Goal: Task Accomplishment & Management: Manage account settings

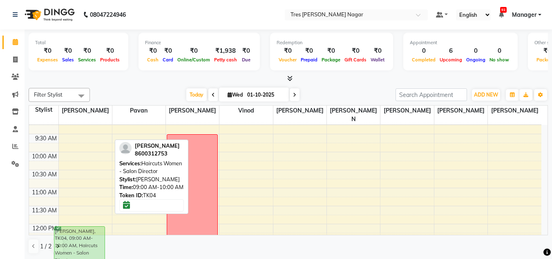
scroll to position [0, 0]
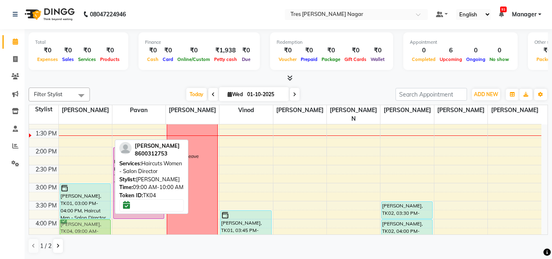
drag, startPoint x: 96, startPoint y: 163, endPoint x: 84, endPoint y: 226, distance: 64.5
click at [84, 226] on div "smriti prasad, TK04, 09:00 AM-10:00 AM, Haircuts Women - Salon Director Pratap …" at bounding box center [85, 164] width 53 height 467
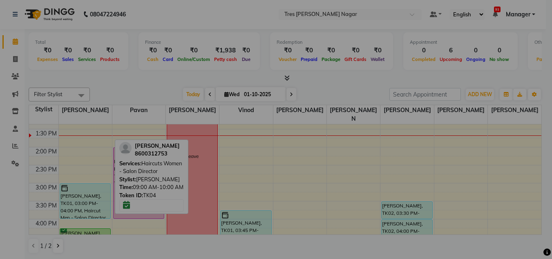
scroll to position [195, 0]
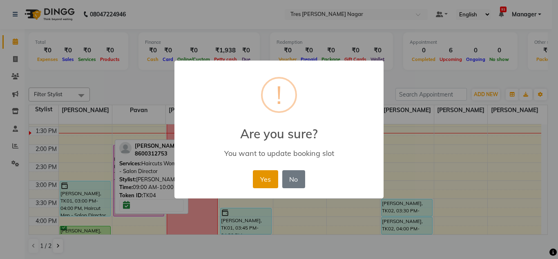
click at [261, 177] on button "Yes" at bounding box center [265, 179] width 25 height 18
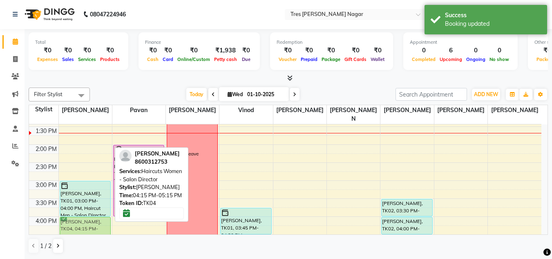
click at [83, 221] on div "Pratap Reddy, TK01, 03:00 PM-04:00 PM, Haircut Men - Salon Director smriti pras…" at bounding box center [85, 162] width 53 height 467
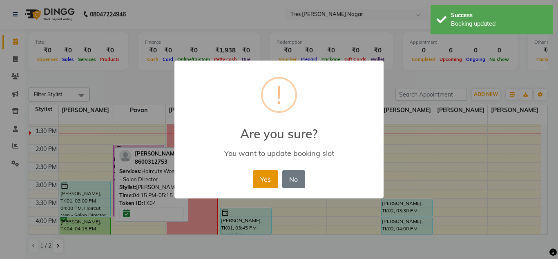
click at [265, 186] on button "Yes" at bounding box center [265, 179] width 25 height 18
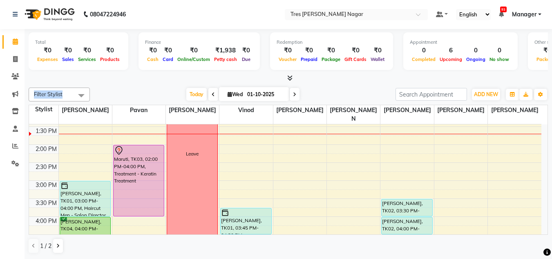
drag, startPoint x: 128, startPoint y: 82, endPoint x: 121, endPoint y: 92, distance: 12.0
click at [121, 92] on div "Total ₹0 Expenses ₹0 Sales ₹0 Services ₹0 Products Finance ₹0 Cash ₹0 Card ₹0 O…" at bounding box center [289, 144] width 528 height 230
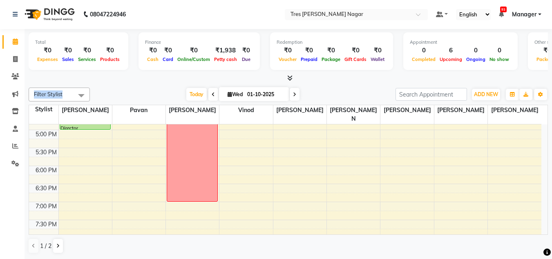
click at [156, 92] on div "Today Wed 01-10-2025" at bounding box center [243, 94] width 298 height 12
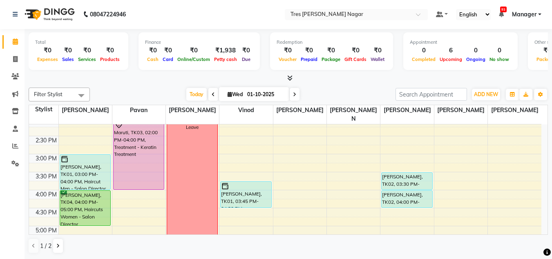
scroll to position [222, 0]
click at [133, 208] on div "8:00 AM 8:30 AM 9:00 AM 9:30 AM 10:00 AM 10:30 AM 11:00 AM 11:30 AM 12:00 PM 12…" at bounding box center [285, 135] width 512 height 467
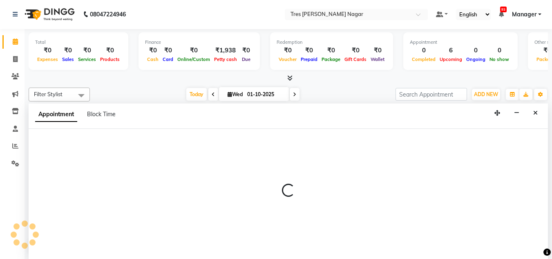
select select "39900"
select select "1005"
select select "tentative"
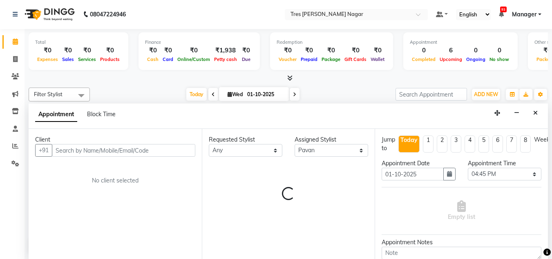
click at [133, 208] on div "Client +91 No client selected" at bounding box center [115, 194] width 173 height 130
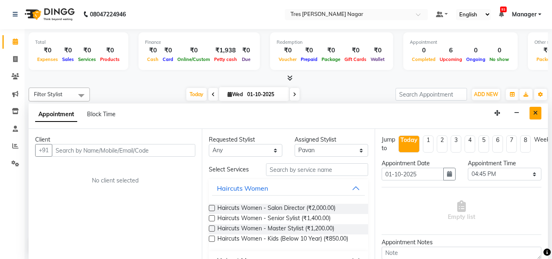
click at [535, 112] on icon "Close" at bounding box center [535, 113] width 4 height 6
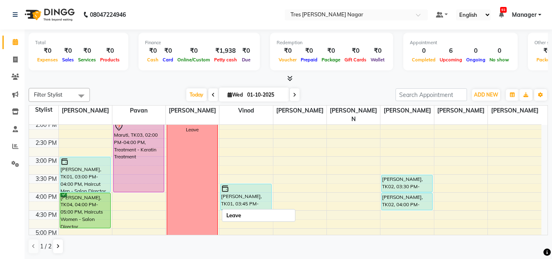
scroll to position [185, 0]
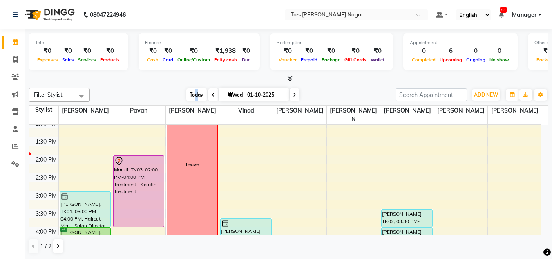
click at [194, 91] on span "Today" at bounding box center [196, 94] width 20 height 13
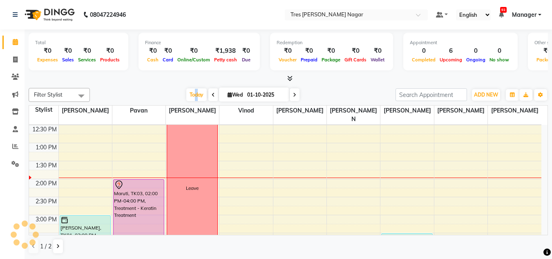
scroll to position [119, 0]
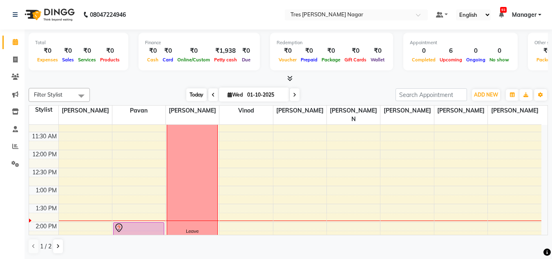
click at [198, 93] on span "Today" at bounding box center [196, 94] width 20 height 13
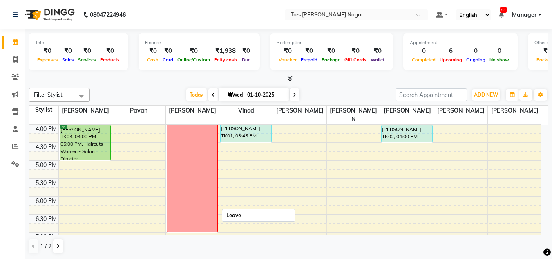
scroll to position [262, 0]
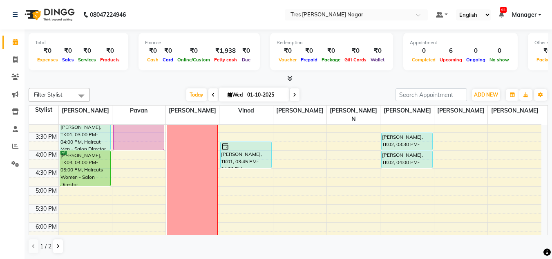
click at [293, 96] on icon at bounding box center [294, 94] width 3 height 5
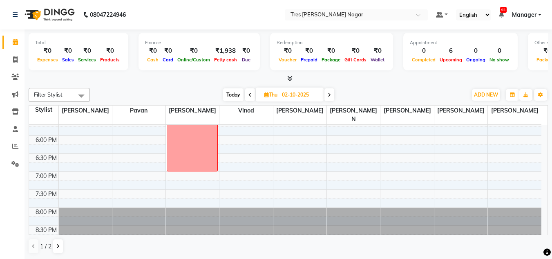
scroll to position [185, 0]
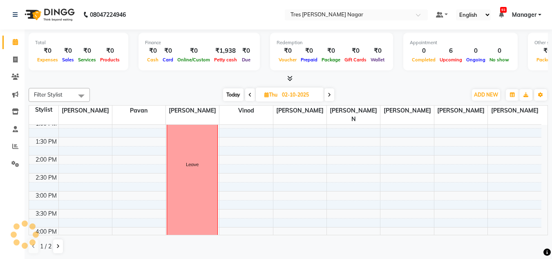
click at [237, 96] on span "Today" at bounding box center [233, 94] width 20 height 13
type input "01-10-2025"
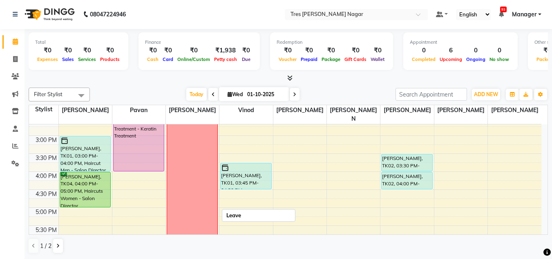
scroll to position [226, 0]
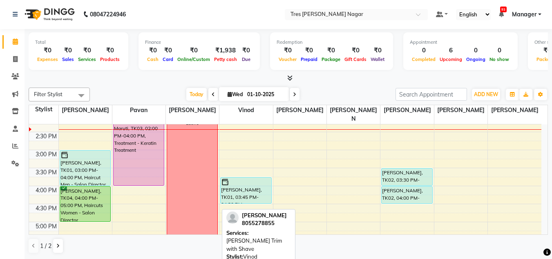
click at [117, 191] on div "8:00 AM 8:30 AM 9:00 AM 9:30 AM 10:00 AM 10:30 AM 11:00 AM 11:30 AM 12:00 PM 12…" at bounding box center [285, 131] width 512 height 467
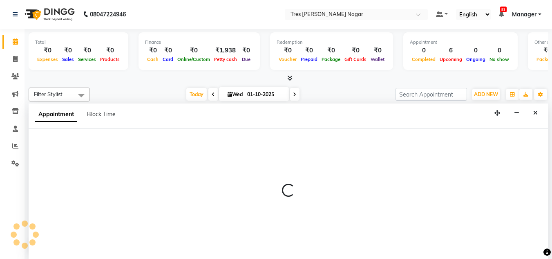
select select "39900"
select select "975"
select select "tentative"
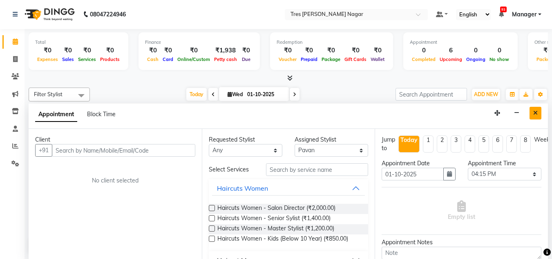
click at [538, 112] on button "Close" at bounding box center [536, 113] width 12 height 13
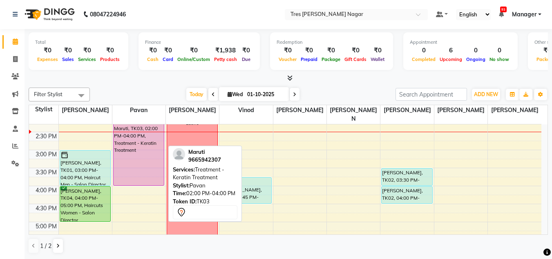
click at [128, 154] on div "Maruti, TK03, 02:00 PM-04:00 PM, Treatment - Keratin Treatment" at bounding box center [139, 149] width 50 height 71
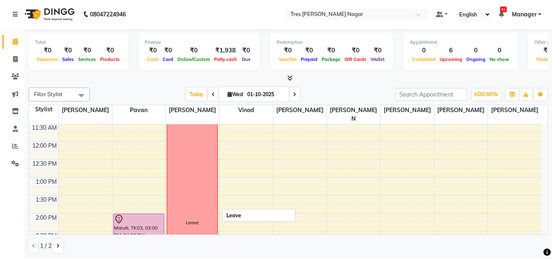
scroll to position [204, 0]
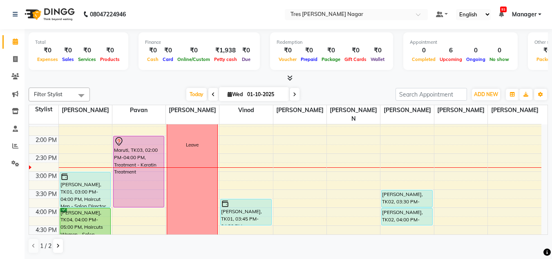
click at [140, 98] on div "Today Wed 01-10-2025" at bounding box center [243, 94] width 298 height 12
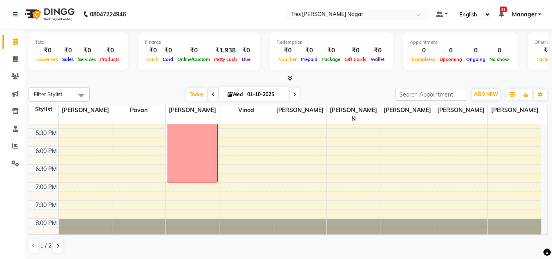
scroll to position [349, 0]
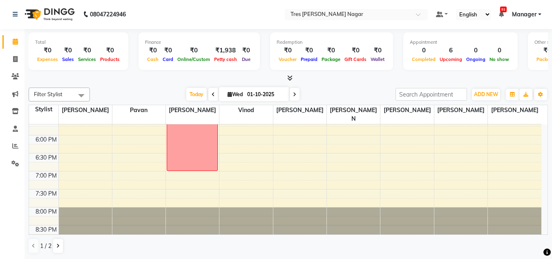
click at [371, 90] on div "Today Wed 01-10-2025" at bounding box center [243, 94] width 298 height 12
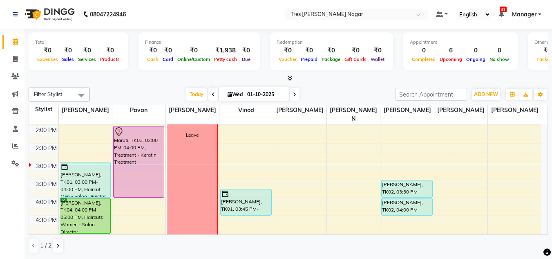
scroll to position [185, 0]
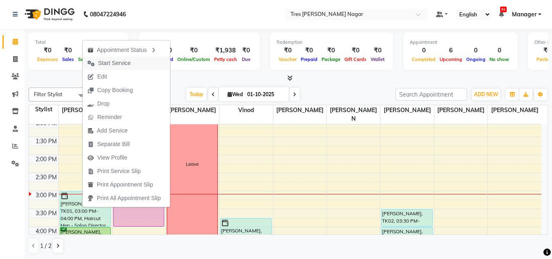
click at [128, 63] on span "Start Service" at bounding box center [114, 63] width 33 height 9
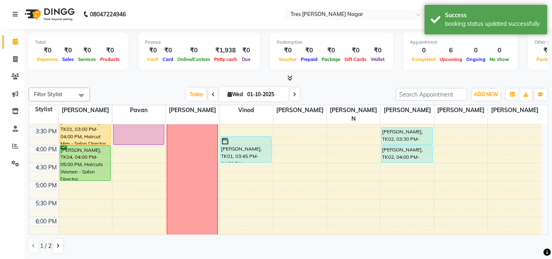
scroll to position [226, 0]
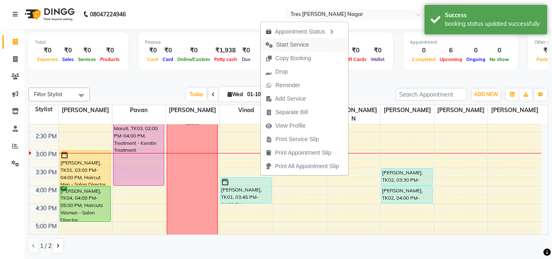
click at [292, 40] on span "Start Service" at bounding box center [292, 44] width 33 height 9
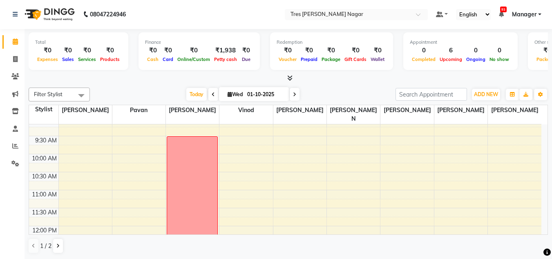
scroll to position [0, 0]
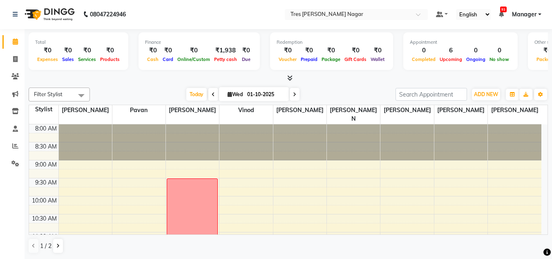
click at [294, 96] on icon at bounding box center [294, 94] width 3 height 5
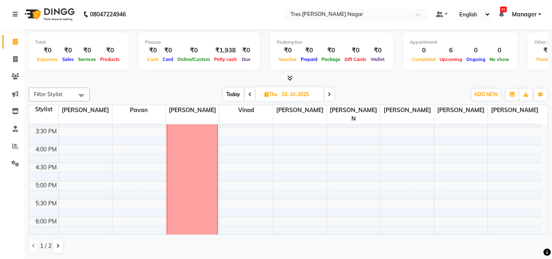
click at [332, 93] on span at bounding box center [329, 94] width 10 height 13
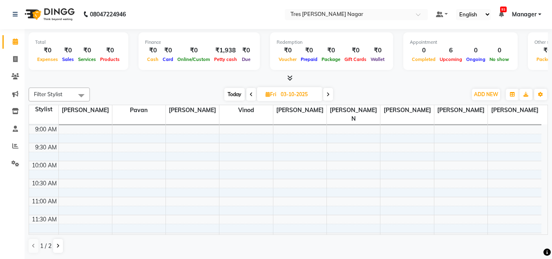
scroll to position [82, 0]
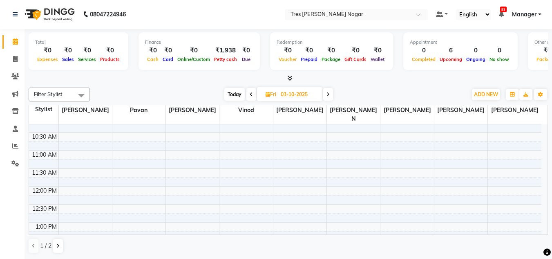
click at [235, 96] on span "Today" at bounding box center [234, 94] width 20 height 13
type input "01-10-2025"
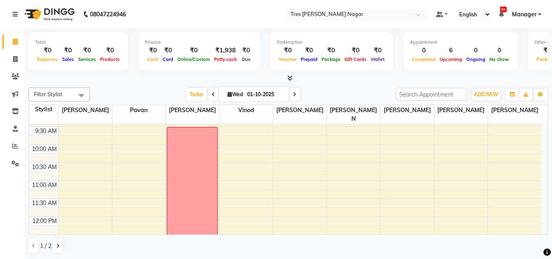
scroll to position [0, 0]
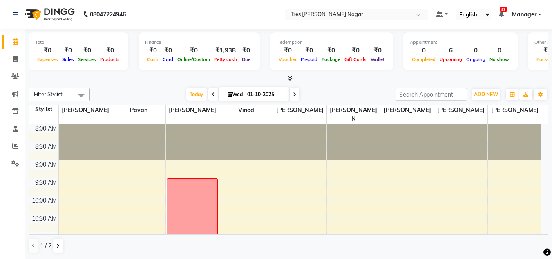
click at [119, 81] on div at bounding box center [288, 78] width 519 height 9
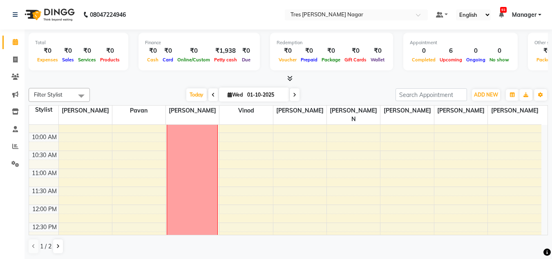
scroll to position [123, 0]
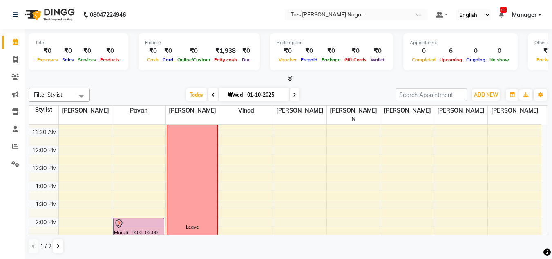
click at [335, 87] on div "Filter Stylist Select All Shantanu Reddy Pavan Harshita Vinod Ansh Jadhav Sonu …" at bounding box center [288, 171] width 519 height 172
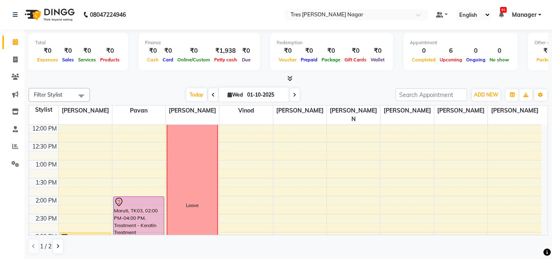
scroll to position [0, 0]
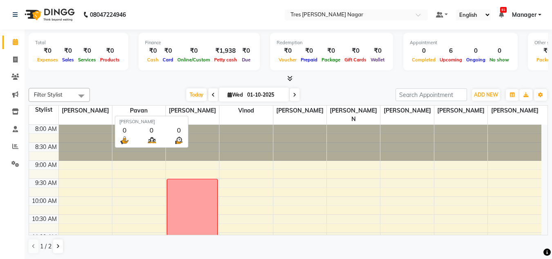
click at [171, 110] on span "[PERSON_NAME]" at bounding box center [192, 110] width 53 height 10
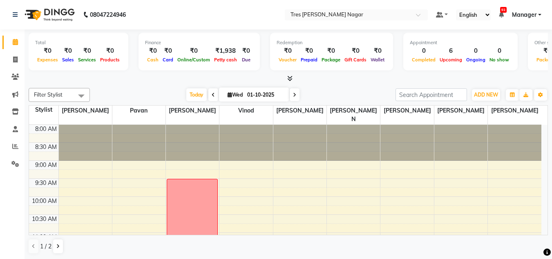
click at [146, 87] on div "Filter Stylist Select All Shantanu Reddy Pavan Harshita Vinod Ansh Jadhav Sonu …" at bounding box center [288, 171] width 519 height 172
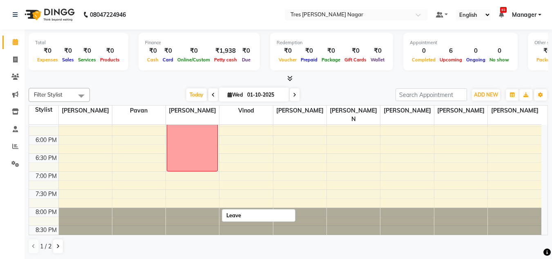
scroll to position [0, 0]
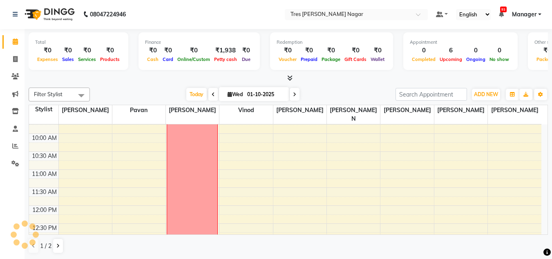
click at [336, 99] on div "Today Wed 01-10-2025" at bounding box center [243, 94] width 298 height 12
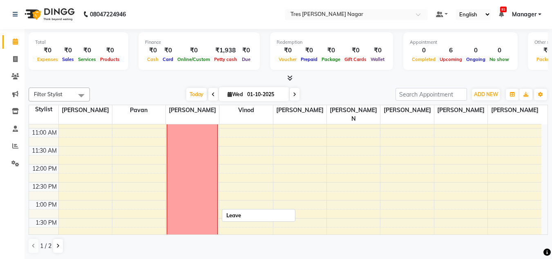
scroll to position [103, 0]
click at [194, 96] on span "Today" at bounding box center [196, 94] width 20 height 13
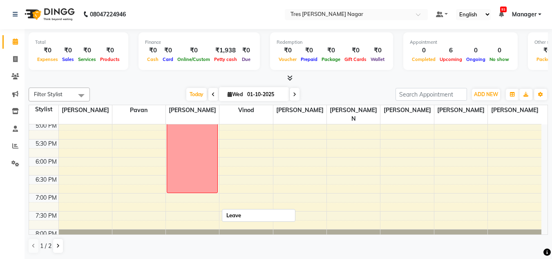
scroll to position [349, 0]
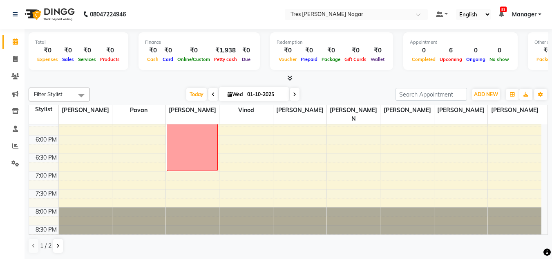
click at [161, 83] on div "Total ₹0 Expenses ₹0 Sales ₹0 Services ₹0 Products Finance ₹0 Cash ₹0 Card ₹0 O…" at bounding box center [289, 144] width 528 height 230
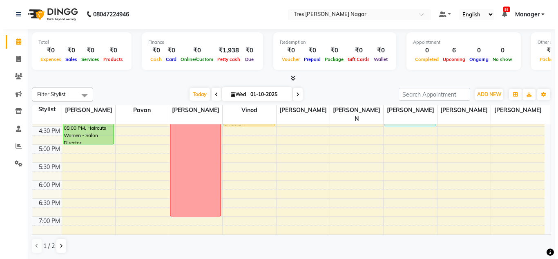
scroll to position [226, 0]
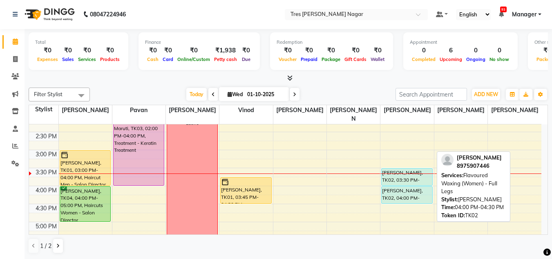
click at [394, 186] on div "Gauri Kale, TK02, 04:00 PM-04:30 PM, Flavoured Waxing (Women) - Full Legs" at bounding box center [407, 194] width 50 height 17
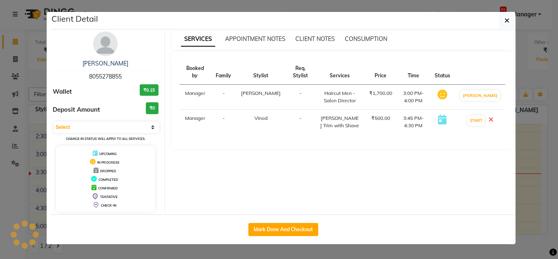
select select "5"
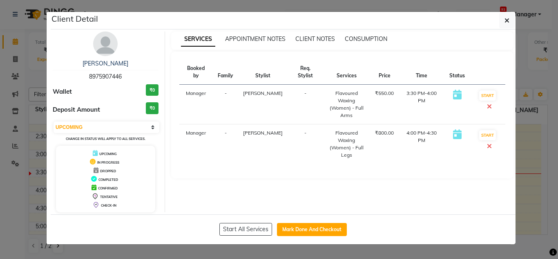
click at [112, 49] on img at bounding box center [105, 43] width 25 height 25
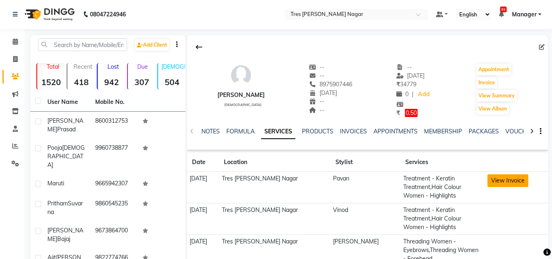
click at [525, 184] on button "View Invoice" at bounding box center [508, 180] width 41 height 13
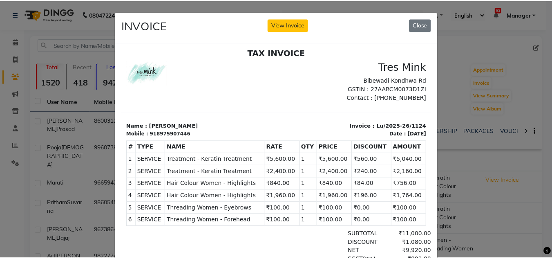
scroll to position [7, 0]
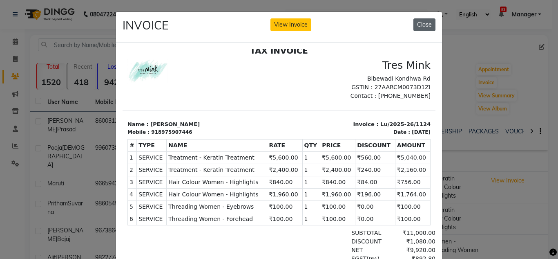
click at [420, 25] on button "Close" at bounding box center [425, 24] width 22 height 13
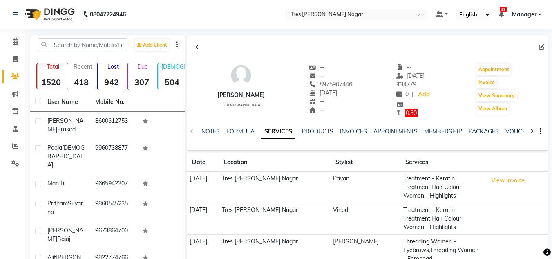
scroll to position [0, 0]
click at [15, 41] on icon at bounding box center [15, 42] width 5 height 6
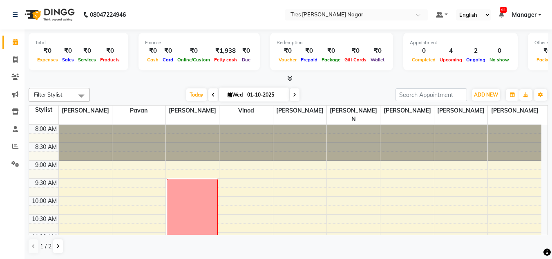
click at [249, 97] on input "01-10-2025" at bounding box center [265, 95] width 41 height 12
select select "10"
select select "2025"
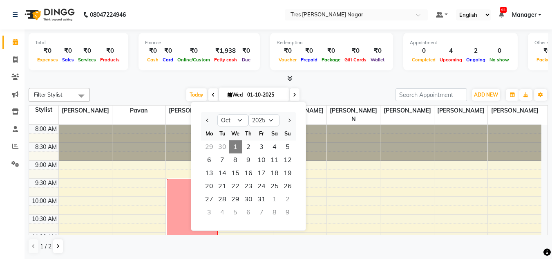
click at [210, 89] on span at bounding box center [213, 94] width 10 height 13
type input "30-09-2025"
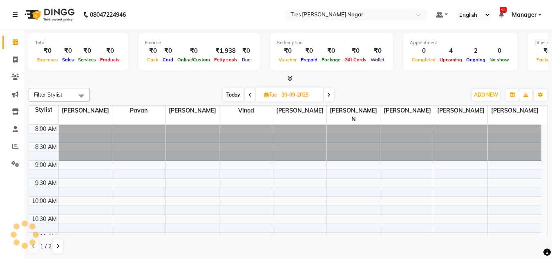
scroll to position [252, 0]
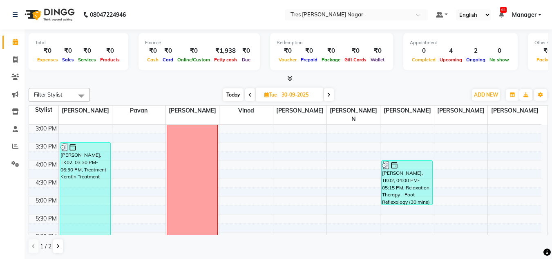
click at [278, 97] on span "Tue" at bounding box center [270, 95] width 17 height 6
select select "9"
select select "2025"
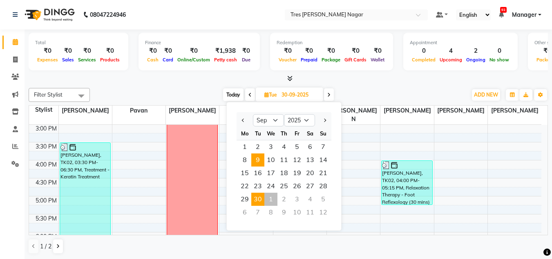
click at [260, 160] on span "9" at bounding box center [257, 159] width 13 height 13
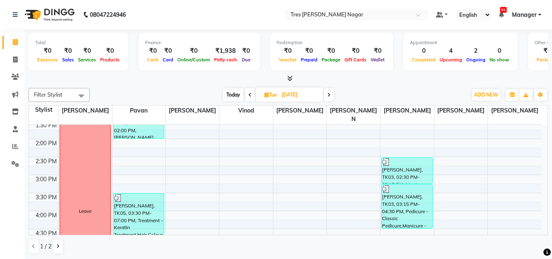
scroll to position [185, 0]
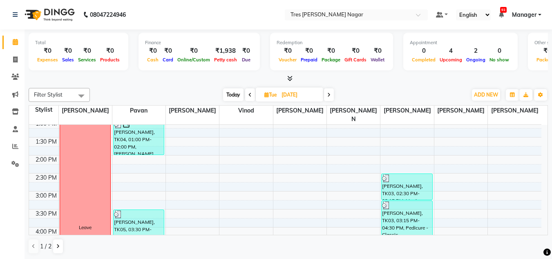
click at [329, 95] on icon at bounding box center [328, 94] width 3 height 5
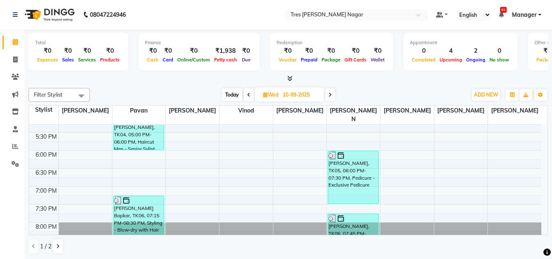
scroll to position [349, 0]
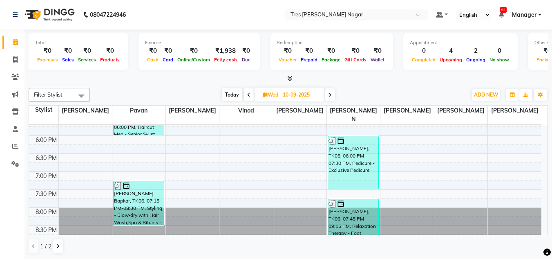
click at [334, 94] on span at bounding box center [330, 94] width 10 height 13
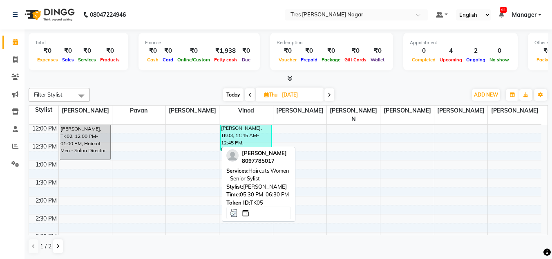
scroll to position [63, 0]
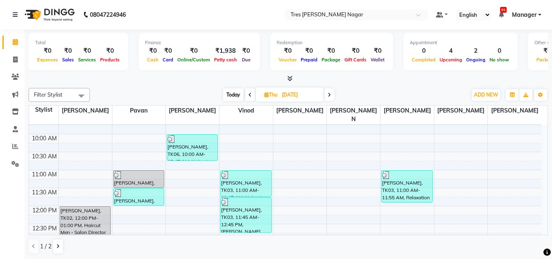
click at [330, 97] on span at bounding box center [329, 94] width 10 height 13
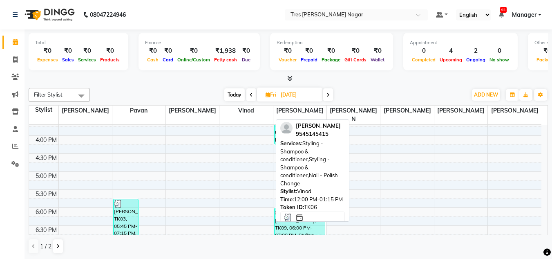
scroll to position [286, 0]
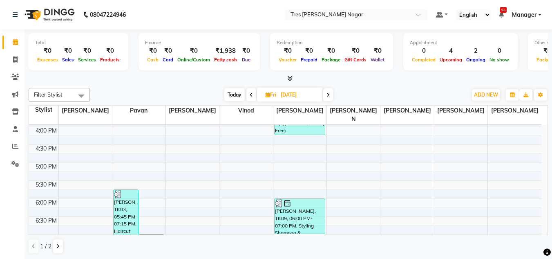
click at [239, 96] on span "Today" at bounding box center [234, 94] width 20 height 13
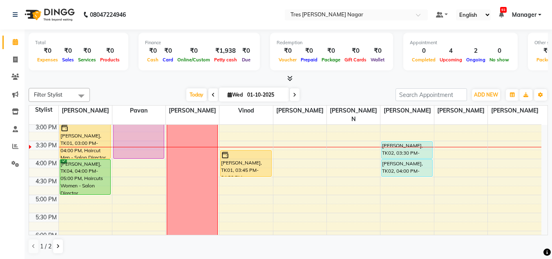
scroll to position [252, 0]
click at [350, 86] on div "Filter Stylist Select All Shantanu Reddy Pavan Harshita Vinod Ansh Jadhav Sonu …" at bounding box center [288, 171] width 519 height 172
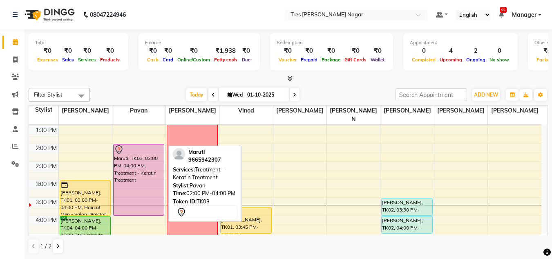
scroll to position [193, 0]
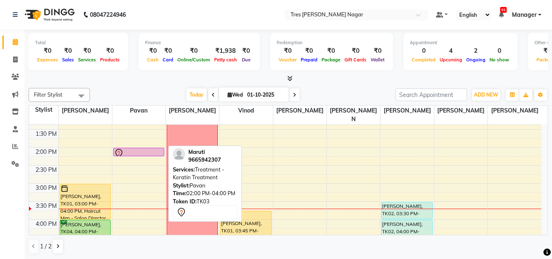
drag, startPoint x: 148, startPoint y: 176, endPoint x: 161, endPoint y: 144, distance: 34.8
click at [161, 144] on div "Maruti, TK03, 02:00 PM-04:00 PM, Treatment - Keratin Treatment Maruti, TK03, 02…" at bounding box center [138, 165] width 53 height 467
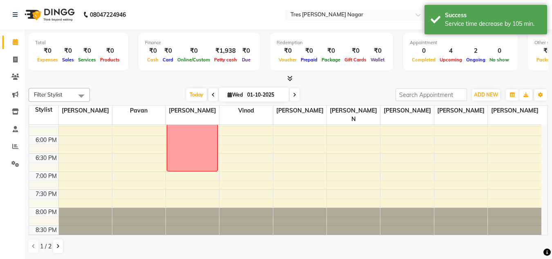
scroll to position [0, 0]
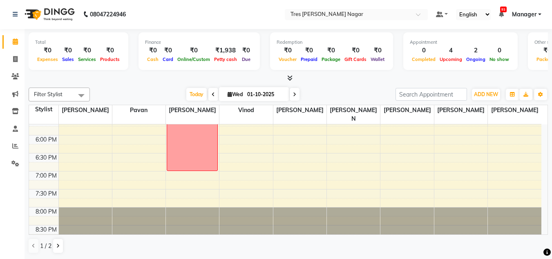
click at [208, 93] on span at bounding box center [213, 94] width 10 height 13
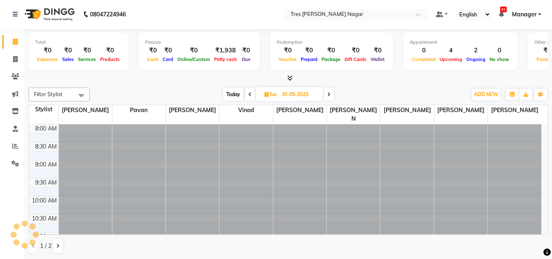
click at [297, 75] on div at bounding box center [288, 78] width 519 height 9
click at [291, 78] on icon at bounding box center [289, 78] width 5 height 6
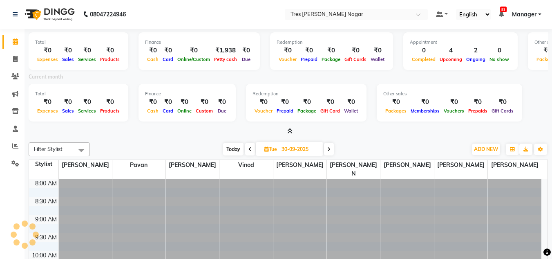
click at [233, 151] on span "Today" at bounding box center [233, 149] width 20 height 13
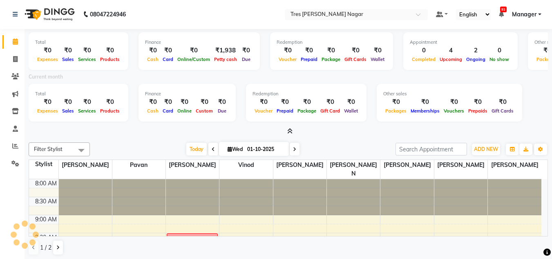
scroll to position [252, 0]
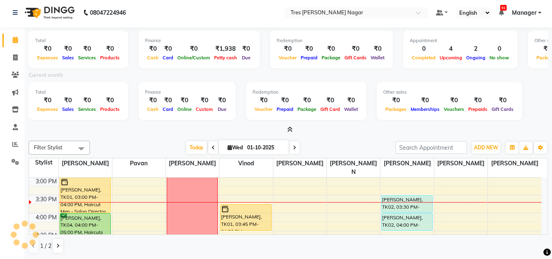
click at [292, 130] on icon at bounding box center [289, 129] width 5 height 6
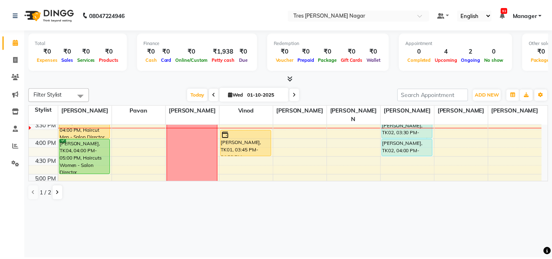
scroll to position [293, 0]
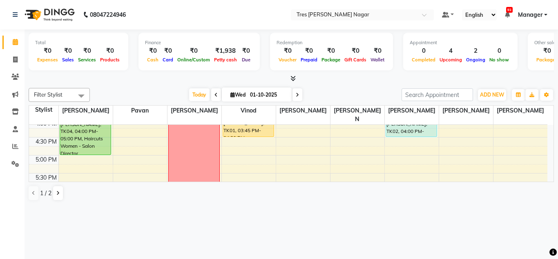
click at [215, 96] on icon at bounding box center [216, 94] width 3 height 5
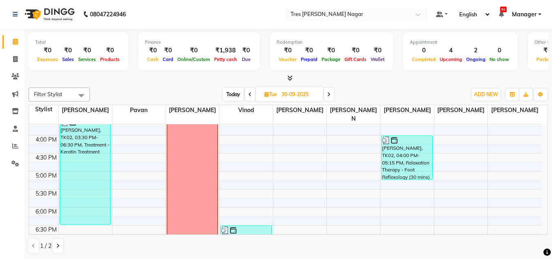
scroll to position [286, 0]
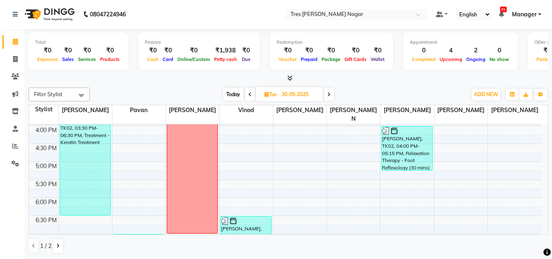
click at [238, 96] on span "Today" at bounding box center [233, 94] width 20 height 13
type input "01-10-2025"
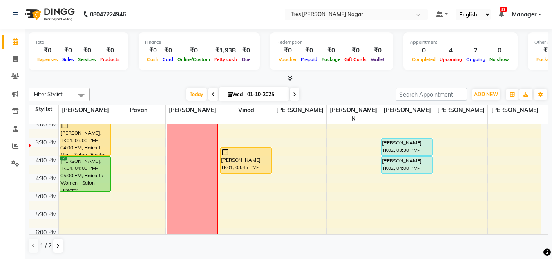
scroll to position [267, 0]
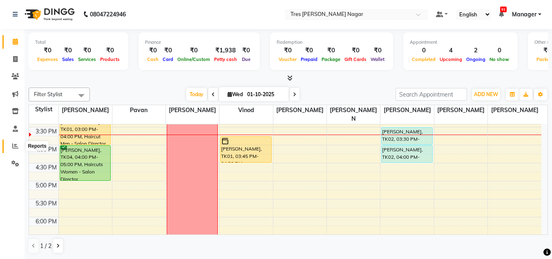
click at [10, 147] on span at bounding box center [15, 145] width 14 height 9
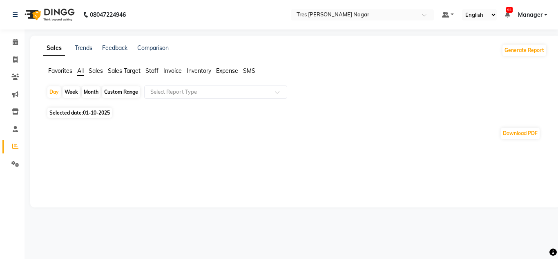
click at [90, 96] on div "Month" at bounding box center [91, 91] width 19 height 11
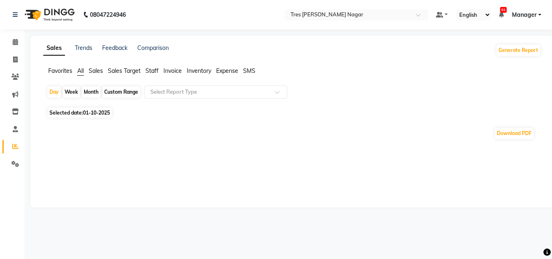
select select "10"
select select "2025"
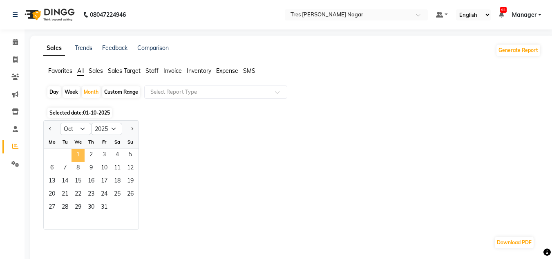
click at [81, 157] on span "1" at bounding box center [78, 155] width 13 height 13
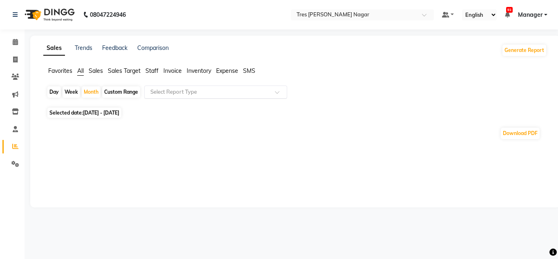
click at [200, 90] on input "text" at bounding box center [208, 92] width 118 height 8
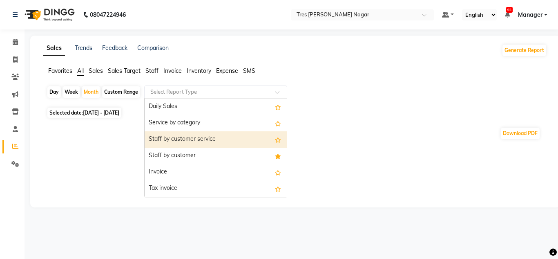
click at [203, 139] on div "Staff by customer service" at bounding box center [216, 139] width 142 height 16
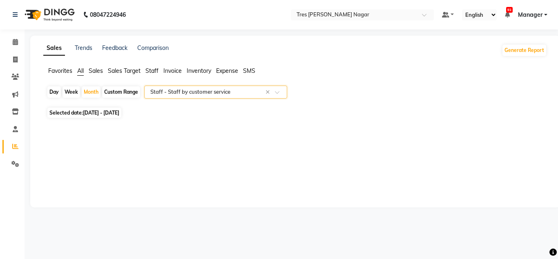
click at [91, 110] on span "01-10-2025 - 31-10-2025" at bounding box center [101, 113] width 36 height 6
select select "10"
select select "2025"
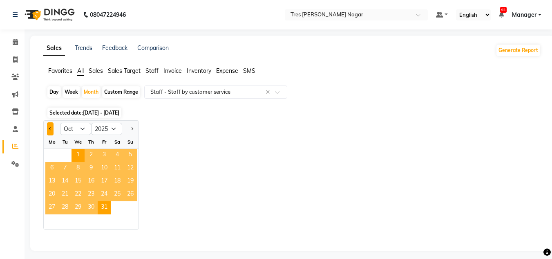
click at [50, 128] on span "Previous month" at bounding box center [50, 128] width 3 height 3
select select "9"
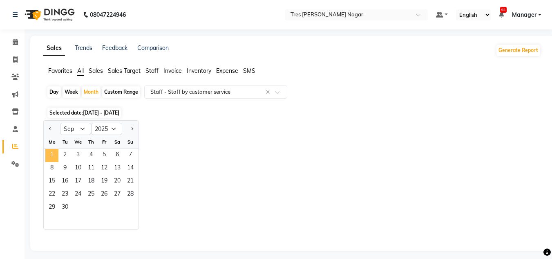
click at [56, 154] on span "1" at bounding box center [51, 155] width 13 height 13
select select "filtered_report"
select select "pdf"
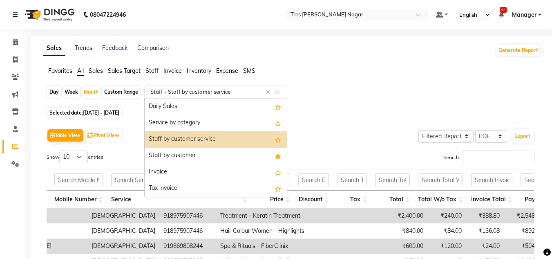
click at [195, 92] on input "text" at bounding box center [208, 92] width 118 height 8
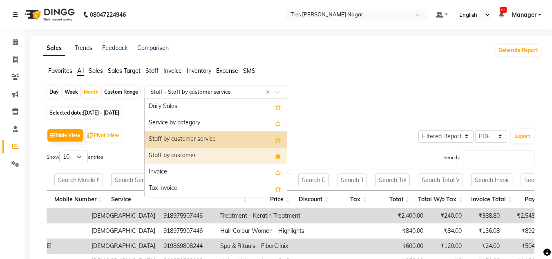
click at [213, 151] on div "Staff by customer" at bounding box center [216, 156] width 142 height 16
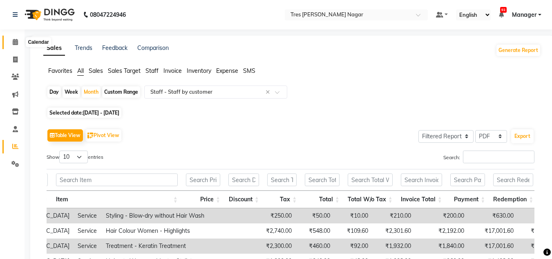
click at [16, 42] on icon at bounding box center [15, 42] width 5 height 6
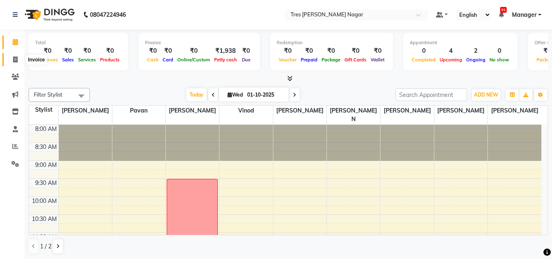
click at [17, 60] on icon at bounding box center [15, 59] width 4 height 6
select select "service"
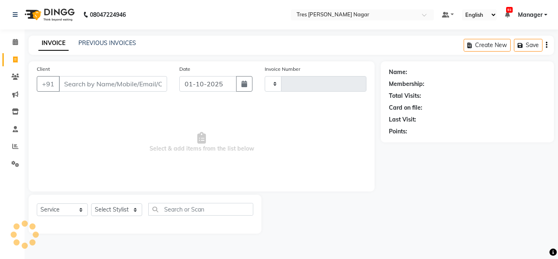
type input "1286"
select select "8052"
click at [16, 45] on span at bounding box center [15, 42] width 14 height 9
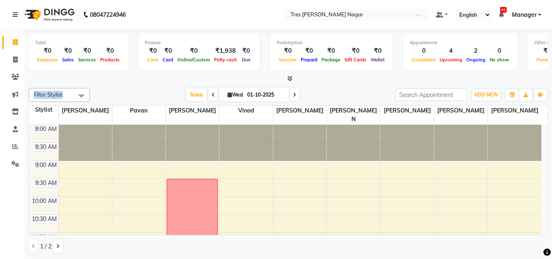
click at [133, 84] on div "Total ₹0 Expenses ₹0 Sales ₹0 Services ₹0 Products Finance ₹0 Cash ₹0 Card ₹0 O…" at bounding box center [289, 144] width 528 height 230
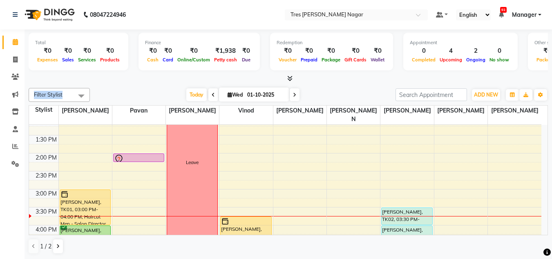
scroll to position [185, 0]
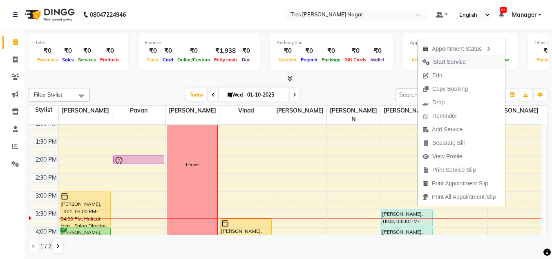
click at [446, 59] on span "Start Service" at bounding box center [449, 62] width 33 height 9
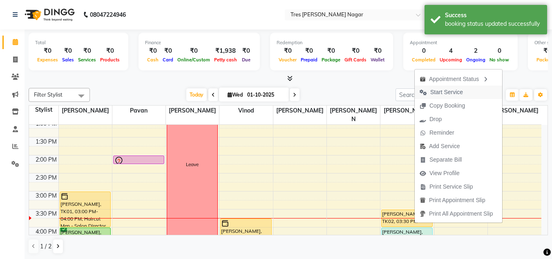
click at [445, 89] on span "Start Service" at bounding box center [446, 92] width 33 height 9
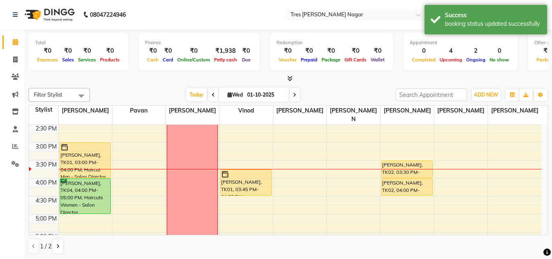
scroll to position [226, 0]
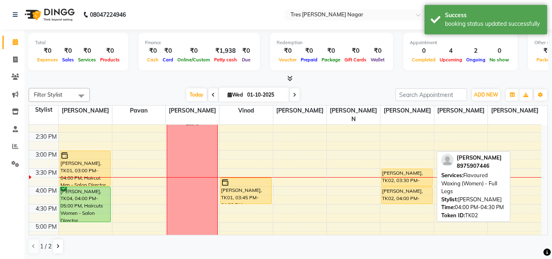
click at [417, 188] on div "Gauri Kale, TK02, 04:00 PM-04:30 PM, Flavoured Waxing (Women) - Full Legs" at bounding box center [407, 195] width 50 height 17
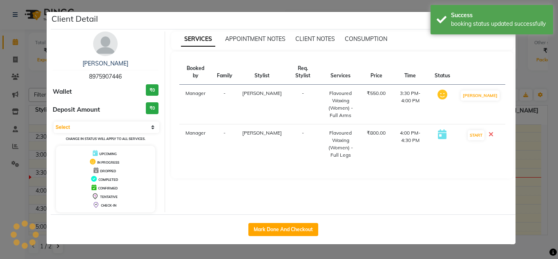
select select "1"
click at [119, 49] on div "Gauri Kale 8975907446 Wallet ₹0 Deposit Amount ₹0 Select IN SERVICE CONFIRMED T…" at bounding box center [106, 121] width 119 height 181
click at [110, 46] on img at bounding box center [105, 43] width 25 height 25
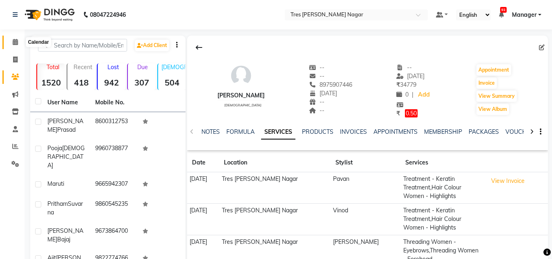
click at [16, 43] on icon at bounding box center [15, 42] width 5 height 6
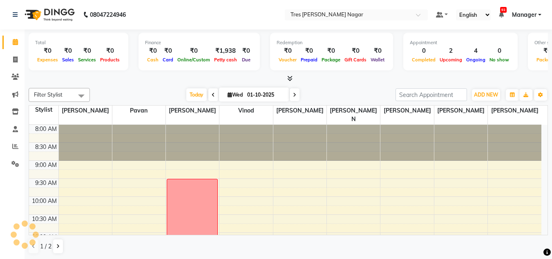
click at [145, 81] on div at bounding box center [288, 78] width 519 height 9
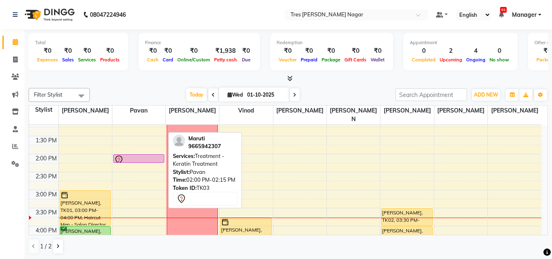
scroll to position [204, 0]
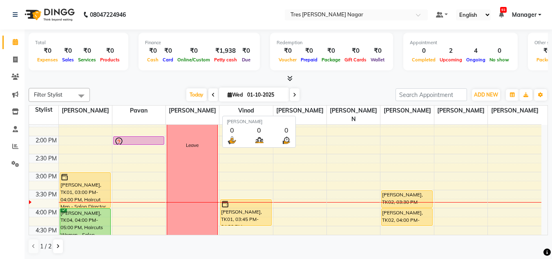
click at [340, 91] on div "Today Wed 01-10-2025" at bounding box center [243, 95] width 298 height 12
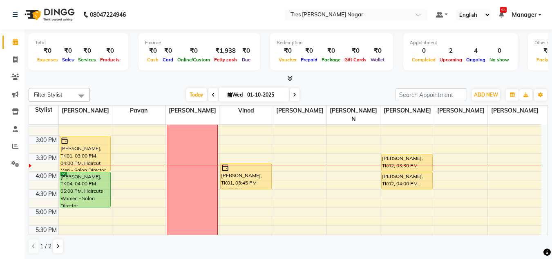
scroll to position [226, 0]
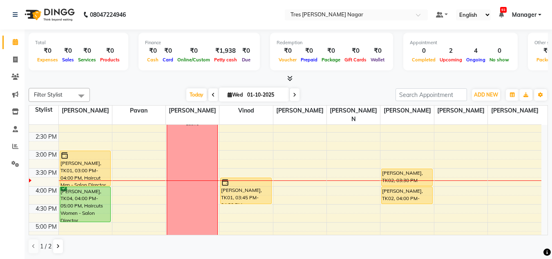
click at [171, 85] on div "Filter Stylist Select All Shantanu Reddy Pavan Harshita Vinod Ansh Jadhav Sonu …" at bounding box center [288, 171] width 519 height 172
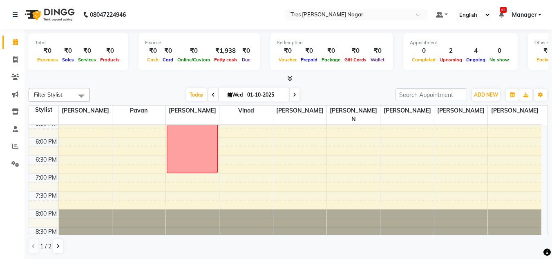
scroll to position [349, 0]
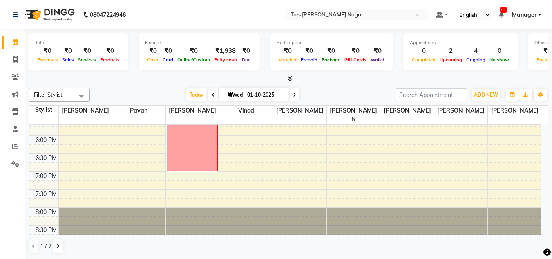
click at [154, 97] on div "Today Wed 01-10-2025" at bounding box center [243, 95] width 298 height 12
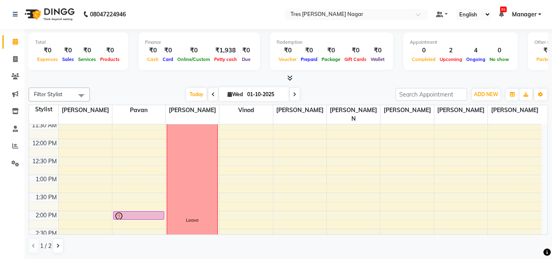
scroll to position [103, 0]
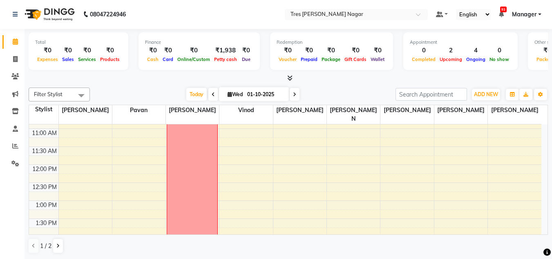
click at [149, 88] on div "Today Wed 01-10-2025" at bounding box center [243, 94] width 298 height 12
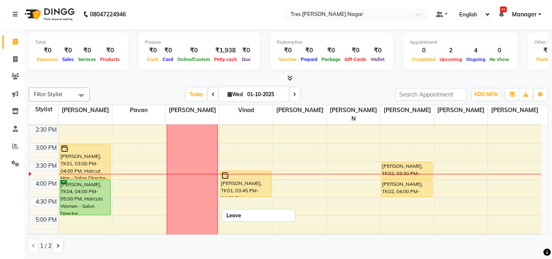
scroll to position [349, 0]
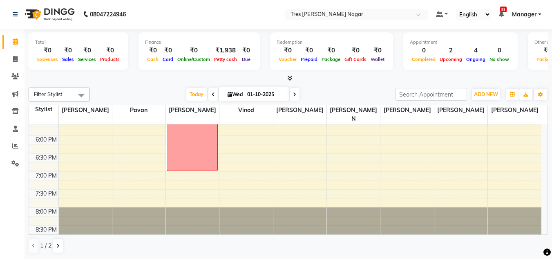
click at [144, 92] on div "Today Wed 01-10-2025" at bounding box center [243, 94] width 298 height 12
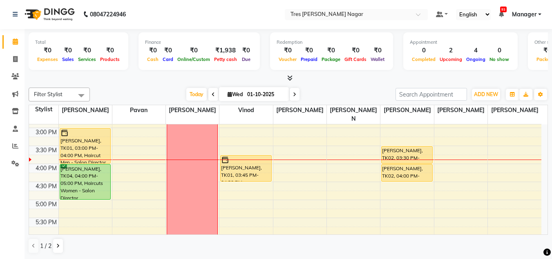
scroll to position [267, 0]
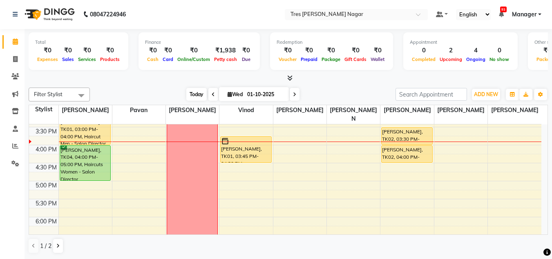
click at [194, 92] on span "Today" at bounding box center [196, 94] width 20 height 13
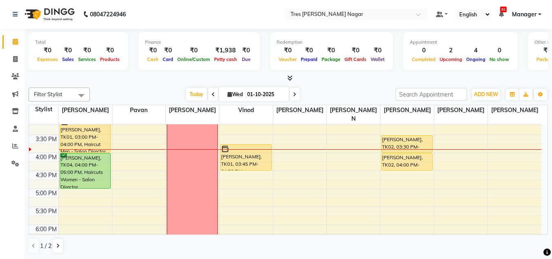
scroll to position [245, 0]
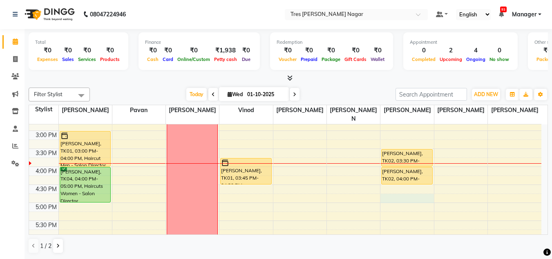
click at [402, 187] on div "8:00 AM 8:30 AM 9:00 AM 9:30 AM 10:00 AM 10:30 AM 11:00 AM 11:30 AM 12:00 PM 12…" at bounding box center [285, 112] width 512 height 467
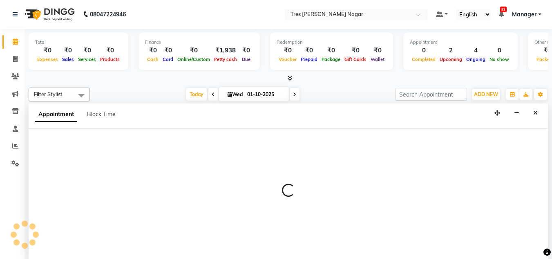
select select "85930"
select select "1005"
select select "tentative"
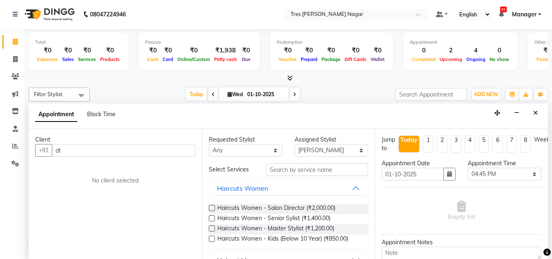
type input "d"
click at [535, 104] on div "Appointment Block Time" at bounding box center [288, 115] width 519 height 25
click at [536, 112] on icon "Close" at bounding box center [535, 113] width 4 height 6
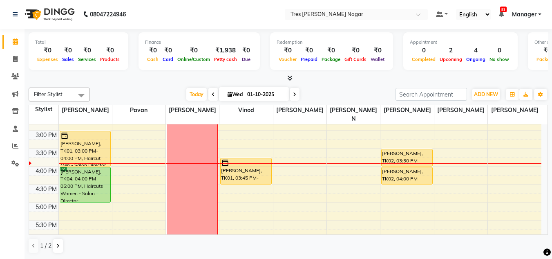
click at [162, 89] on div "Today Wed 01-10-2025" at bounding box center [243, 94] width 298 height 12
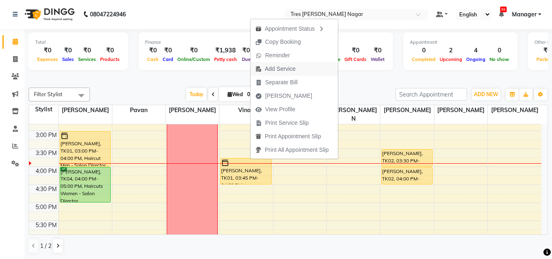
click at [286, 72] on span "Add Service" at bounding box center [280, 69] width 31 height 9
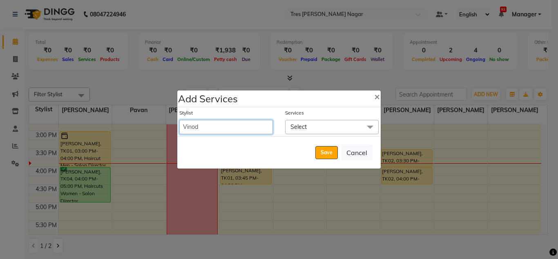
click at [246, 131] on select "Ansh Jadhav Chetan Mahale Eva Harshita Manager Neha Aywale Pallavi H Pavan Pran…" at bounding box center [226, 127] width 94 height 14
select select "84648"
click at [179, 120] on select "Ansh Jadhav Chetan Mahale Eva Harshita Manager Neha Aywale Pallavi H Pavan Pran…" at bounding box center [226, 127] width 94 height 14
select select "990"
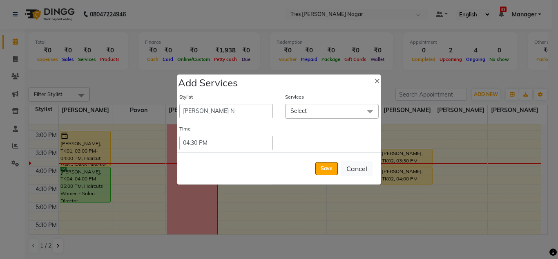
click at [336, 120] on div "Stylist Ansh Jadhav Chetan Mahale Eva Harshita Manager Neha Aywale Pallavi H Pa…" at bounding box center [279, 121] width 204 height 60
click at [337, 111] on span "Select" at bounding box center [332, 111] width 94 height 14
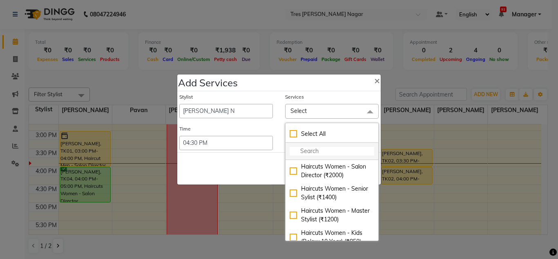
click at [339, 154] on input "multiselect-search" at bounding box center [332, 151] width 85 height 9
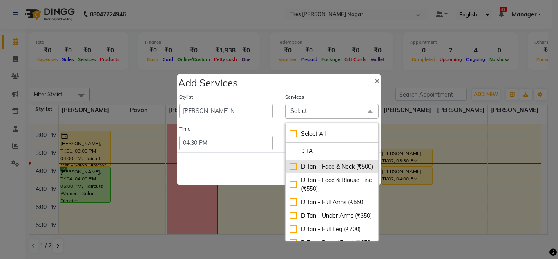
type input "D TA"
click at [336, 166] on div "D Tan - Face & Neck (₹500)" at bounding box center [332, 166] width 85 height 9
checkbox input "true"
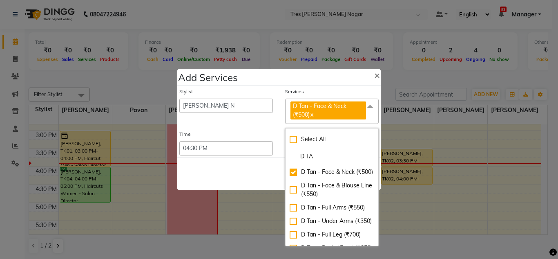
click at [228, 164] on div "Save Cancel" at bounding box center [279, 173] width 204 height 32
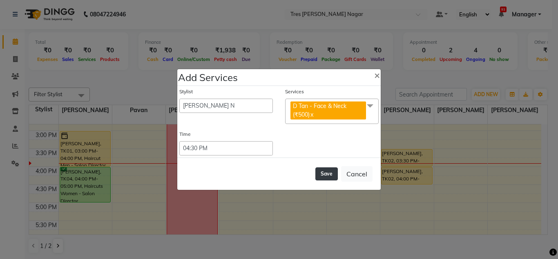
click at [330, 174] on button "Save" at bounding box center [326, 173] width 22 height 13
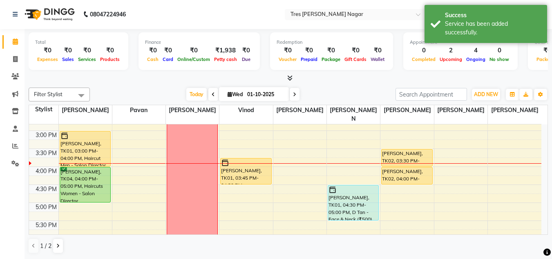
drag, startPoint x: 357, startPoint y: 193, endPoint x: 356, endPoint y: 210, distance: 17.6
click at [356, 210] on div "Pratap Reddy, TK01, 04:30 PM-05:00 PM, D Tan - Face & Neck (₹500) Pratap Reddy,…" at bounding box center [353, 112] width 53 height 467
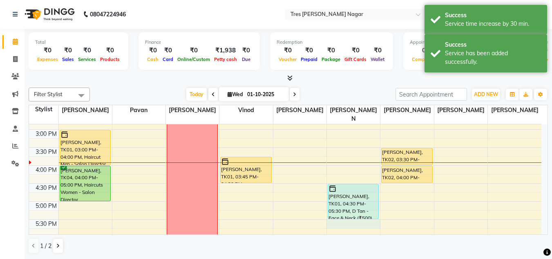
drag, startPoint x: 356, startPoint y: 215, endPoint x: 362, endPoint y: 217, distance: 6.5
click at [362, 217] on div "8:00 AM 8:30 AM 9:00 AM 9:30 AM 10:00 AM 10:30 AM 11:00 AM 11:30 AM 12:00 PM 12…" at bounding box center [285, 111] width 512 height 467
select select "84648"
select select "tentative"
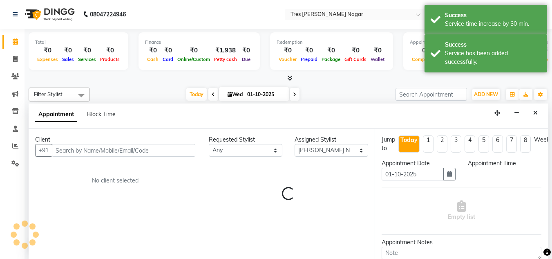
scroll to position [247, 0]
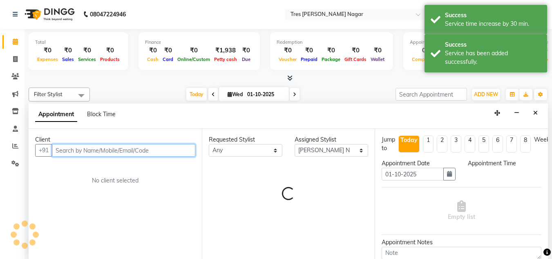
select select "1050"
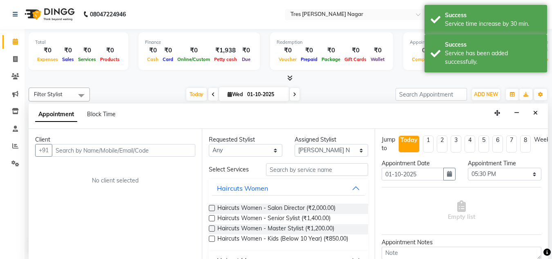
click at [541, 115] on button "Close" at bounding box center [536, 113] width 12 height 13
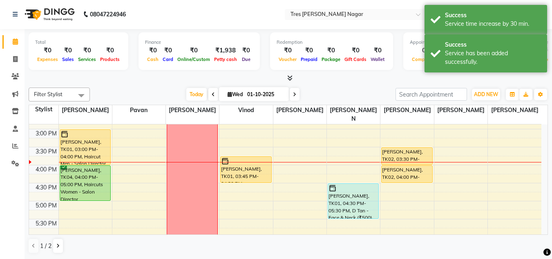
click at [539, 120] on td at bounding box center [299, 124] width 483 height 9
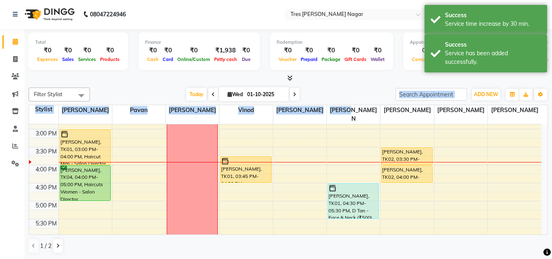
drag, startPoint x: 365, startPoint y: 96, endPoint x: 360, endPoint y: 86, distance: 11.5
click at [362, 87] on div "Filter Stylist Select All Shantanu Reddy Pavan Harshita Vinod Ansh Jadhav Sonu …" at bounding box center [288, 170] width 519 height 172
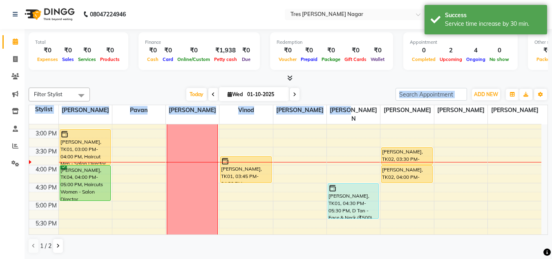
click at [365, 85] on div "Filter Stylist Select All Shantanu Reddy Pavan Harshita Vinod Ansh Jadhav Sonu …" at bounding box center [288, 170] width 519 height 172
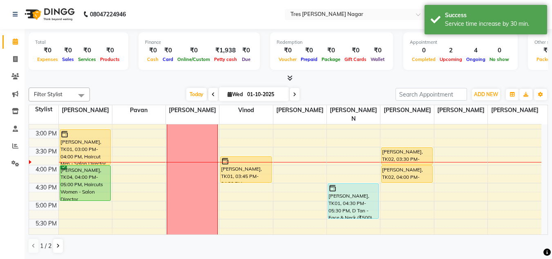
click at [368, 82] on div at bounding box center [288, 78] width 519 height 9
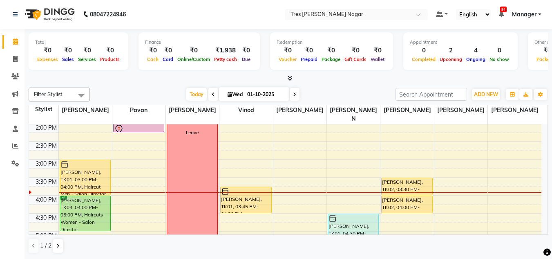
scroll to position [185, 0]
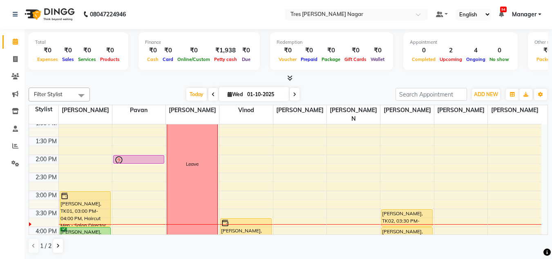
click at [345, 96] on div "Today Wed 01-10-2025" at bounding box center [243, 94] width 298 height 12
drag, startPoint x: 150, startPoint y: 72, endPoint x: 217, endPoint y: 104, distance: 75.0
click at [150, 73] on div "Total ₹0 Expenses ₹0 Sales ₹0 Services ₹0 Products Finance ₹0 Cash ₹0 Card ₹0 O…" at bounding box center [288, 56] width 519 height 54
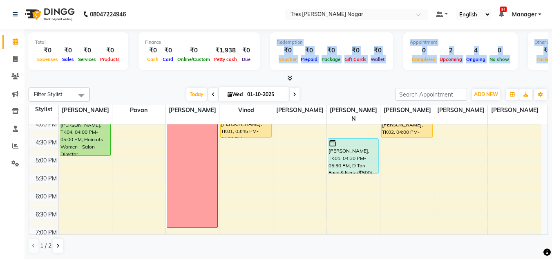
scroll to position [267, 0]
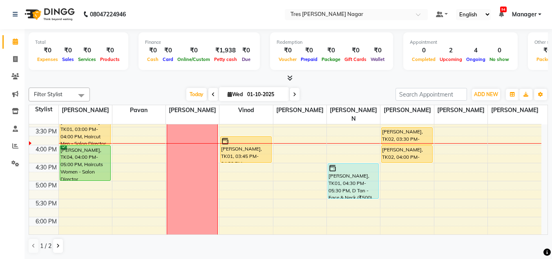
click at [115, 89] on div "Today Wed 01-10-2025" at bounding box center [243, 94] width 298 height 12
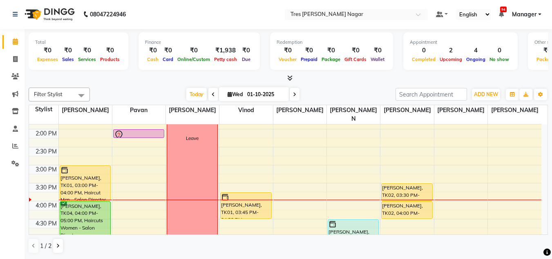
scroll to position [185, 0]
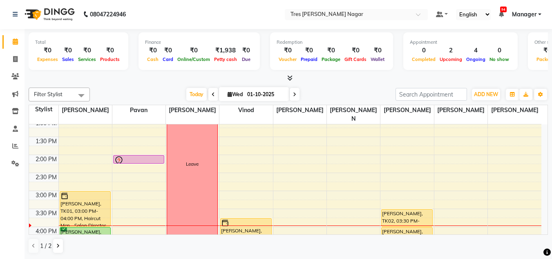
click at [212, 94] on icon at bounding box center [213, 94] width 3 height 5
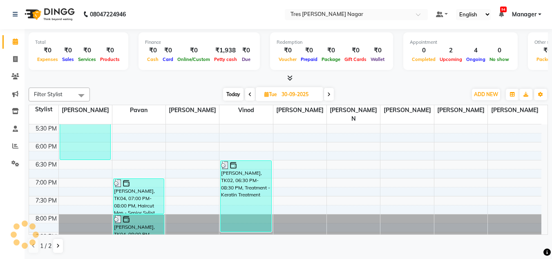
scroll to position [349, 0]
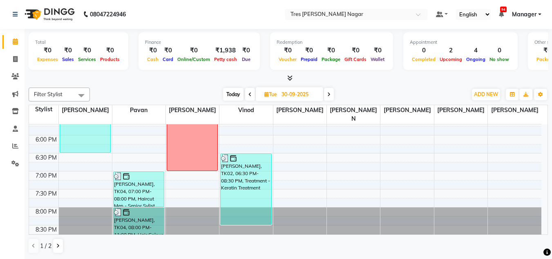
click at [246, 91] on span at bounding box center [250, 94] width 10 height 13
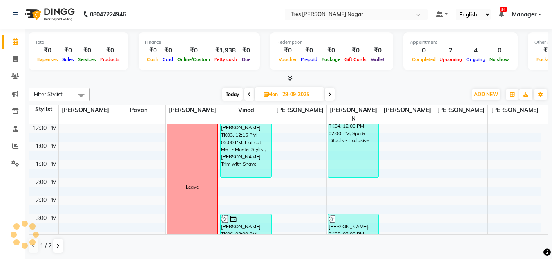
scroll to position [130, 0]
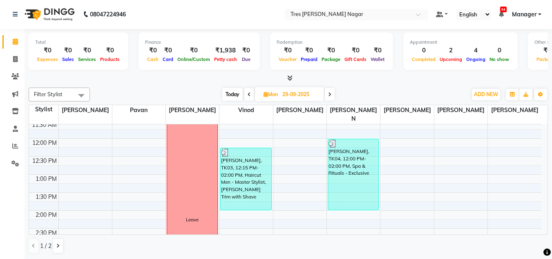
drag, startPoint x: 269, startPoint y: 90, endPoint x: 278, endPoint y: 96, distance: 11.1
click at [269, 90] on span "Mon 29-09-2025" at bounding box center [289, 94] width 69 height 14
click at [244, 97] on span at bounding box center [249, 94] width 10 height 13
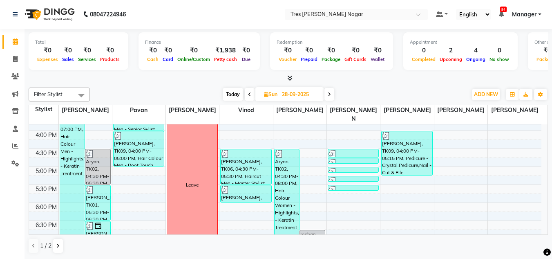
scroll to position [267, 0]
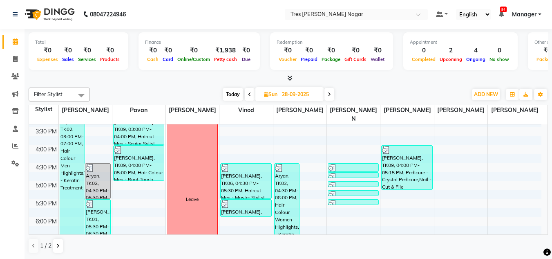
drag, startPoint x: 240, startPoint y: 94, endPoint x: 245, endPoint y: 93, distance: 5.4
click at [240, 94] on span "Today" at bounding box center [233, 94] width 20 height 13
type input "01-10-2025"
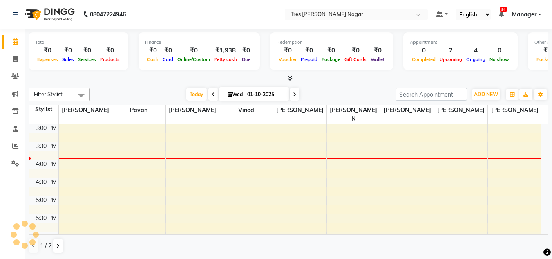
click at [248, 94] on input "01-10-2025" at bounding box center [265, 94] width 41 height 12
select select "10"
select select "2025"
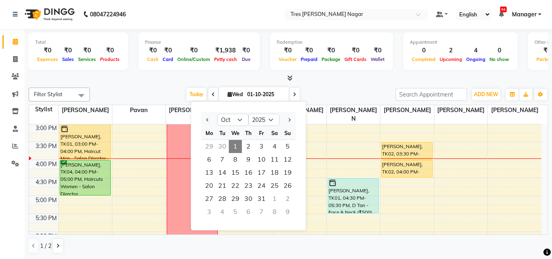
click at [311, 83] on div "Total ₹0 Expenses ₹0 Sales ₹0 Services ₹0 Products Finance ₹0 Cash ₹0 Card ₹0 O…" at bounding box center [289, 144] width 528 height 230
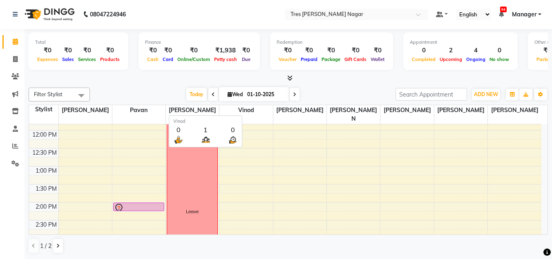
scroll to position [130, 0]
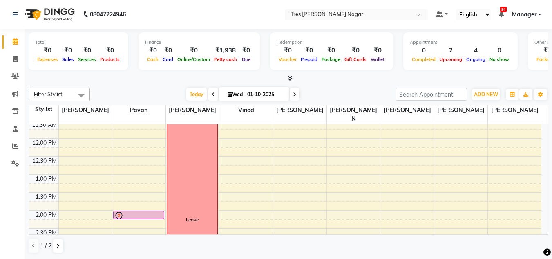
click at [208, 86] on div "Filter Stylist Select All Shantanu Reddy Pavan Harshita Vinod Ansh Jadhav Sonu …" at bounding box center [288, 170] width 519 height 172
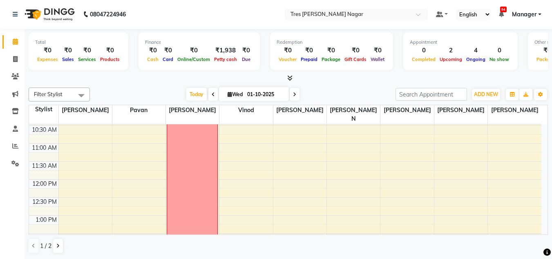
click at [210, 89] on span at bounding box center [213, 94] width 10 height 13
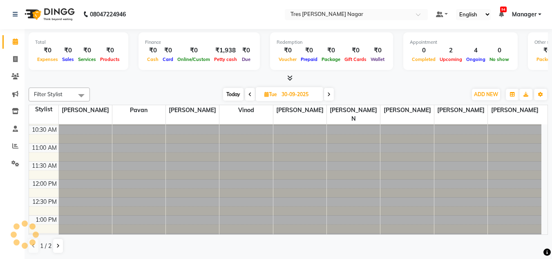
scroll to position [252, 0]
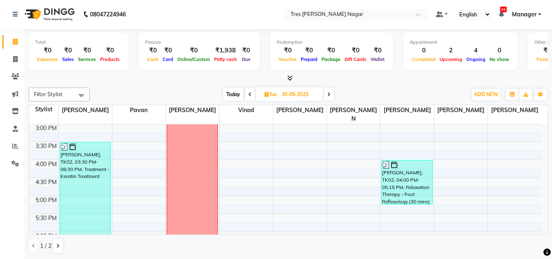
click at [248, 93] on icon at bounding box center [249, 94] width 3 height 5
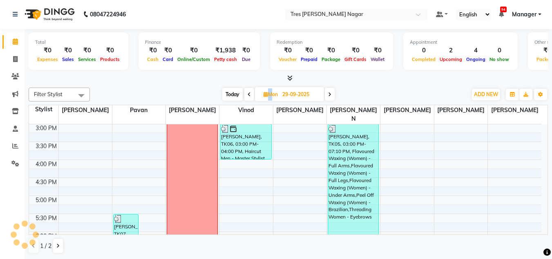
click at [248, 93] on icon at bounding box center [249, 94] width 3 height 5
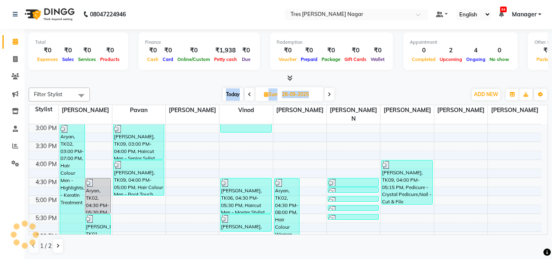
click at [248, 93] on icon at bounding box center [249, 94] width 3 height 5
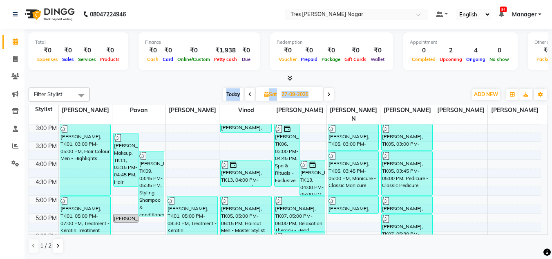
click at [331, 95] on span at bounding box center [329, 94] width 10 height 13
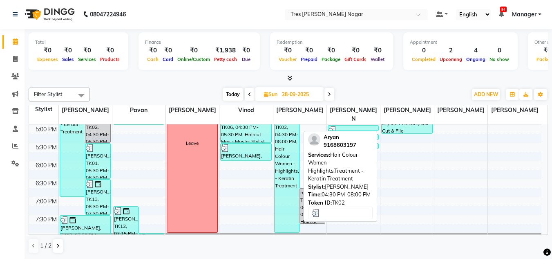
scroll to position [349, 0]
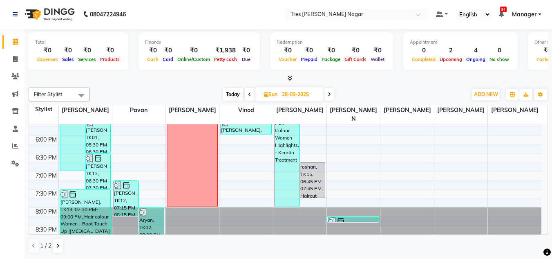
click at [247, 90] on span at bounding box center [250, 94] width 10 height 13
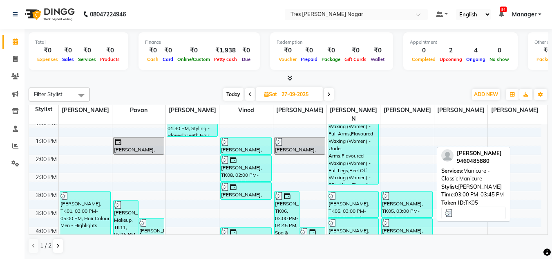
scroll to position [144, 0]
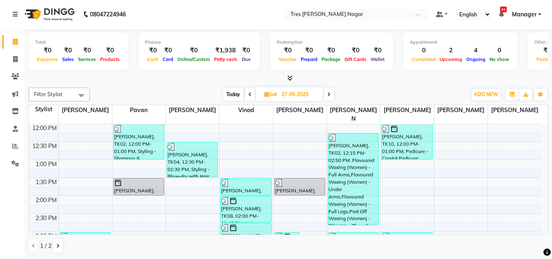
click at [250, 94] on icon at bounding box center [249, 94] width 3 height 5
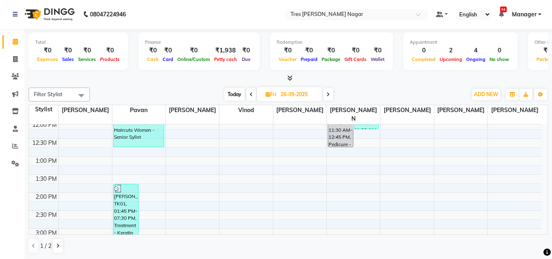
scroll to position [130, 0]
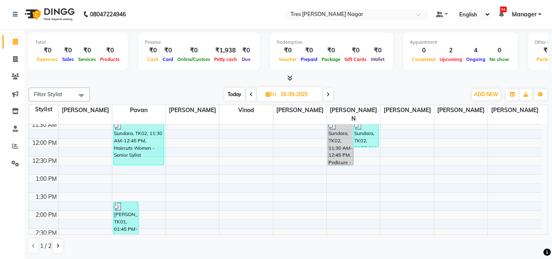
drag, startPoint x: 326, startPoint y: 92, endPoint x: 364, endPoint y: 114, distance: 43.5
click at [326, 92] on span at bounding box center [328, 94] width 10 height 13
type input "27-09-2025"
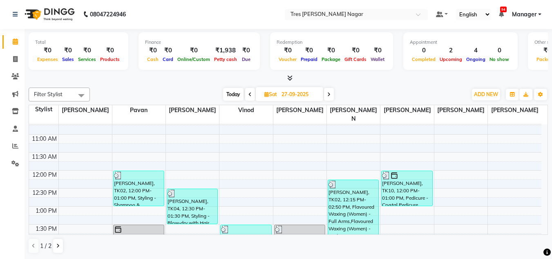
scroll to position [89, 0]
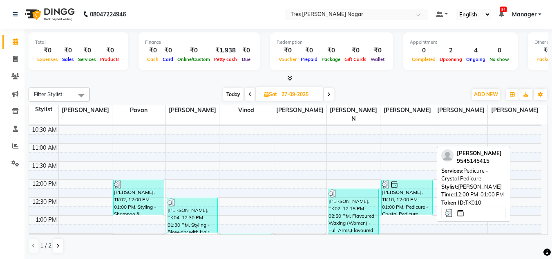
click at [417, 198] on div "Yaksha Shah, TK10, 12:00 PM-01:00 PM, Pedicure - Crystal Pedicure" at bounding box center [407, 197] width 50 height 35
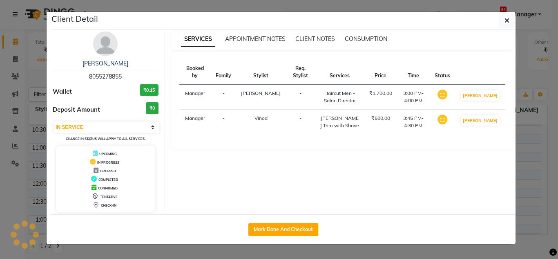
select select "3"
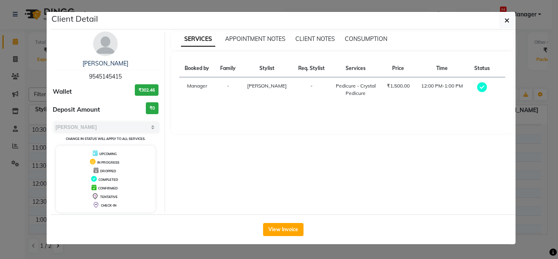
click at [116, 49] on img at bounding box center [105, 43] width 25 height 25
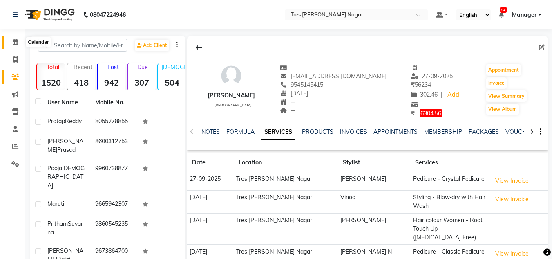
click at [13, 45] on span at bounding box center [15, 42] width 14 height 9
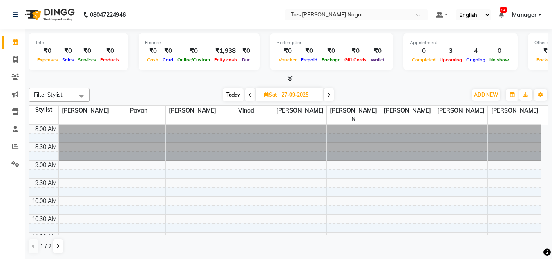
click at [275, 90] on span "Sat 27-09-2025" at bounding box center [289, 94] width 67 height 14
click at [288, 95] on input "27-09-2025" at bounding box center [299, 95] width 41 height 12
select select "9"
select select "2025"
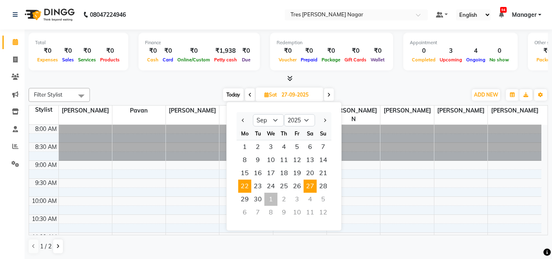
click at [246, 185] on span "22" at bounding box center [244, 185] width 13 height 13
type input "22-09-2025"
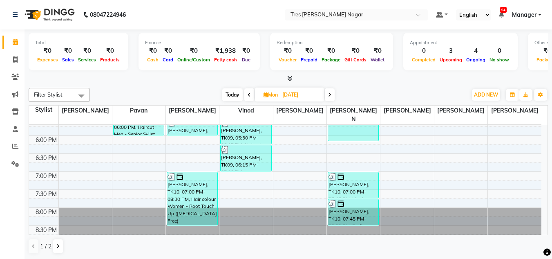
scroll to position [308, 0]
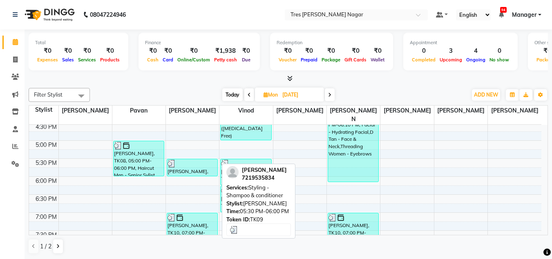
click at [183, 162] on div "Sonal, TK09, 05:30 PM-06:00 PM, Styling - Shampoo & conditioner" at bounding box center [192, 167] width 50 height 17
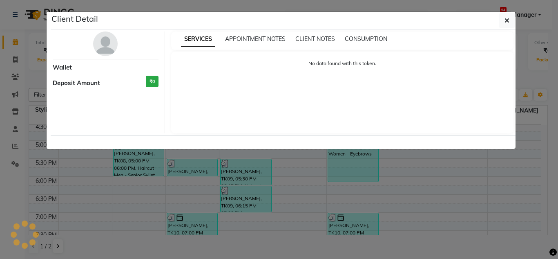
select select "3"
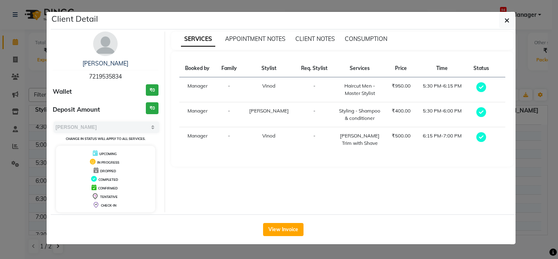
drag, startPoint x: 183, startPoint y: 162, endPoint x: 353, endPoint y: 27, distance: 217.9
click at [353, 27] on div "Client Detail" at bounding box center [283, 21] width 465 height 18
click at [109, 54] on img at bounding box center [105, 43] width 25 height 25
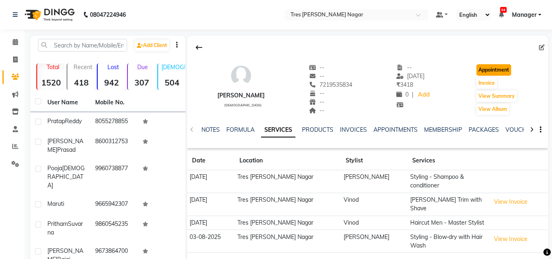
click at [504, 72] on button "Appointment" at bounding box center [493, 69] width 35 height 11
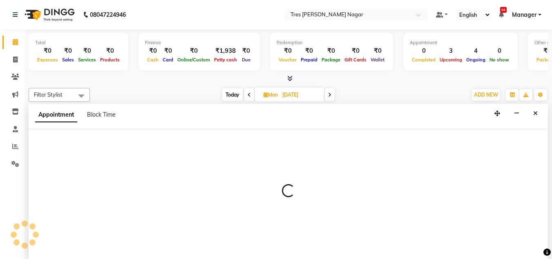
scroll to position [0, 0]
select select "tentative"
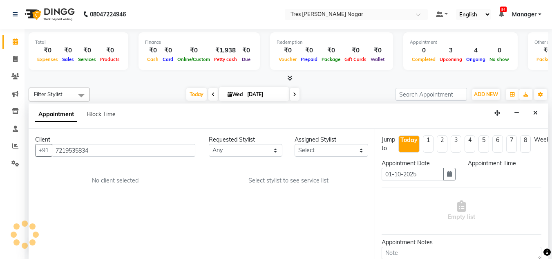
type input "01-10-2025"
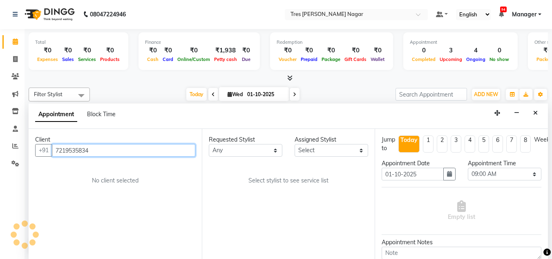
scroll to position [288, 0]
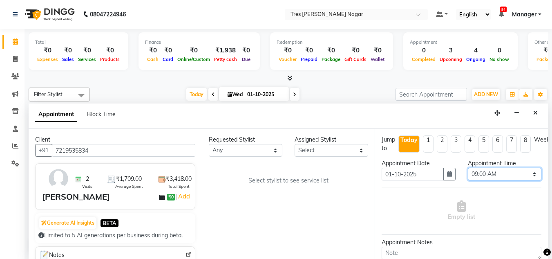
click at [490, 174] on select "Select 09:00 AM 09:15 AM 09:30 AM 09:45 AM 10:00 AM 10:15 AM 10:30 AM 10:45 AM …" at bounding box center [505, 174] width 74 height 13
click at [374, 96] on div "Today Wed 01-10-2025" at bounding box center [243, 94] width 298 height 12
click at [497, 172] on select "Select 09:00 AM 09:15 AM 09:30 AM 09:45 AM 10:00 AM 10:15 AM 10:30 AM 10:45 AM …" at bounding box center [505, 174] width 74 height 13
select select "1050"
click at [468, 168] on select "Select 09:00 AM 09:15 AM 09:30 AM 09:45 AM 10:00 AM 10:15 AM 10:30 AM 10:45 AM …" at bounding box center [505, 174] width 74 height 13
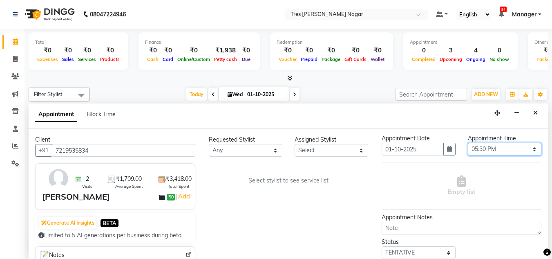
scroll to position [82, 0]
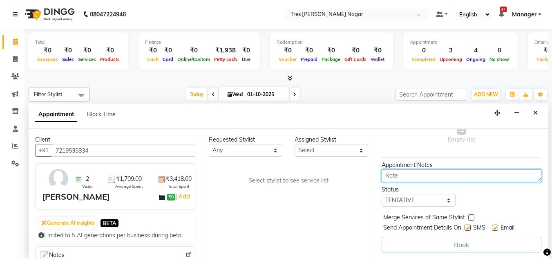
click at [450, 170] on textarea at bounding box center [462, 175] width 160 height 13
type textarea "PAVAN/1.10.25/4.02"
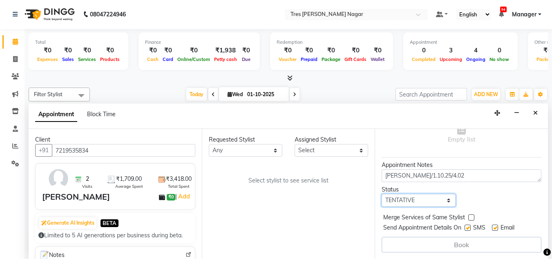
click at [436, 200] on select "Select TENTATIVE CONFIRM CHECK-IN UPCOMING" at bounding box center [419, 200] width 74 height 13
select select "confirm booking"
click at [382, 194] on select "Select TENTATIVE CONFIRM CHECK-IN UPCOMING" at bounding box center [419, 200] width 74 height 13
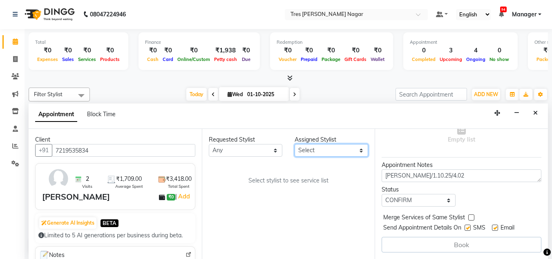
click at [330, 147] on select "Select Ansh Jadhav Chetan Mahale Eva Harshita Neha Aywale Pallavi H Pavan Pranj…" at bounding box center [332, 150] width 74 height 13
click at [237, 157] on div "Requested Stylist Any Ansh Jadhav Chetan Mahale Eva Harshita Neha Aywale Pallav…" at bounding box center [288, 194] width 173 height 130
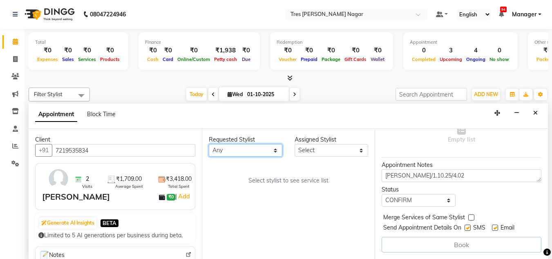
click at [242, 150] on select "Any Ansh Jadhav Chetan Mahale Eva Harshita Neha Aywale Pallavi H Pavan Pranjali…" at bounding box center [246, 150] width 74 height 13
select select "82547"
click at [209, 144] on select "Any Ansh Jadhav Chetan Mahale Eva Harshita Neha Aywale Pallavi H Pavan Pranjali…" at bounding box center [246, 150] width 74 height 13
select select "82547"
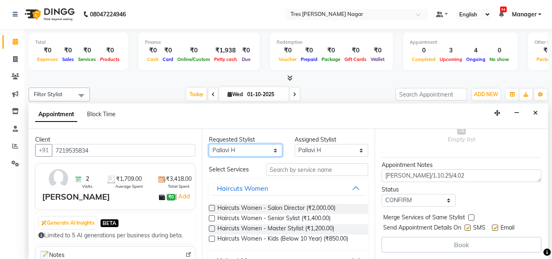
click at [251, 150] on select "Any Ansh Jadhav Chetan Mahale Eva Harshita Neha Aywale Pallavi H Pavan Pranjali…" at bounding box center [246, 150] width 74 height 13
select select "85930"
click at [209, 144] on select "Any Ansh Jadhav Chetan Mahale Eva Harshita Neha Aywale Pallavi H Pavan Pranjali…" at bounding box center [246, 150] width 74 height 13
select select "85930"
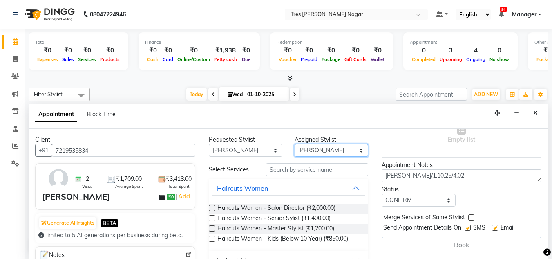
click at [310, 154] on select "Select Ansh Jadhav Chetan Mahale Eva Harshita Neha Aywale Pallavi H Pavan Pranj…" at bounding box center [332, 150] width 74 height 13
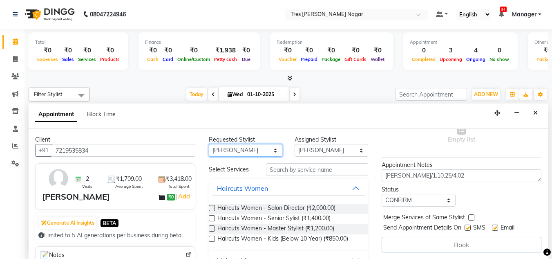
click at [257, 152] on select "Any Ansh Jadhav Chetan Mahale Eva Harshita Neha Aywale Pallavi H Pavan Pranjali…" at bounding box center [246, 150] width 74 height 13
select select "null"
click at [209, 144] on select "Any Ansh Jadhav Chetan Mahale Eva Harshita Neha Aywale Pallavi H Pavan Pranjali…" at bounding box center [246, 150] width 74 height 13
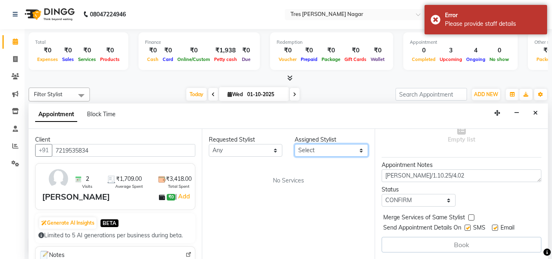
click at [337, 151] on select "Select Ansh Jadhav Chetan Mahale Eva Harshita Neha Aywale Pallavi H Pavan Pranj…" at bounding box center [332, 150] width 74 height 13
select select "85930"
click at [295, 144] on select "Select Ansh Jadhav Chetan Mahale Eva Harshita Neha Aywale Pallavi H Pavan Pranj…" at bounding box center [332, 150] width 74 height 13
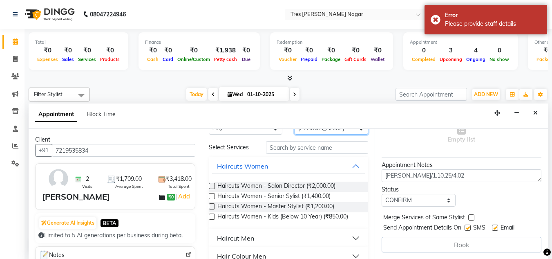
scroll to position [41, 0]
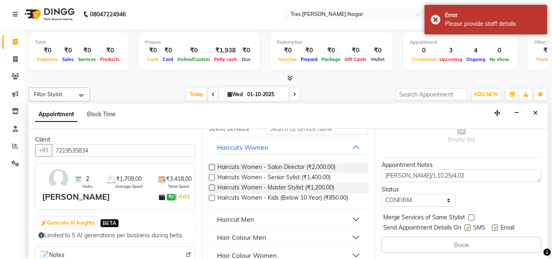
click at [306, 130] on input "text" at bounding box center [317, 128] width 102 height 13
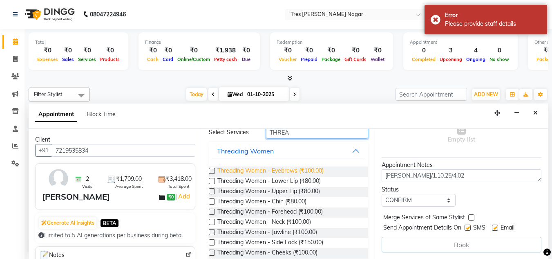
type input "THREA"
click at [305, 171] on span "Threading Women - Eyebrows (₹100.00)" at bounding box center [270, 171] width 106 height 10
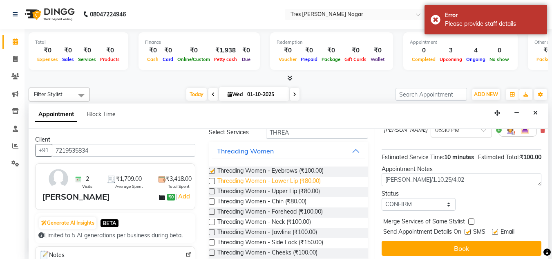
checkbox input "false"
click at [305, 189] on span "Threading Women - Upper Lip (₹80.00)" at bounding box center [268, 192] width 103 height 10
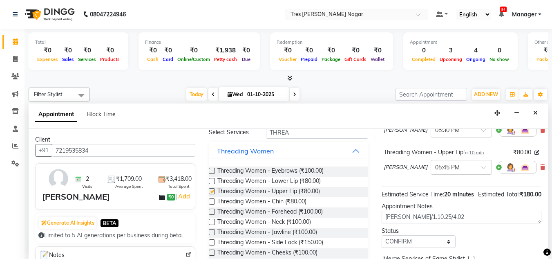
checkbox input "false"
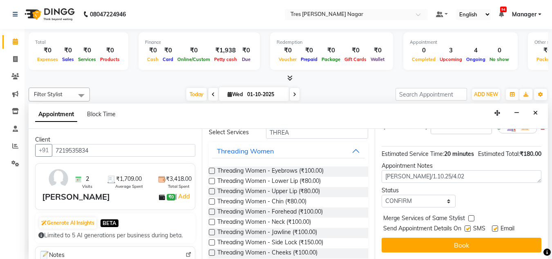
scroll to position [139, 0]
click at [471, 225] on label at bounding box center [468, 228] width 6 height 6
click at [470, 226] on input "checkbox" at bounding box center [467, 228] width 5 height 5
checkbox input "false"
click at [493, 225] on label at bounding box center [495, 228] width 6 height 6
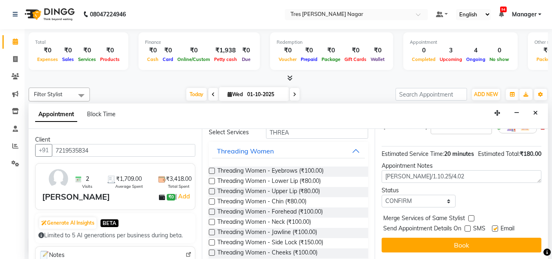
click at [493, 226] on input "checkbox" at bounding box center [494, 228] width 5 height 5
checkbox input "false"
click at [497, 237] on button "Book" at bounding box center [462, 244] width 160 height 15
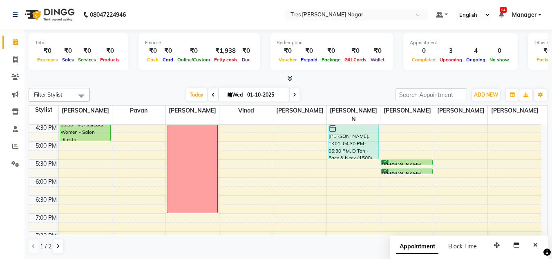
scroll to position [267, 0]
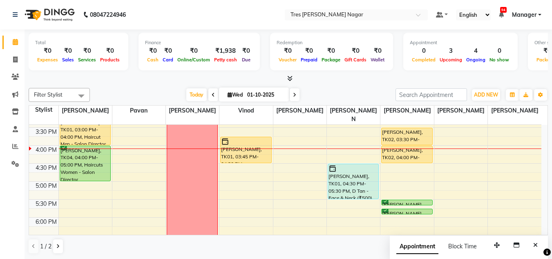
drag, startPoint x: 291, startPoint y: 90, endPoint x: 302, endPoint y: 97, distance: 13.5
click at [291, 91] on span at bounding box center [295, 94] width 10 height 13
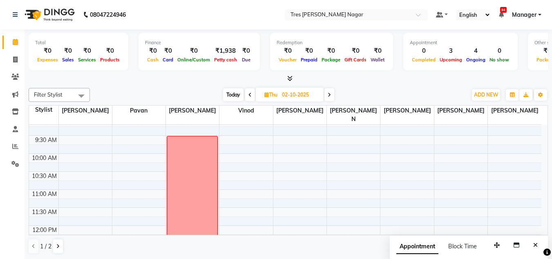
scroll to position [349, 0]
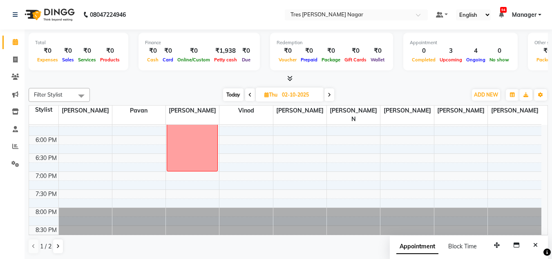
click at [223, 95] on span "Today" at bounding box center [233, 94] width 20 height 13
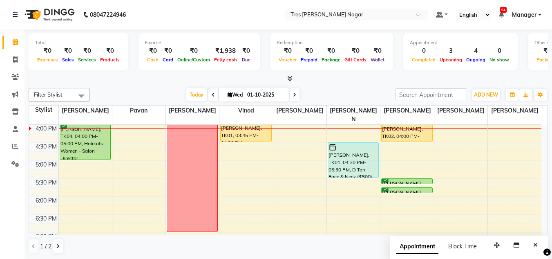
click at [119, 94] on div "Today Wed 01-10-2025" at bounding box center [243, 95] width 298 height 12
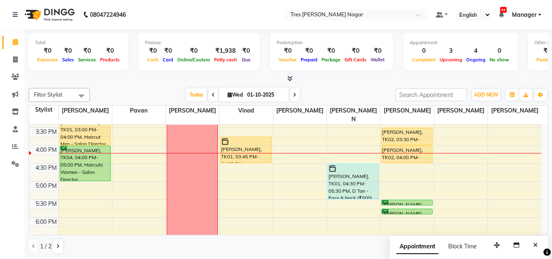
scroll to position [265, 0]
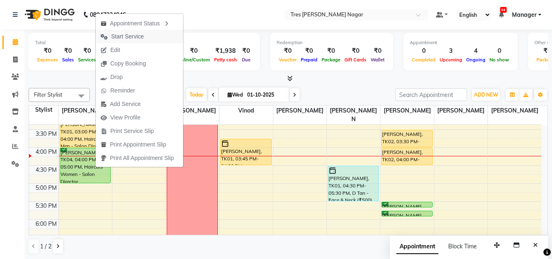
click at [128, 36] on span "Start Service" at bounding box center [127, 36] width 33 height 9
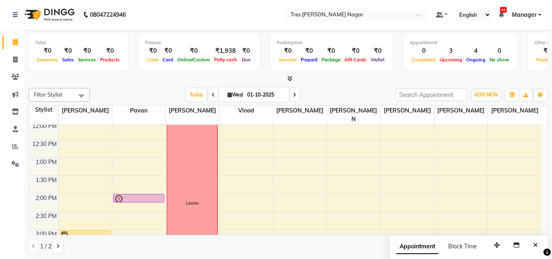
scroll to position [142, 0]
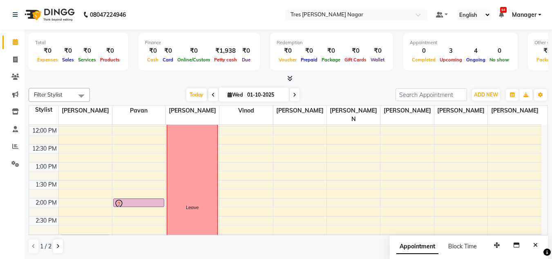
click at [297, 96] on span at bounding box center [295, 94] width 10 height 13
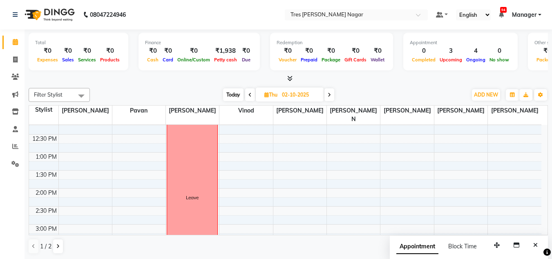
scroll to position [103, 0]
click at [328, 95] on span at bounding box center [329, 94] width 10 height 13
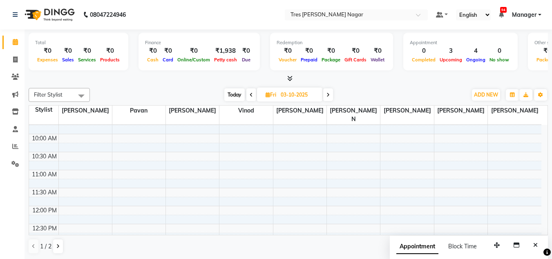
scroll to position [0, 0]
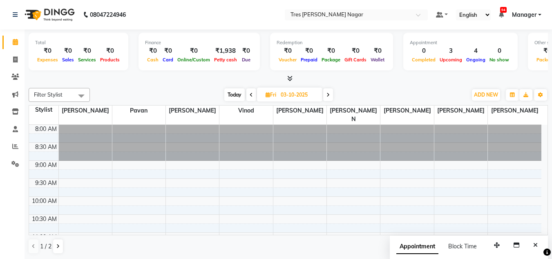
click at [328, 94] on icon at bounding box center [328, 94] width 3 height 5
click at [332, 94] on span at bounding box center [329, 94] width 10 height 13
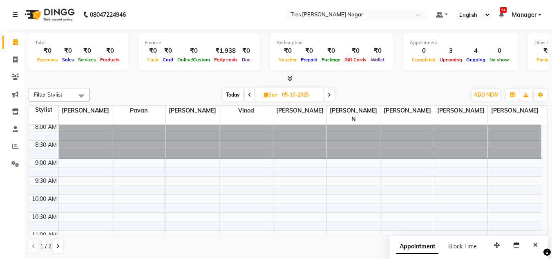
scroll to position [0, 0]
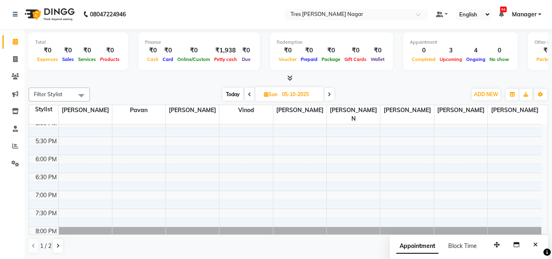
click at [330, 94] on icon at bounding box center [329, 94] width 3 height 5
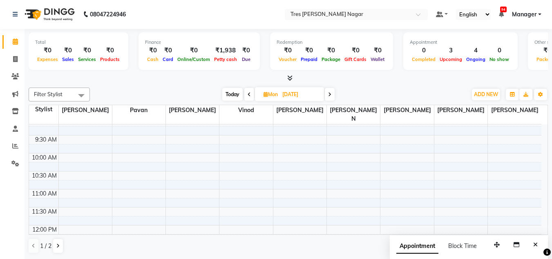
scroll to position [0, 0]
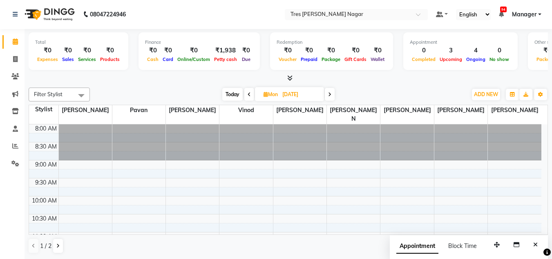
click at [327, 94] on span at bounding box center [330, 94] width 10 height 13
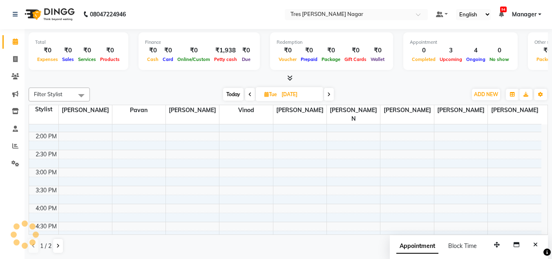
scroll to position [43, 0]
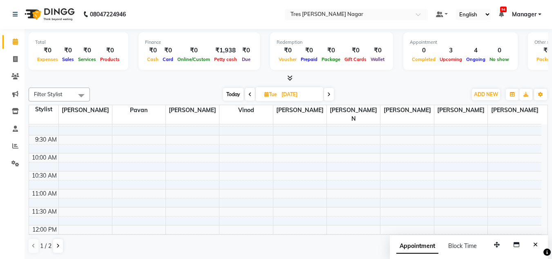
click at [330, 95] on icon at bounding box center [328, 94] width 3 height 5
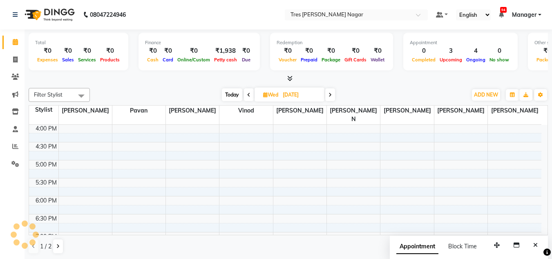
scroll to position [0, 0]
click at [235, 92] on span "Today" at bounding box center [232, 94] width 20 height 13
type input "01-10-2025"
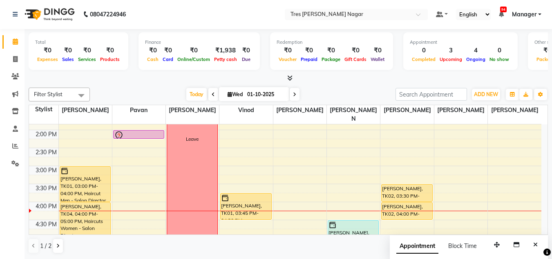
scroll to position [206, 0]
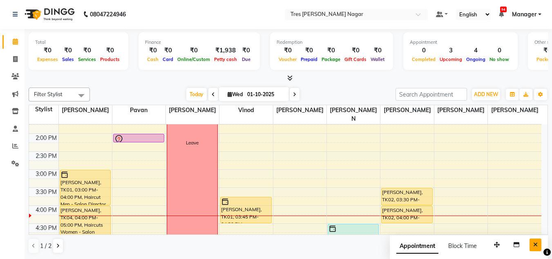
click at [538, 244] on button "Close" at bounding box center [536, 244] width 12 height 13
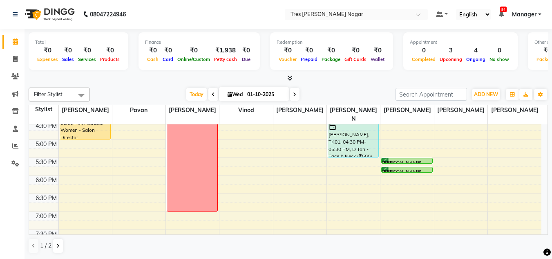
scroll to position [308, 0]
click at [178, 21] on nav "08047224946 Select Location × Tres Mink, Lulla Nagar Default Panel My Panel Eng…" at bounding box center [276, 14] width 552 height 29
click at [94, 87] on div "Filter Stylist Select All Shantanu Reddy Pavan Harshita Vinod Ansh Jadhav Sonu …" at bounding box center [288, 94] width 519 height 14
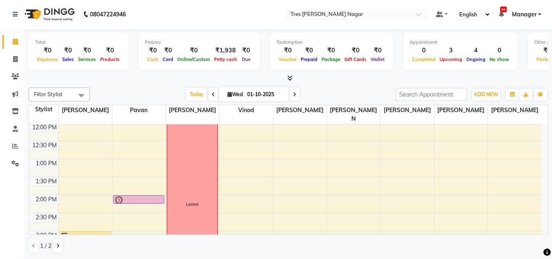
scroll to position [144, 0]
drag, startPoint x: 121, startPoint y: 81, endPoint x: 125, endPoint y: 79, distance: 4.4
click at [122, 81] on div at bounding box center [288, 78] width 519 height 9
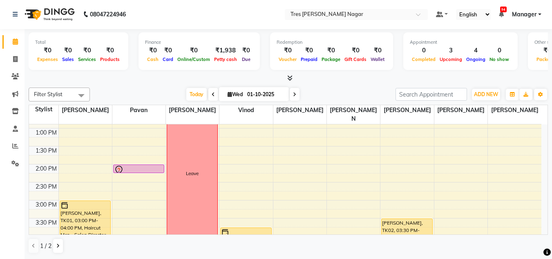
scroll to position [185, 0]
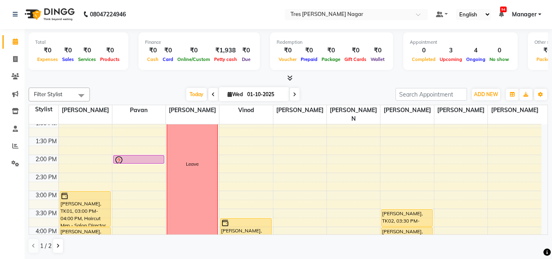
click at [284, 79] on span at bounding box center [288, 78] width 9 height 9
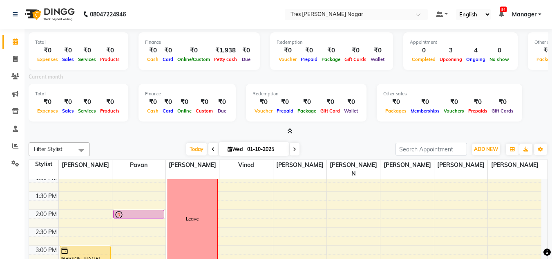
click at [286, 128] on span at bounding box center [288, 131] width 9 height 9
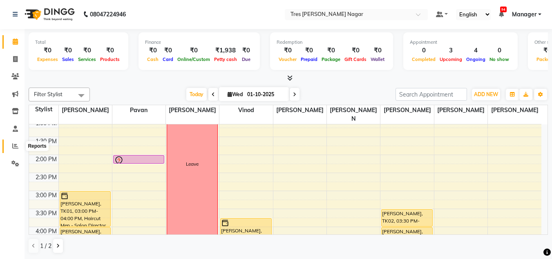
click at [13, 145] on icon at bounding box center [15, 146] width 6 height 6
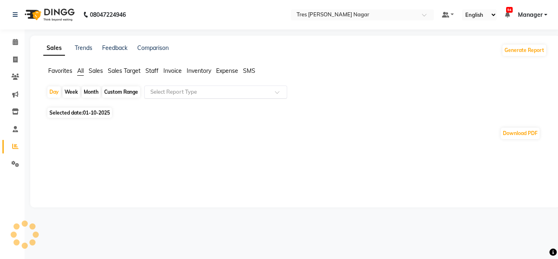
click at [202, 89] on input "text" at bounding box center [208, 92] width 118 height 8
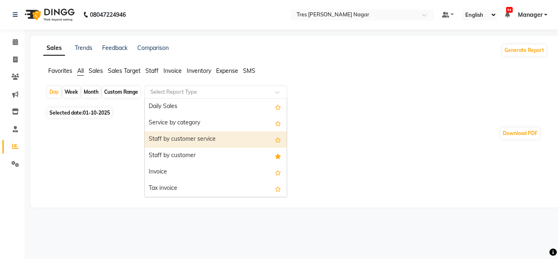
click at [221, 147] on div "Staff by customer service" at bounding box center [216, 139] width 142 height 16
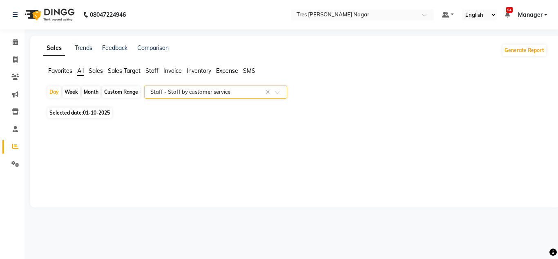
click at [83, 113] on span "Selected date: 01-10-2025" at bounding box center [79, 112] width 65 height 10
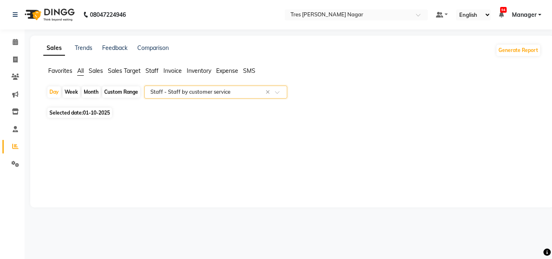
select select "10"
select select "2025"
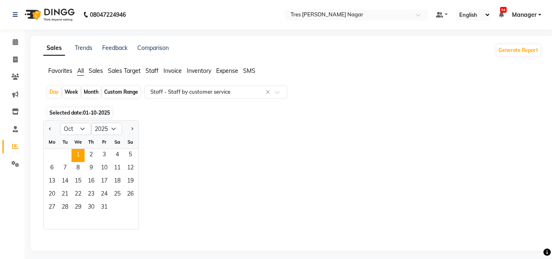
click at [60, 133] on div at bounding box center [52, 128] width 16 height 13
click at [57, 132] on div at bounding box center [52, 128] width 16 height 13
click at [56, 131] on div at bounding box center [52, 128] width 16 height 13
click at [54, 132] on div at bounding box center [52, 128] width 16 height 13
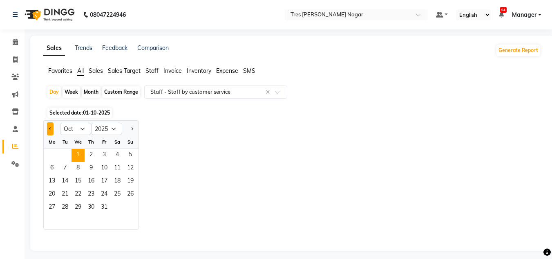
click at [47, 128] on button "Previous month" at bounding box center [50, 128] width 7 height 13
select select "9"
click at [47, 150] on span "1" at bounding box center [51, 155] width 13 height 13
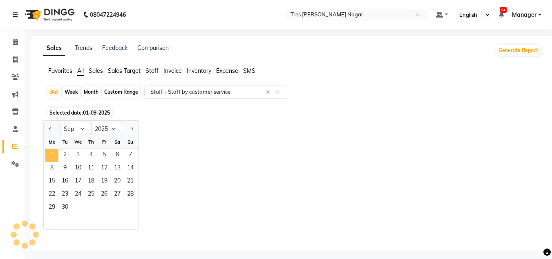
select select "filtered_report"
select select "pdf"
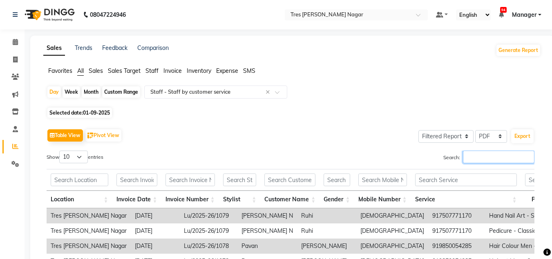
click at [473, 160] on input "Search:" at bounding box center [499, 156] width 72 height 13
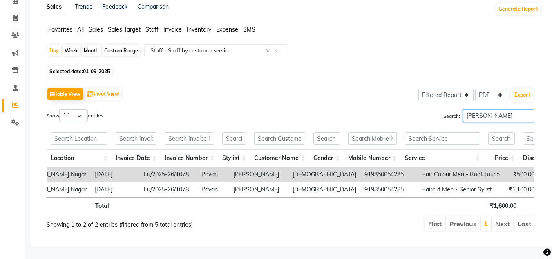
scroll to position [0, 60]
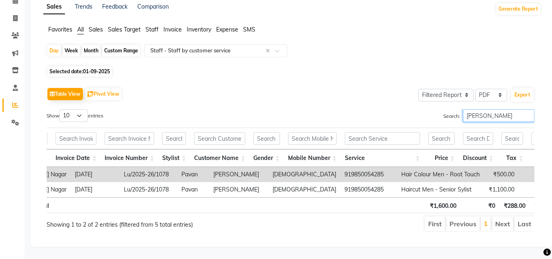
type input "pavan"
click at [89, 68] on span "01-09-2025" at bounding box center [96, 71] width 27 height 6
select select "9"
select select "2025"
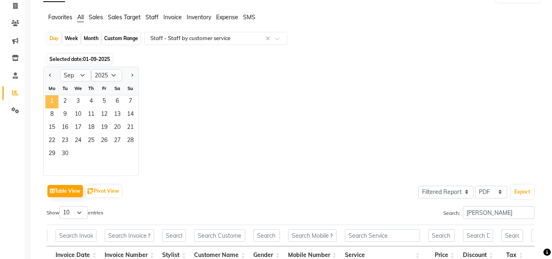
drag, startPoint x: 51, startPoint y: 102, endPoint x: 58, endPoint y: 103, distance: 7.1
click at [51, 102] on span "1" at bounding box center [51, 101] width 13 height 13
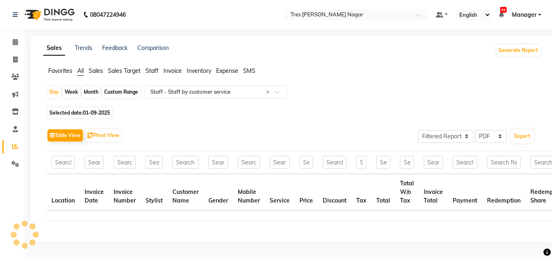
scroll to position [0, 0]
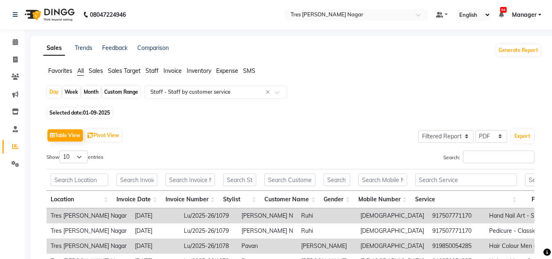
click at [77, 91] on div "Week" at bounding box center [72, 91] width 18 height 11
select select "9"
select select "2025"
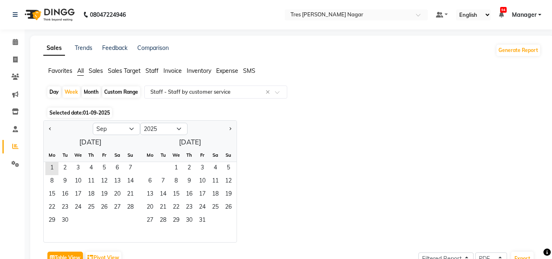
click at [93, 90] on div "Month" at bounding box center [91, 91] width 19 height 11
select select "9"
select select "2025"
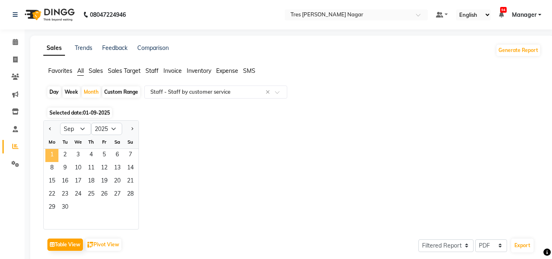
click at [53, 155] on span "1" at bounding box center [51, 155] width 13 height 13
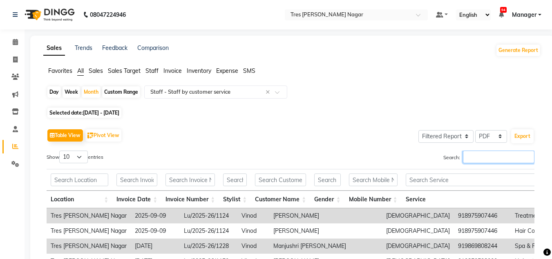
click at [507, 152] on input "Search:" at bounding box center [499, 156] width 72 height 13
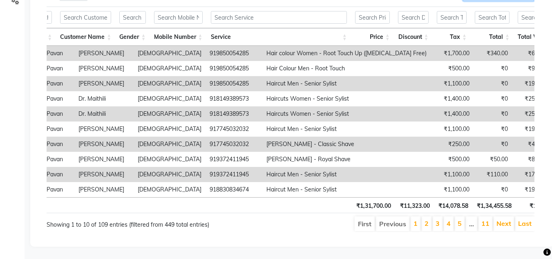
scroll to position [0, 199]
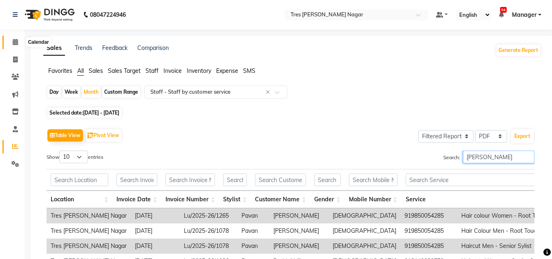
type input "pavan"
click at [11, 44] on span at bounding box center [15, 42] width 14 height 9
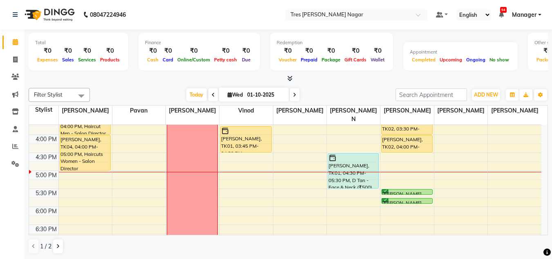
scroll to position [349, 0]
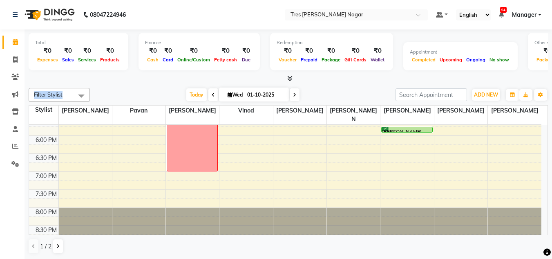
click at [153, 83] on div "Total ₹0 Expenses ₹0 Sales ₹0 Services ₹0 Products Finance ₹0 Cash ₹0 Card ₹0 O…" at bounding box center [289, 144] width 528 height 230
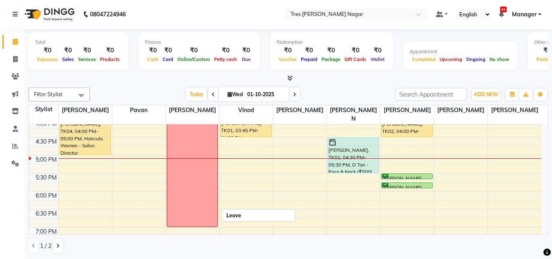
scroll to position [267, 0]
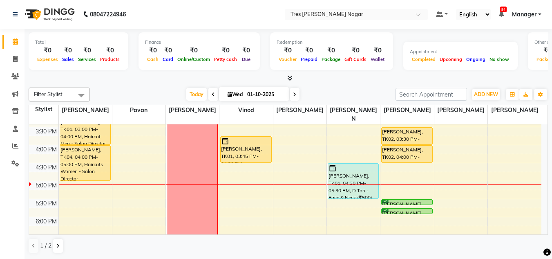
click at [251, 94] on input "01-10-2025" at bounding box center [265, 94] width 41 height 12
select select "10"
select select "2025"
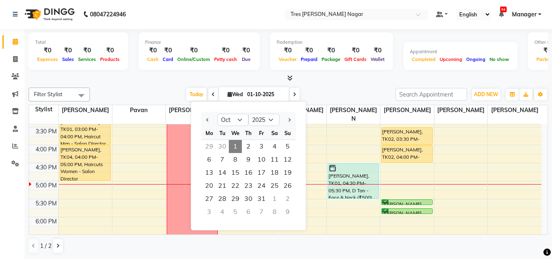
click at [146, 86] on div "Filter Stylist Select All Shantanu Reddy Pavan Harshita Vinod Ansh Jadhav Sonu …" at bounding box center [288, 170] width 519 height 172
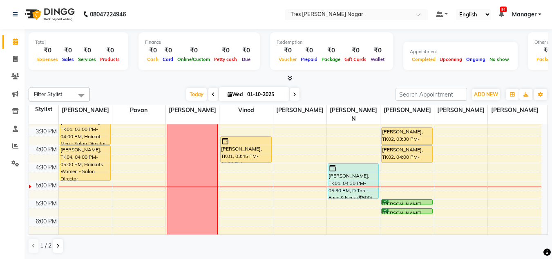
click at [163, 86] on div "Filter Stylist Select All Shantanu Reddy Pavan Harshita Vinod Ansh Jadhav Sonu …" at bounding box center [288, 170] width 519 height 172
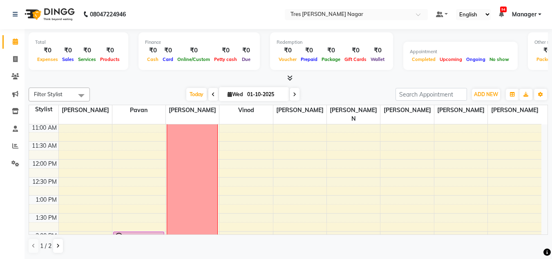
scroll to position [22, 0]
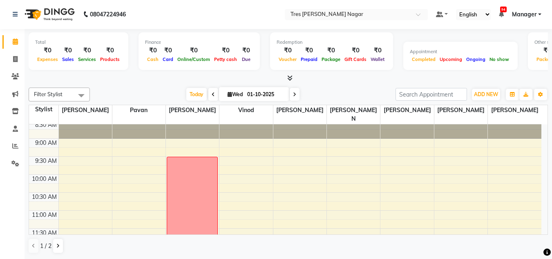
click at [350, 87] on div "Filter Stylist Select All Shantanu Reddy Pavan Harshita Vinod Ansh Jadhav Sonu …" at bounding box center [288, 170] width 519 height 172
click at [289, 77] on icon at bounding box center [289, 78] width 5 height 6
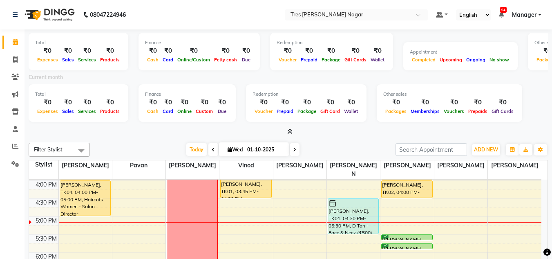
scroll to position [308, 0]
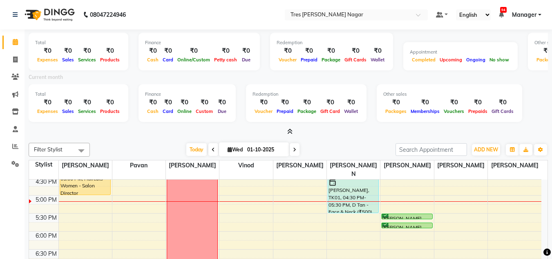
click at [293, 130] on div at bounding box center [288, 132] width 519 height 9
click at [291, 130] on icon at bounding box center [289, 131] width 5 height 6
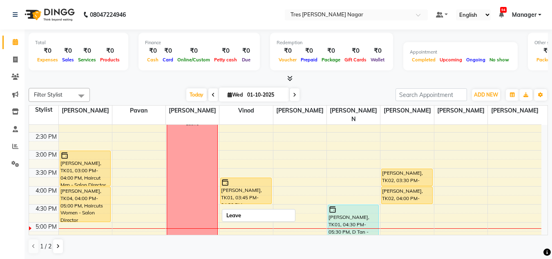
scroll to position [185, 0]
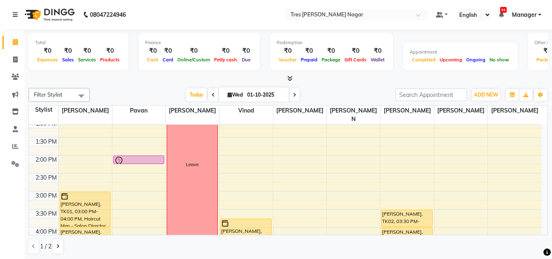
click at [144, 88] on div "Filter Stylist Select All Shantanu Reddy Pavan Harshita Vinod Ansh Jadhav Sonu …" at bounding box center [288, 171] width 519 height 172
click at [123, 95] on div "Today Wed 01-10-2025" at bounding box center [243, 95] width 298 height 12
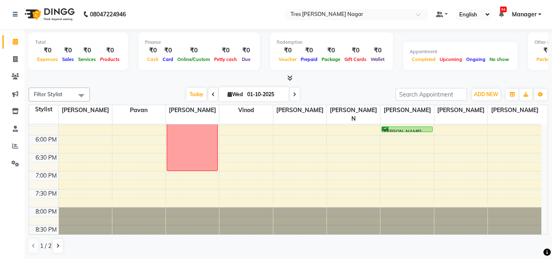
scroll to position [0, 0]
click at [145, 89] on div "Today Wed 01-10-2025" at bounding box center [243, 95] width 298 height 12
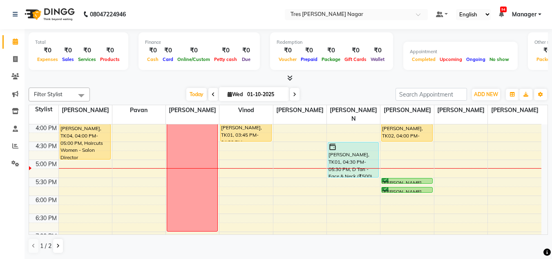
scroll to position [267, 0]
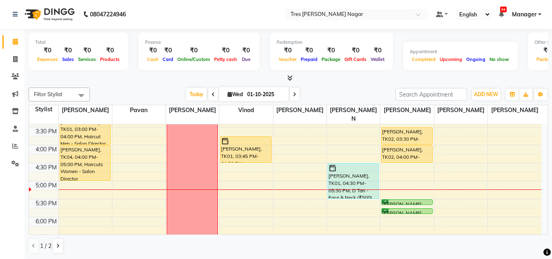
click at [127, 205] on div "8:00 AM 8:30 AM 9:00 AM 9:30 AM 10:00 AM 10:30 AM 11:00 AM 11:30 AM 12:00 PM 12…" at bounding box center [285, 90] width 512 height 467
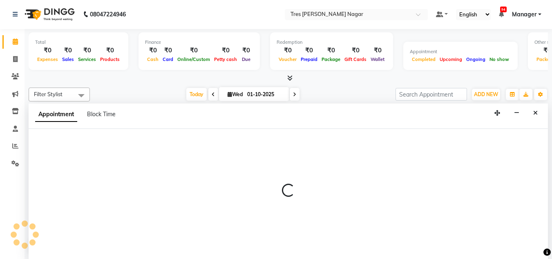
select select "39900"
select select "1065"
select select "tentative"
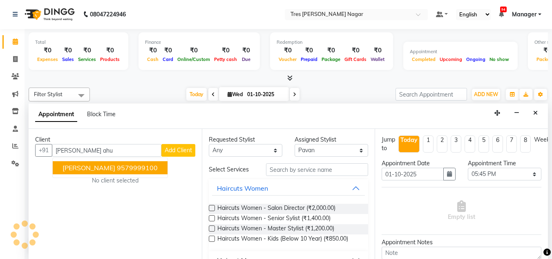
click at [133, 168] on ngb-highlight "9579999100" at bounding box center [137, 167] width 41 height 8
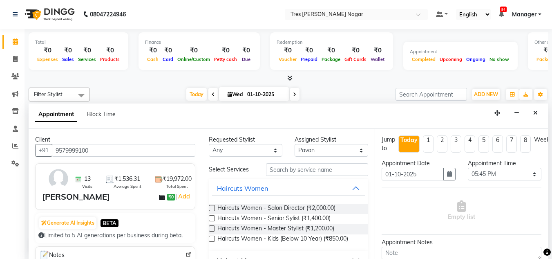
type input "9579999100"
click at [311, 172] on input "text" at bounding box center [317, 169] width 102 height 13
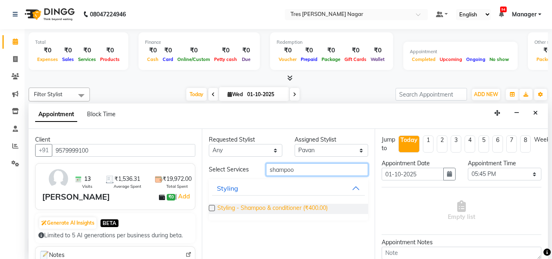
type input "shampoo"
click at [313, 207] on span "Styling - Shampoo & conditioner (₹400.00)" at bounding box center [272, 209] width 110 height 10
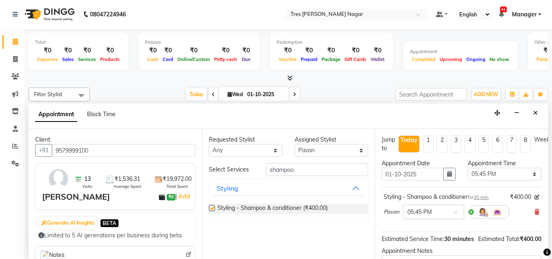
checkbox input "false"
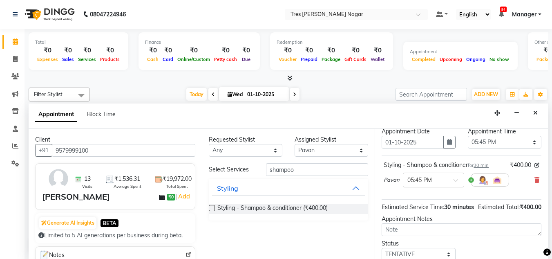
scroll to position [41, 0]
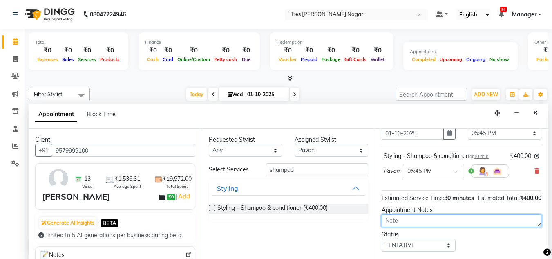
click at [440, 227] on textarea at bounding box center [462, 220] width 160 height 13
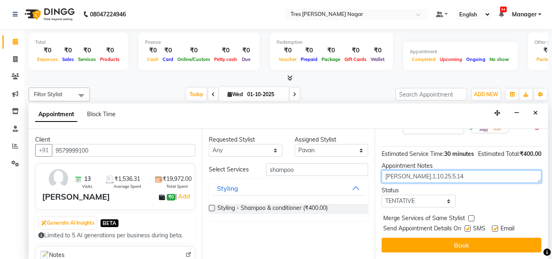
scroll to position [100, 0]
type textarea "Pavan.1.10.25.5.14"
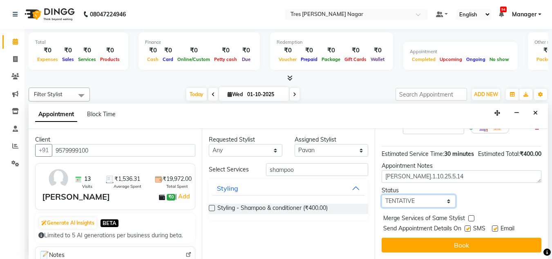
click at [411, 195] on select "Select TENTATIVE CONFIRM CHECK-IN UPCOMING" at bounding box center [419, 201] width 74 height 13
select select "confirm booking"
click at [382, 195] on select "Select TENTATIVE CONFIRM CHECK-IN UPCOMING" at bounding box center [419, 201] width 74 height 13
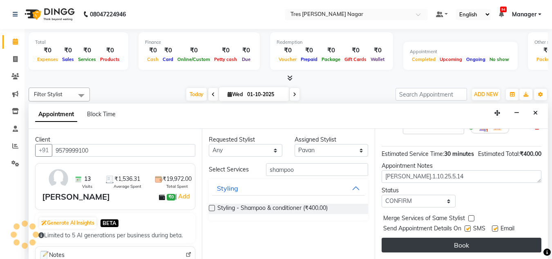
click at [481, 237] on button "Book" at bounding box center [462, 244] width 160 height 15
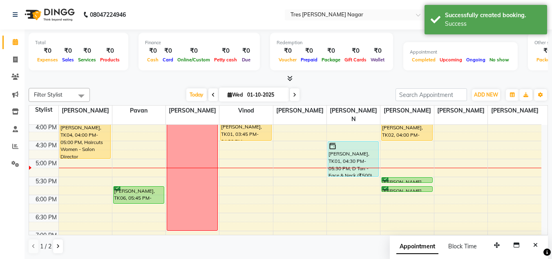
scroll to position [308, 0]
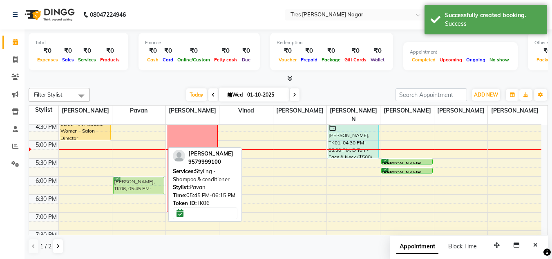
drag, startPoint x: 136, startPoint y: 173, endPoint x: 138, endPoint y: 180, distance: 7.1
click at [138, 180] on div "Maruti, TK03, 02:00 PM-02:15 PM, Treatment - Keratin Treatment Deeksha Ahuja, T…" at bounding box center [138, 50] width 53 height 467
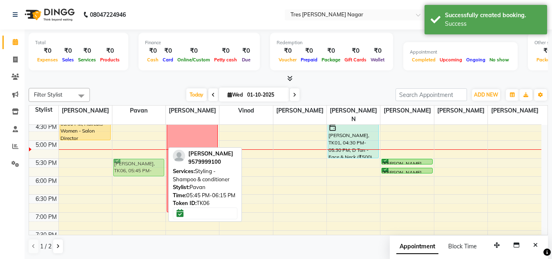
drag, startPoint x: 137, startPoint y: 171, endPoint x: 139, endPoint y: 166, distance: 5.3
click at [143, 159] on div "Maruti, TK03, 02:00 PM-02:15 PM, Treatment - Keratin Treatment Deeksha Ahuja, T…" at bounding box center [138, 50] width 53 height 467
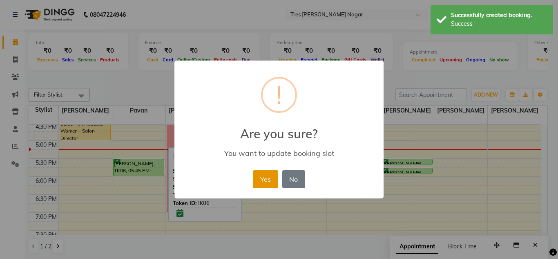
click at [259, 178] on button "Yes" at bounding box center [265, 179] width 25 height 18
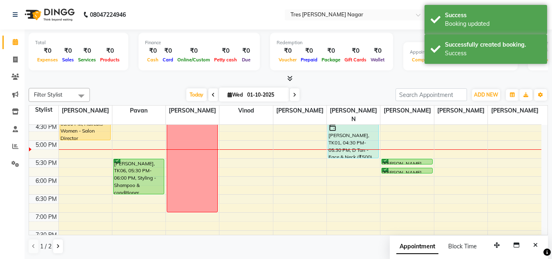
drag, startPoint x: 134, startPoint y: 167, endPoint x: 140, endPoint y: 180, distance: 14.6
click at [140, 180] on div "Maruti, TK03, 02:00 PM-02:15 PM, Treatment - Keratin Treatment Deeksha Ahuja, T…" at bounding box center [138, 50] width 53 height 467
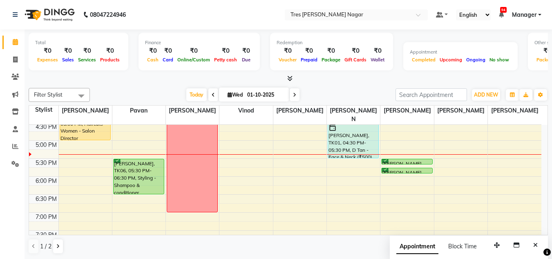
drag, startPoint x: 150, startPoint y: 92, endPoint x: 170, endPoint y: 93, distance: 20.0
click at [150, 92] on div "Today Wed 01-10-2025" at bounding box center [243, 95] width 298 height 12
click at [261, 163] on div "8:00 AM 8:30 AM 9:00 AM 9:30 AM 10:00 AM 10:30 AM 11:00 AM 11:30 AM 12:00 PM 12…" at bounding box center [285, 50] width 512 height 467
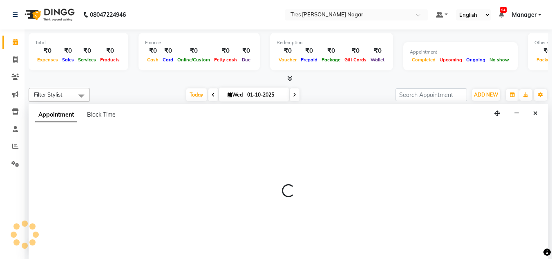
select select "84330"
select select "tentative"
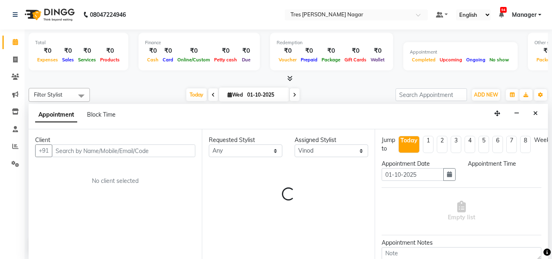
scroll to position [0, 0]
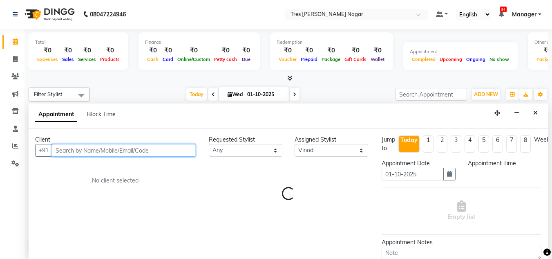
select select "1065"
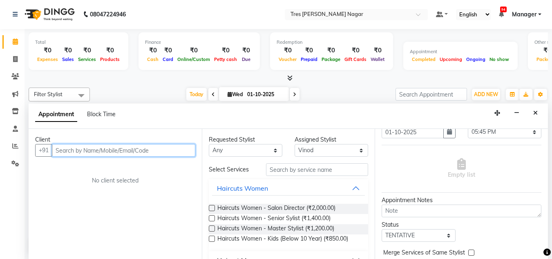
scroll to position [82, 0]
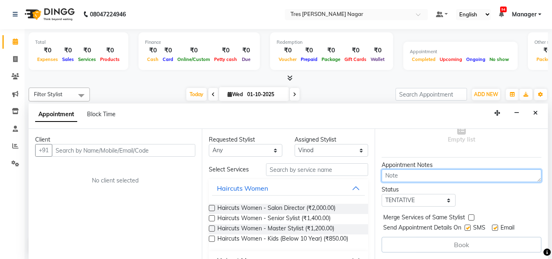
click at [432, 172] on textarea at bounding box center [462, 175] width 160 height 13
type textarea "pavan.1.10.25.5.23"
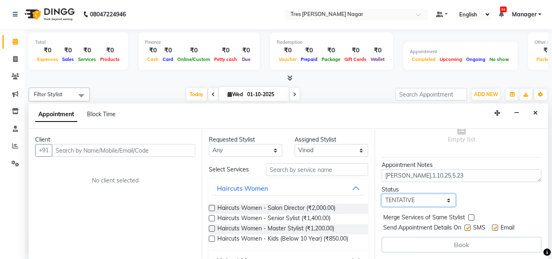
click at [420, 200] on select "Select TENTATIVE CONFIRM CHECK-IN UPCOMING" at bounding box center [419, 200] width 74 height 13
select select "confirm booking"
click at [382, 194] on select "Select TENTATIVE CONFIRM CHECK-IN UPCOMING" at bounding box center [419, 200] width 74 height 13
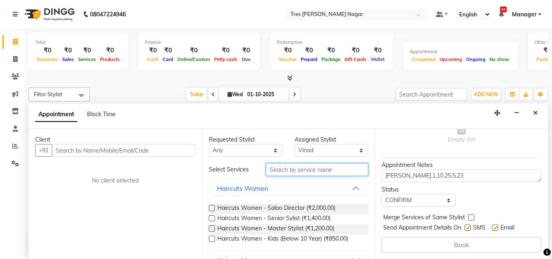
click at [291, 172] on input "text" at bounding box center [317, 169] width 102 height 13
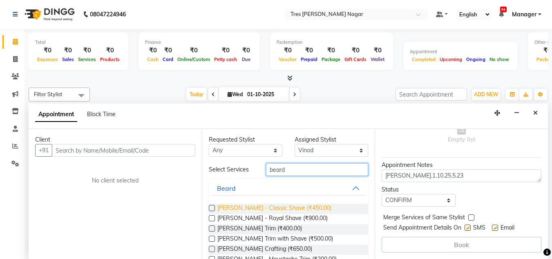
type input "beard"
click at [271, 206] on span "Beard - Classic Shave (₹450.00)" at bounding box center [274, 209] width 114 height 10
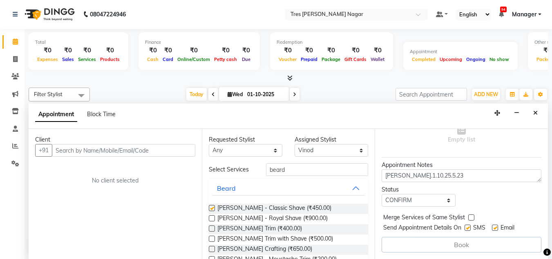
checkbox input "false"
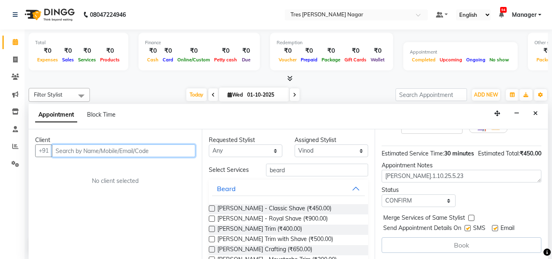
click at [149, 148] on input "text" at bounding box center [123, 150] width 143 height 13
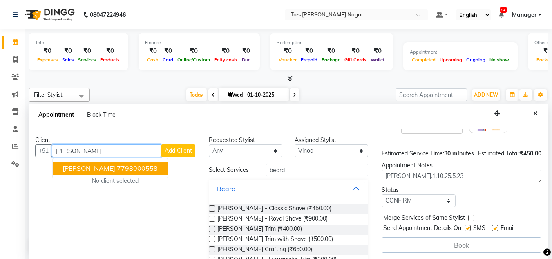
click at [137, 165] on ngb-highlight "7798000558" at bounding box center [137, 168] width 41 height 8
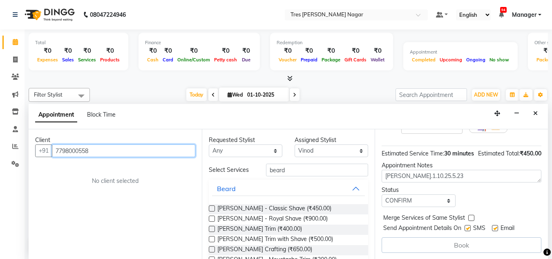
scroll to position [100, 0]
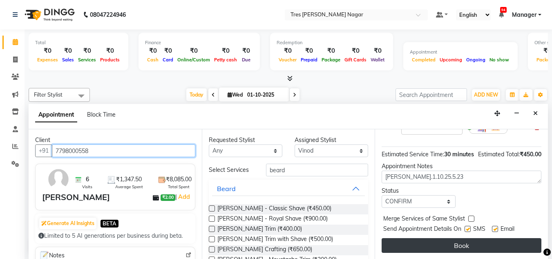
type input "7798000558"
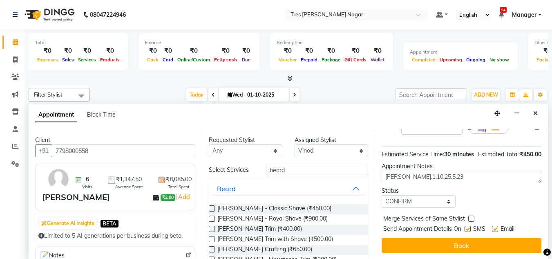
click at [444, 238] on button "Book" at bounding box center [462, 245] width 160 height 15
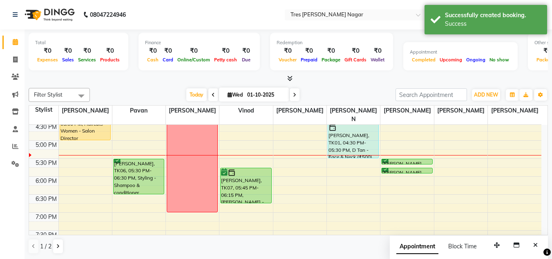
drag, startPoint x: 245, startPoint y: 176, endPoint x: 249, endPoint y: 190, distance: 15.0
click at [249, 190] on div "Pratap Reddy, TK01, 03:45 PM-04:30 PM, Beard - Beard Trim with Shave Hirak Thak…" at bounding box center [245, 50] width 53 height 467
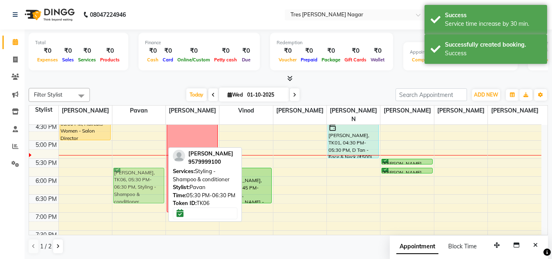
drag, startPoint x: 135, startPoint y: 165, endPoint x: 136, endPoint y: 171, distance: 6.3
click at [136, 171] on div "Maruti, TK03, 02:00 PM-02:15 PM, Treatment - Keratin Treatment Deeksha Ahuja, T…" at bounding box center [138, 50] width 53 height 467
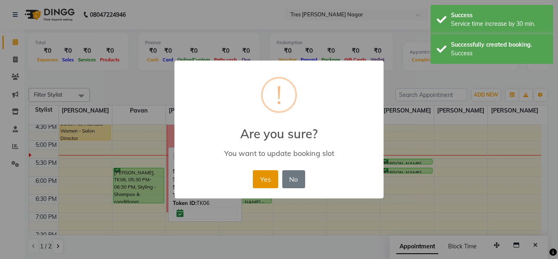
click at [262, 181] on button "Yes" at bounding box center [265, 179] width 25 height 18
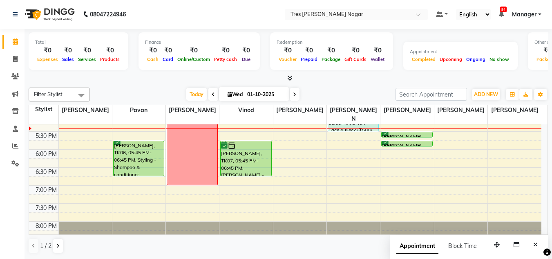
scroll to position [349, 0]
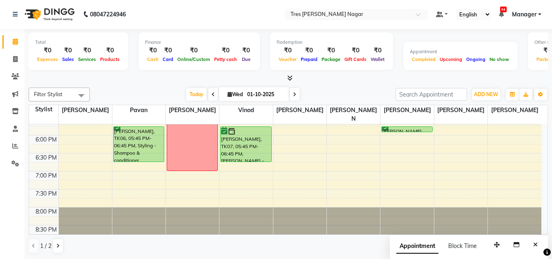
drag, startPoint x: 318, startPoint y: 76, endPoint x: 333, endPoint y: 85, distance: 17.7
click at [318, 77] on div at bounding box center [288, 78] width 519 height 9
click at [175, 81] on div at bounding box center [288, 78] width 519 height 9
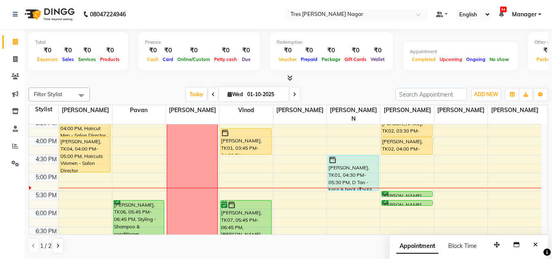
scroll to position [267, 0]
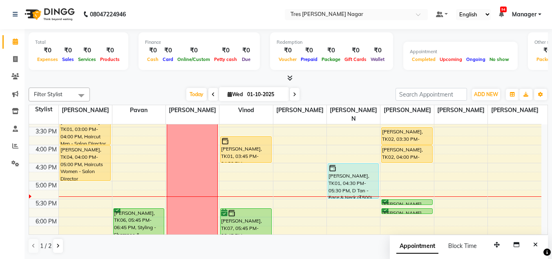
click at [295, 93] on icon at bounding box center [294, 94] width 3 height 5
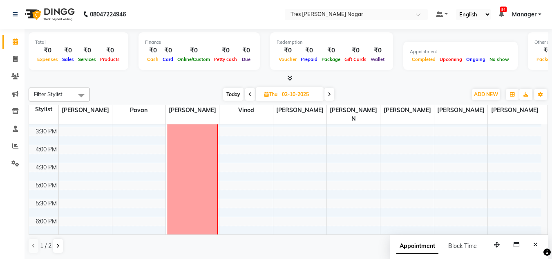
click at [231, 94] on span "Today" at bounding box center [233, 94] width 20 height 13
type input "01-10-2025"
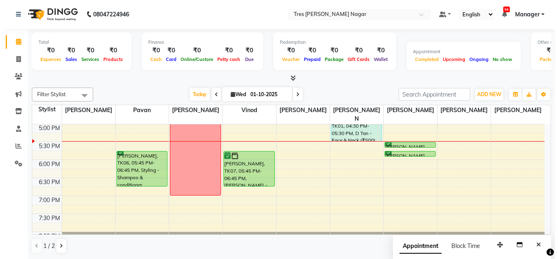
scroll to position [349, 0]
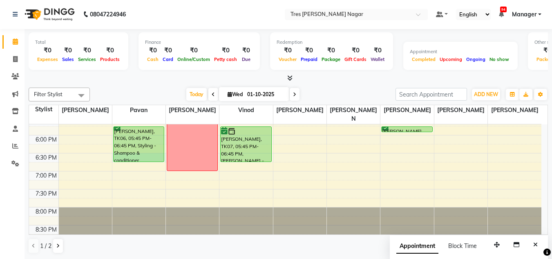
click at [165, 152] on div "8:00 AM 8:30 AM 9:00 AM 9:30 AM 10:00 AM 10:30 AM 11:00 AM 11:30 AM 12:00 PM 12…" at bounding box center [285, 9] width 512 height 467
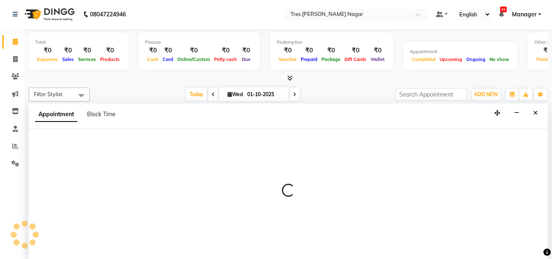
select select "39900"
select select "tentative"
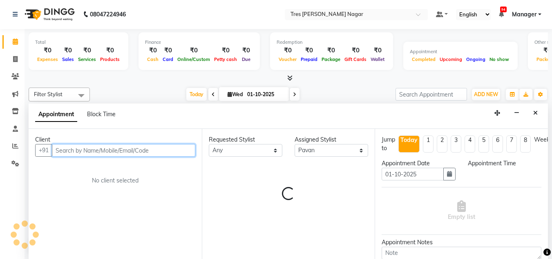
select select "1110"
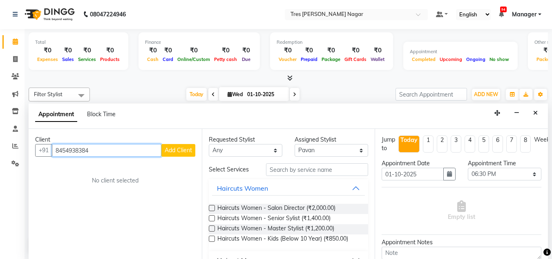
type input "8454938384"
click at [174, 154] on button "Add Client" at bounding box center [178, 150] width 34 height 13
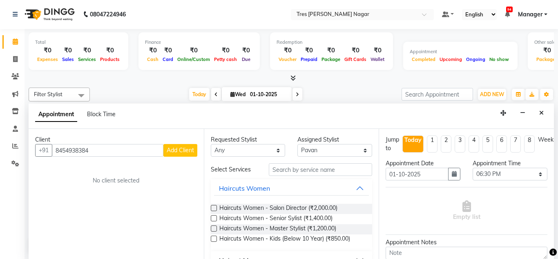
select select "22"
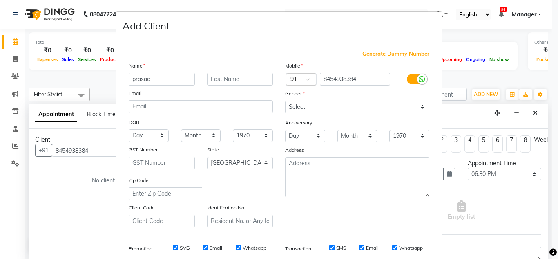
type input "prasad"
click at [215, 85] on input "text" at bounding box center [240, 79] width 66 height 13
type input "g"
type input "hadawale"
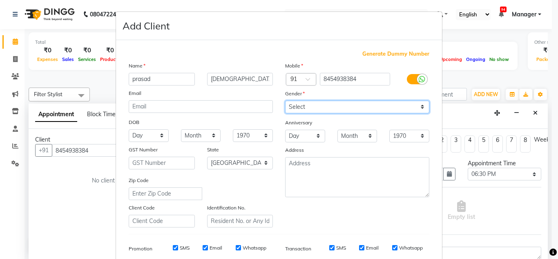
click at [286, 105] on select "Select Male Female Other Prefer Not To Say" at bounding box center [357, 107] width 144 height 13
click at [285, 101] on select "Select Male Female Other Prefer Not To Say" at bounding box center [357, 107] width 144 height 13
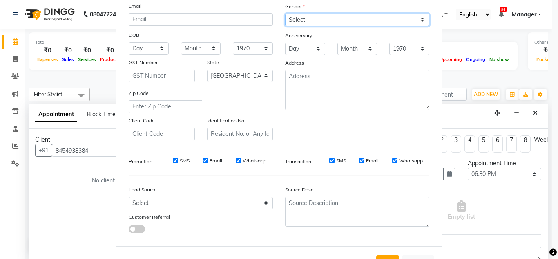
scroll to position [37, 0]
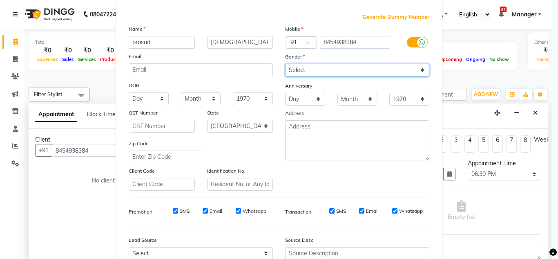
drag, startPoint x: 328, startPoint y: 69, endPoint x: 331, endPoint y: 75, distance: 6.8
click at [328, 69] on select "Select Male Female Other Prefer Not To Say" at bounding box center [357, 70] width 144 height 13
select select "male"
click at [285, 64] on select "Select Male Female Other Prefer Not To Say" at bounding box center [357, 70] width 144 height 13
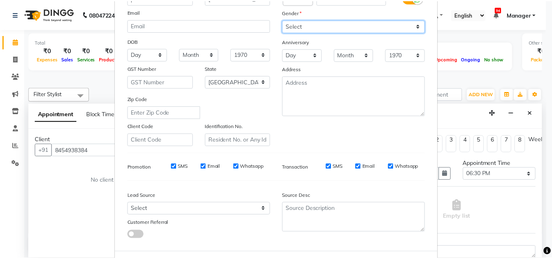
scroll to position [119, 0]
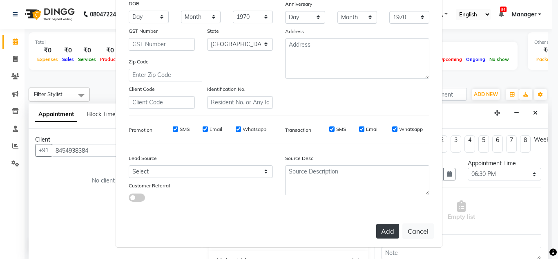
click at [382, 228] on button "Add" at bounding box center [387, 231] width 23 height 15
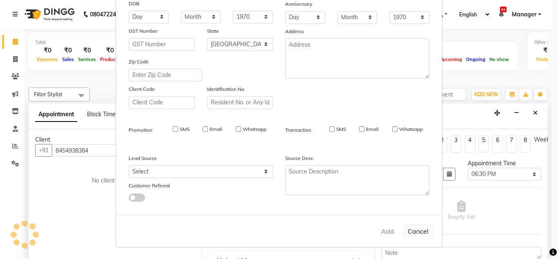
select select
select select "null"
select select
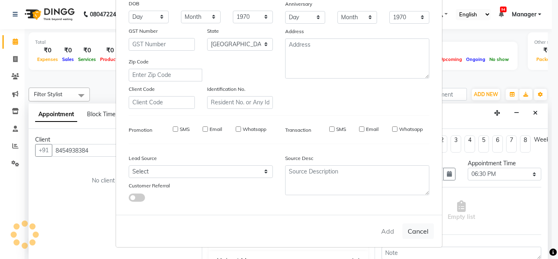
select select
checkbox input "false"
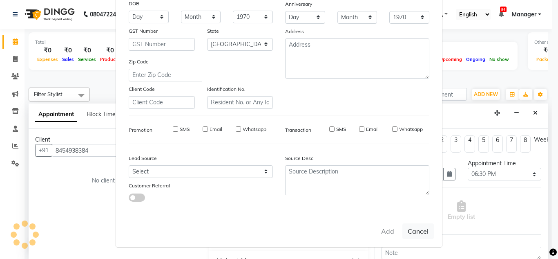
checkbox input "false"
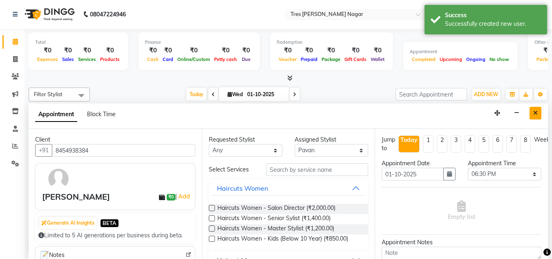
click at [535, 116] on icon "Close" at bounding box center [535, 113] width 4 height 6
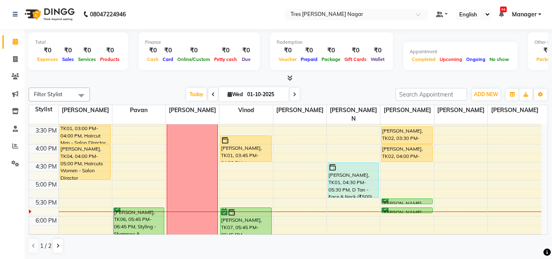
scroll to position [267, 0]
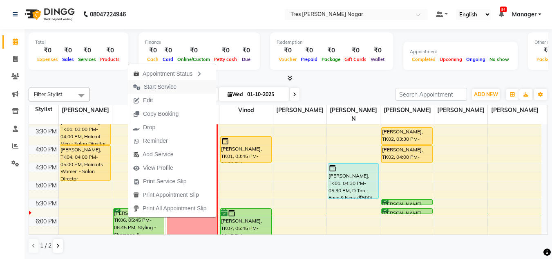
click at [166, 87] on span "Start Service" at bounding box center [160, 87] width 33 height 9
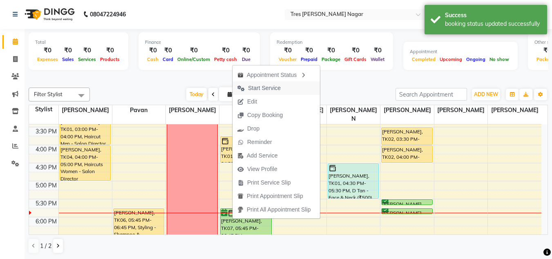
click at [271, 91] on span "Start Service" at bounding box center [264, 88] width 33 height 9
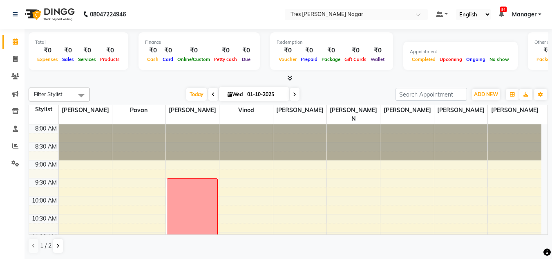
scroll to position [0, 0]
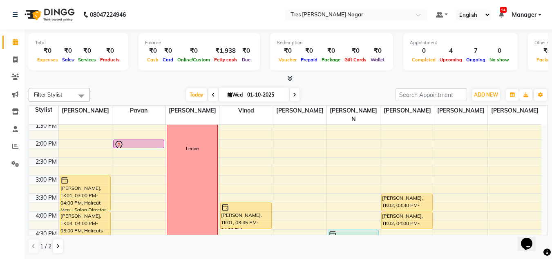
scroll to position [204, 0]
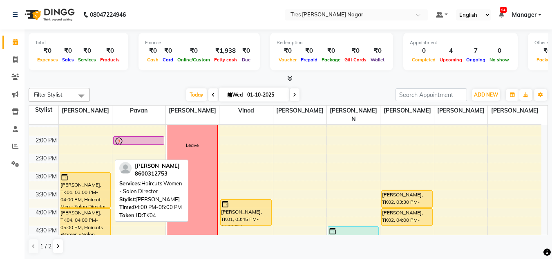
click at [92, 210] on div "[PERSON_NAME], TK04, 04:00 PM-05:00 PM, Haircuts Women - Salon Director" at bounding box center [85, 225] width 50 height 35
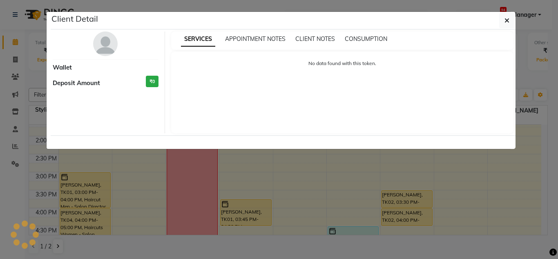
select select "1"
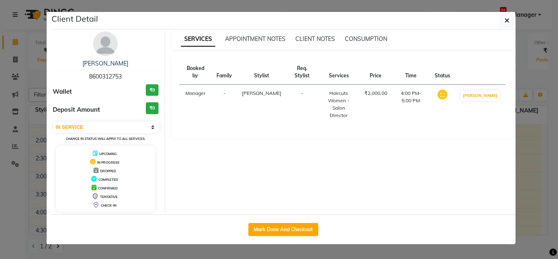
click at [108, 41] on img at bounding box center [105, 43] width 25 height 25
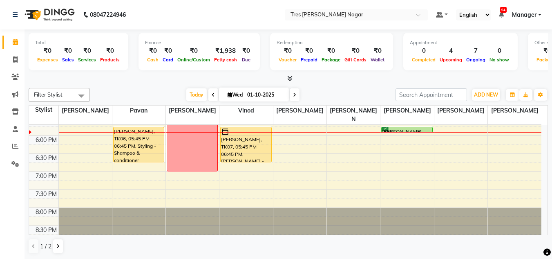
scroll to position [226, 0]
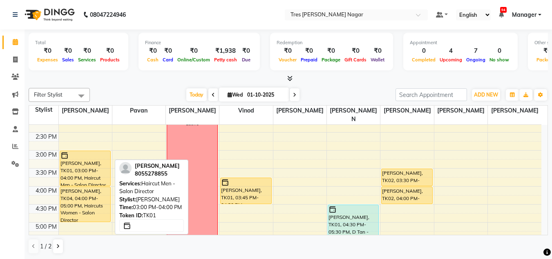
click at [76, 156] on div "[PERSON_NAME], TK01, 03:00 PM-04:00 PM, Haircut Men - Salon Director" at bounding box center [85, 168] width 50 height 35
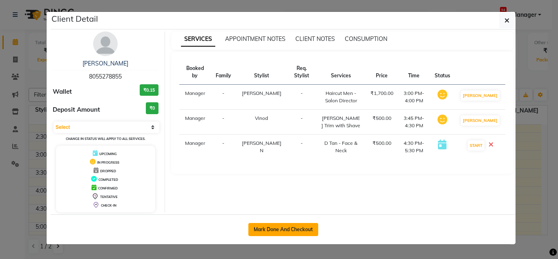
click at [260, 225] on button "Mark Done And Checkout" at bounding box center [283, 229] width 70 height 13
select select "service"
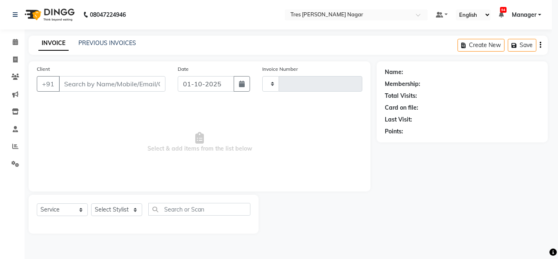
type input "1286"
select select "8052"
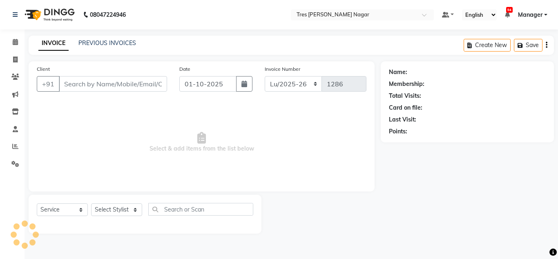
type input "8055278855"
select select "84648"
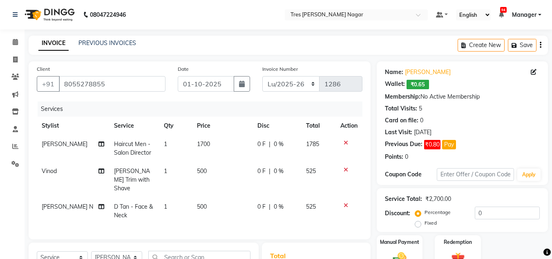
click at [199, 144] on span "1700" at bounding box center [203, 143] width 13 height 7
select select "39898"
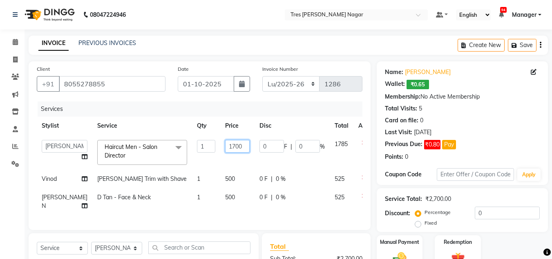
click at [225, 147] on input "1700" at bounding box center [237, 146] width 25 height 13
type input "1"
click at [225, 144] on input "2100" at bounding box center [237, 146] width 25 height 13
type input "2"
type input "1800"
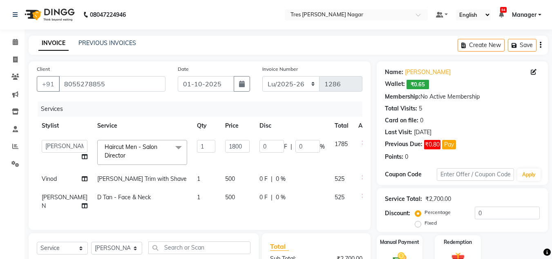
click at [16, 214] on div "Calendar Invoice Clients Marketing Inventory Staff Reports Settings Completed I…" at bounding box center [55, 188] width 110 height 330
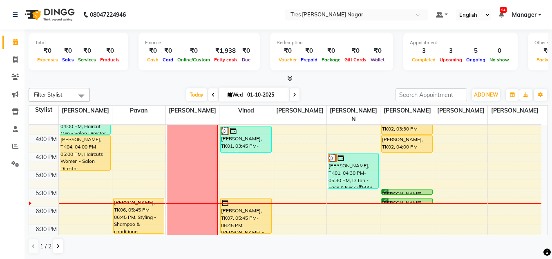
scroll to position [286, 0]
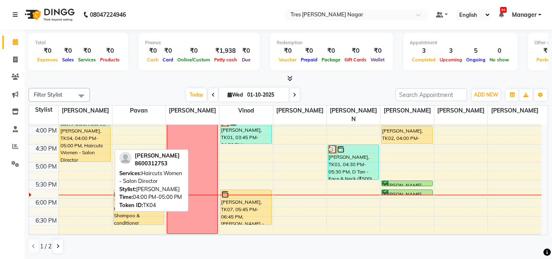
click at [83, 132] on div "smriti prasad, TK04, 04:00 PM-05:00 PM, Haircuts Women - Salon Director" at bounding box center [85, 144] width 50 height 35
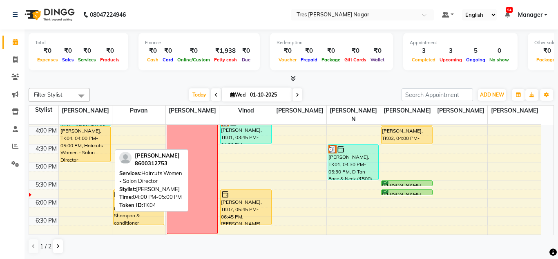
select select "1"
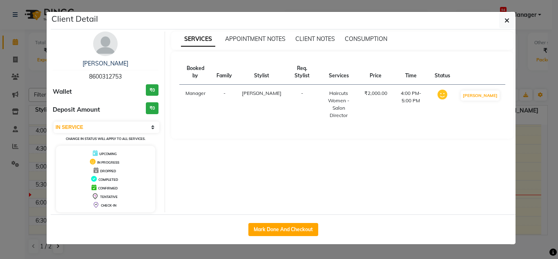
click at [250, 220] on div "Mark Done And Checkout" at bounding box center [283, 229] width 465 height 30
click at [272, 230] on button "Mark Done And Checkout" at bounding box center [283, 229] width 70 height 13
select select "service"
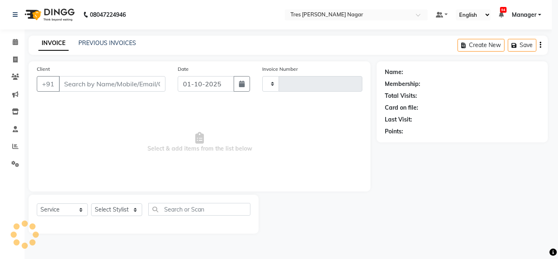
type input "1286"
select select "3"
select select "8052"
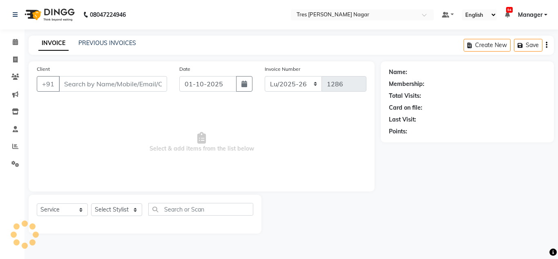
type input "8600312753"
select select "39898"
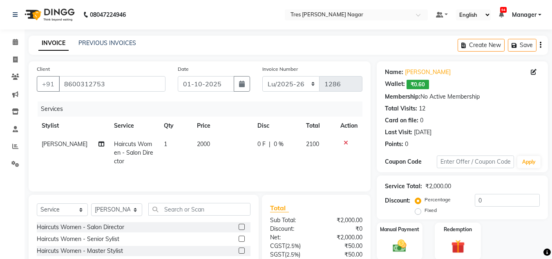
click at [220, 145] on td "2000" at bounding box center [222, 153] width 60 height 36
select select "39898"
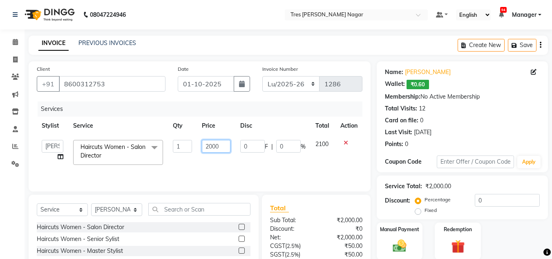
click at [230, 146] on input "2000" at bounding box center [216, 146] width 28 height 13
type input "2100"
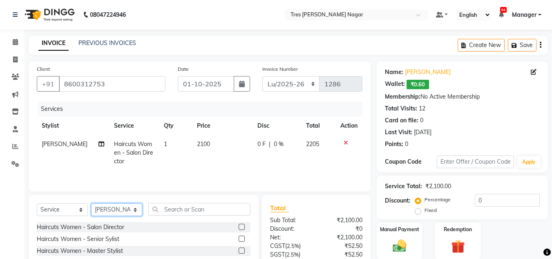
click at [105, 208] on select "Select Stylist Ansh Jadhav Chetan Mahale Eva Harshita Manager Neha Aywale Palla…" at bounding box center [116, 209] width 51 height 13
click at [91, 203] on select "Select Stylist Ansh Jadhav Chetan Mahale Eva Harshita Manager Neha Aywale Palla…" at bounding box center [116, 209] width 51 height 13
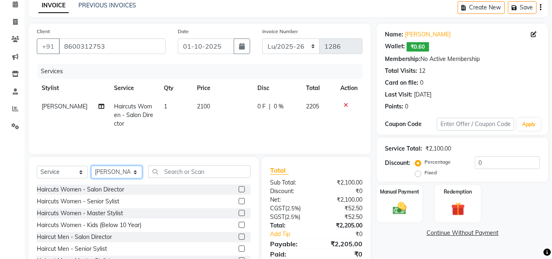
scroll to position [69, 0]
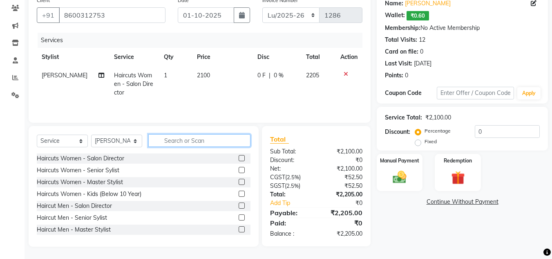
click at [168, 143] on input "text" at bounding box center [199, 140] width 102 height 13
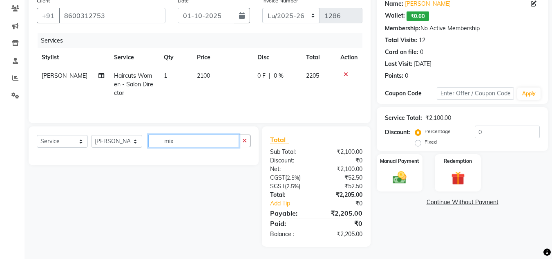
scroll to position [68, 0]
click at [174, 144] on input "mix" at bounding box center [193, 140] width 91 height 13
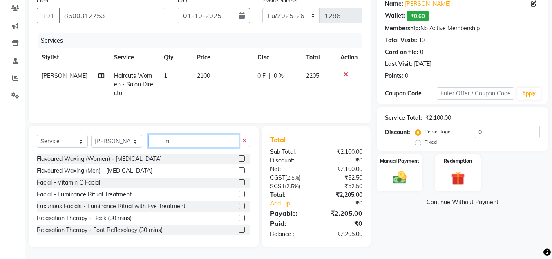
scroll to position [69, 0]
type input "m"
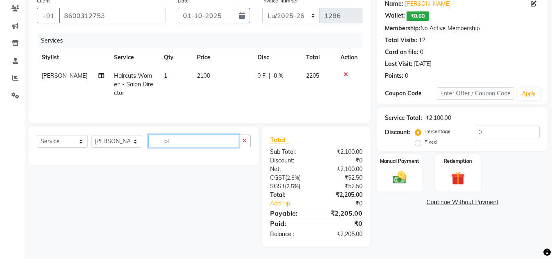
scroll to position [68, 0]
click at [181, 142] on input "plex" at bounding box center [193, 140] width 91 height 13
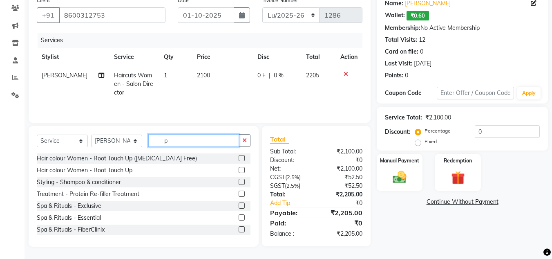
scroll to position [41, 0]
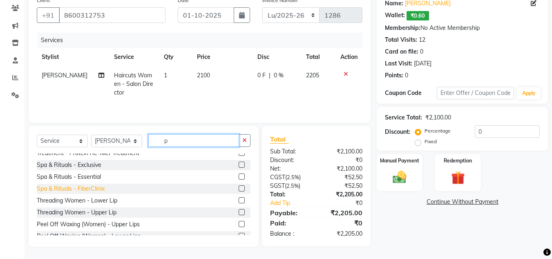
type input "p"
click at [105, 190] on div "Spa & Rituals - FiberClinix" at bounding box center [71, 188] width 68 height 9
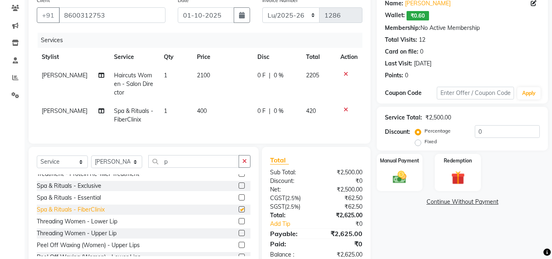
checkbox input "false"
click at [206, 110] on td "400" at bounding box center [222, 115] width 60 height 27
select select "39898"
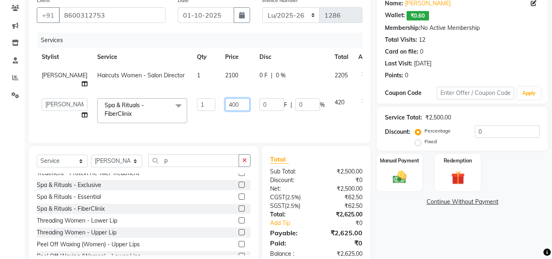
click at [225, 105] on input "400" at bounding box center [237, 104] width 25 height 13
type input "4"
type input "500"
click at [330, 116] on td "420" at bounding box center [342, 110] width 24 height 35
select select "39898"
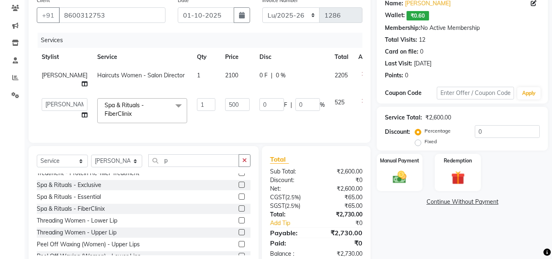
click at [276, 76] on span "0 %" at bounding box center [281, 75] width 10 height 9
select select "39898"
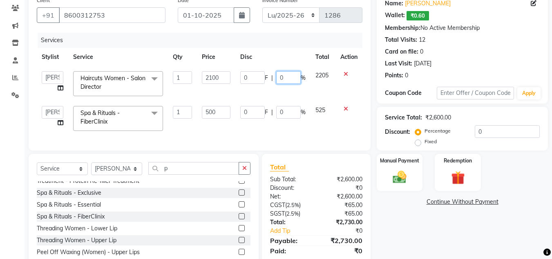
click at [282, 78] on input "0" at bounding box center [288, 77] width 25 height 13
type input "20"
click at [323, 123] on td "525" at bounding box center [323, 118] width 25 height 35
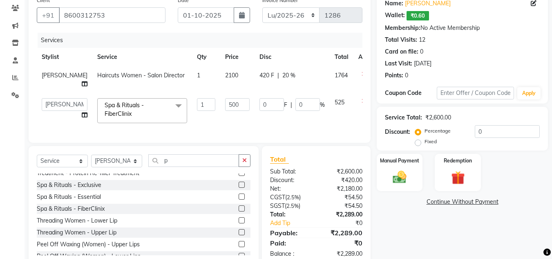
scroll to position [95, 0]
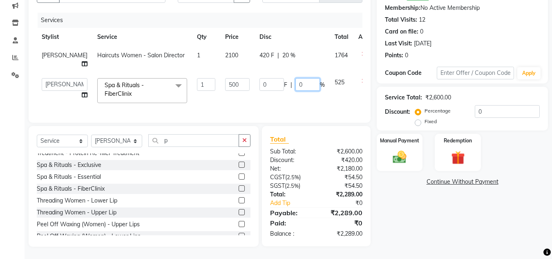
click at [295, 80] on input "0" at bounding box center [307, 84] width 25 height 13
type input "20"
click at [305, 101] on tr "Ansh Jadhav Chetan Mahale Eva Harshita Manager Neha Aywale Pallavi H Pavan Pran…" at bounding box center [209, 90] width 344 height 35
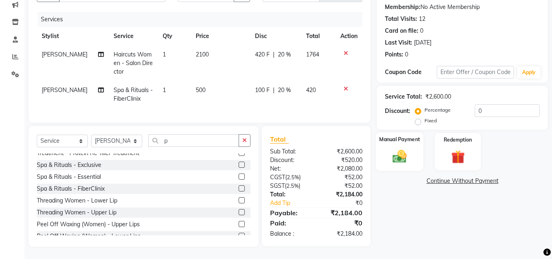
click at [398, 150] on img at bounding box center [399, 156] width 23 height 16
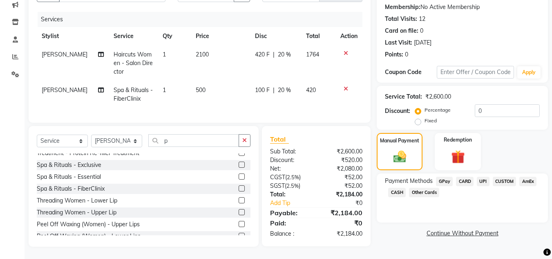
click at [483, 177] on span "UPI" at bounding box center [483, 181] width 13 height 9
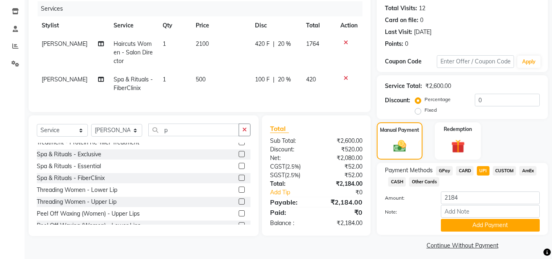
scroll to position [105, 0]
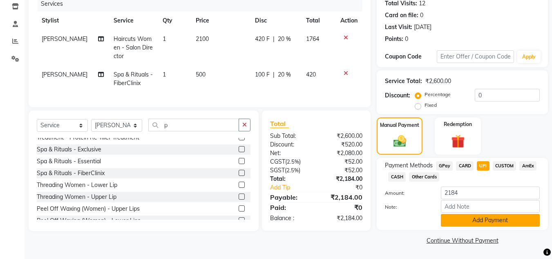
click at [458, 218] on button "Add Payment" at bounding box center [490, 220] width 99 height 13
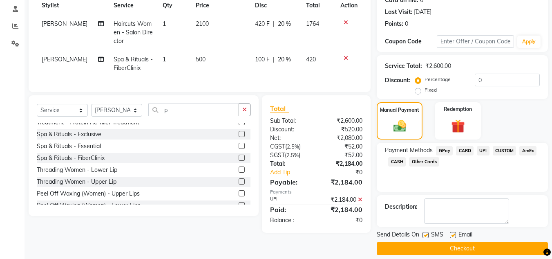
scroll to position [128, 0]
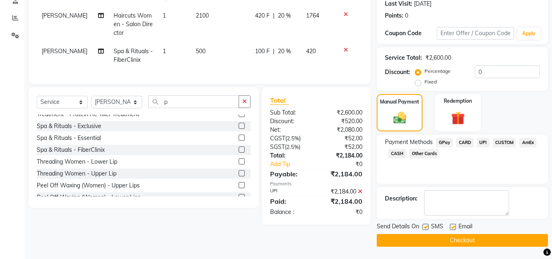
click at [443, 240] on button "Checkout" at bounding box center [462, 240] width 171 height 13
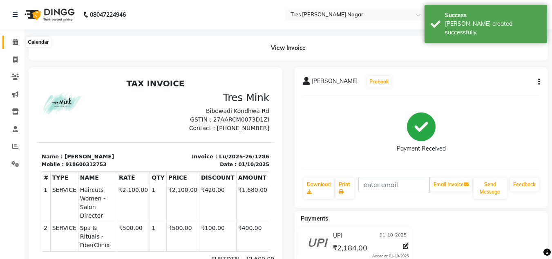
click at [12, 45] on span at bounding box center [15, 42] width 14 height 9
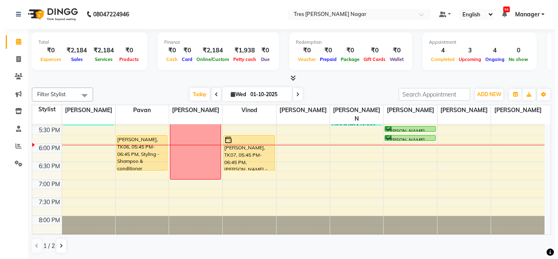
scroll to position [349, 0]
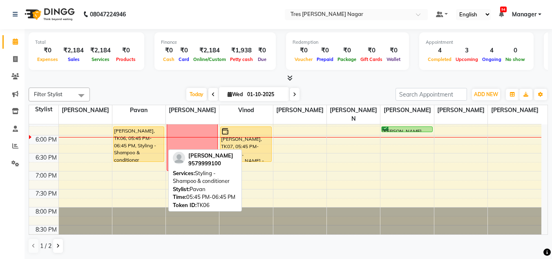
click at [132, 146] on div "[PERSON_NAME], TK06, 05:45 PM-06:45 PM, Styling - Shampoo & conditioner" at bounding box center [139, 144] width 50 height 35
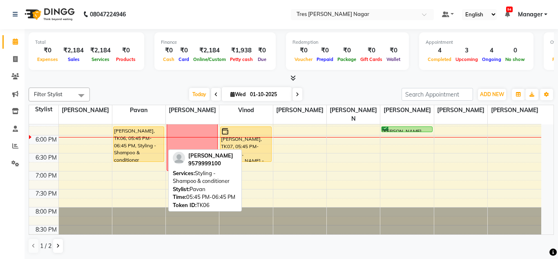
select select "1"
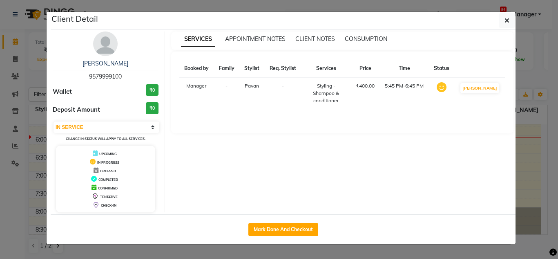
drag, startPoint x: 99, startPoint y: 45, endPoint x: 166, endPoint y: 66, distance: 70.7
click at [99, 45] on img at bounding box center [105, 43] width 25 height 25
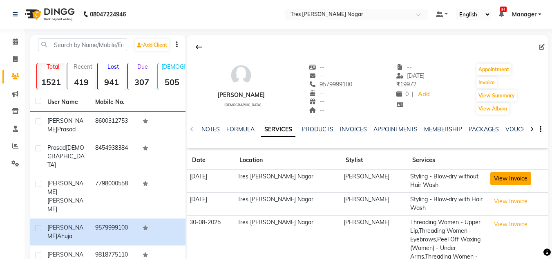
click at [490, 179] on button "View Invoice" at bounding box center [510, 178] width 41 height 13
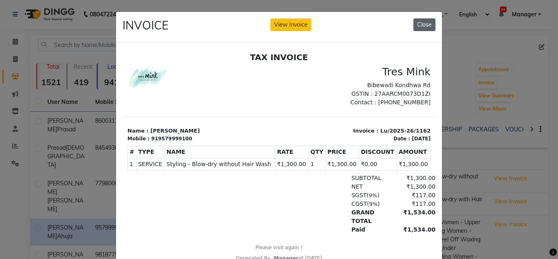
click at [422, 31] on button "Close" at bounding box center [425, 24] width 22 height 13
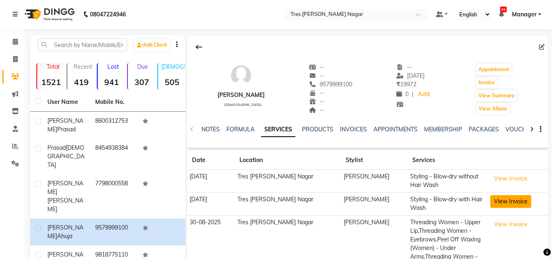
click at [501, 204] on button "View Invoice" at bounding box center [510, 201] width 41 height 13
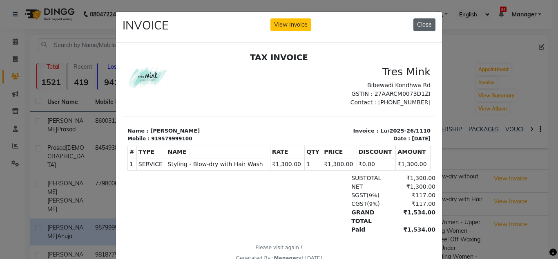
click at [418, 25] on button "Close" at bounding box center [425, 24] width 22 height 13
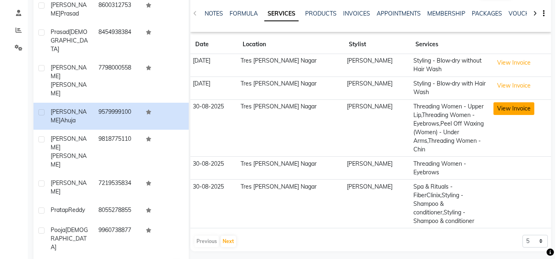
scroll to position [116, 0]
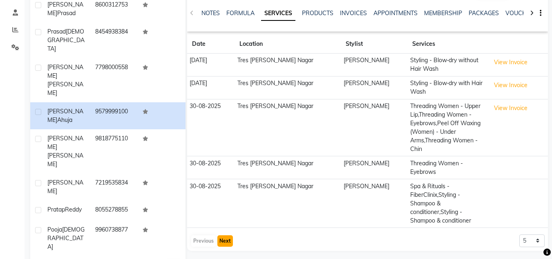
click at [231, 235] on button "Next" at bounding box center [225, 240] width 16 height 11
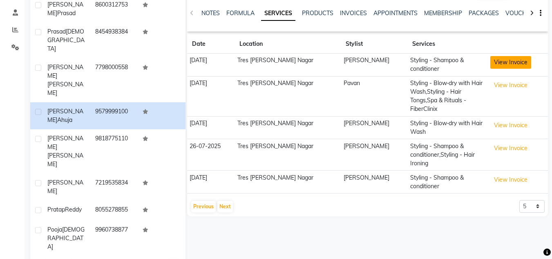
click at [505, 60] on button "View Invoice" at bounding box center [510, 62] width 41 height 13
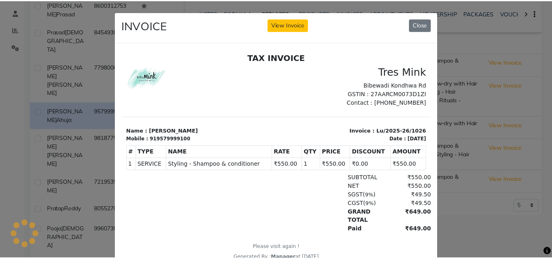
scroll to position [0, 0]
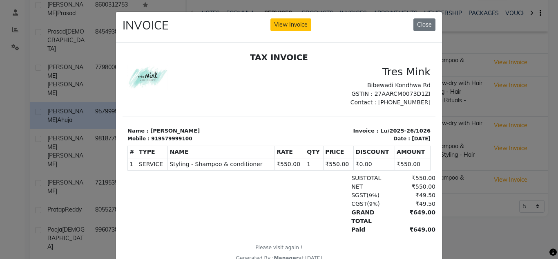
click at [438, 25] on div "INVOICE View Invoice Close" at bounding box center [279, 27] width 326 height 31
click at [427, 27] on button "Close" at bounding box center [425, 24] width 22 height 13
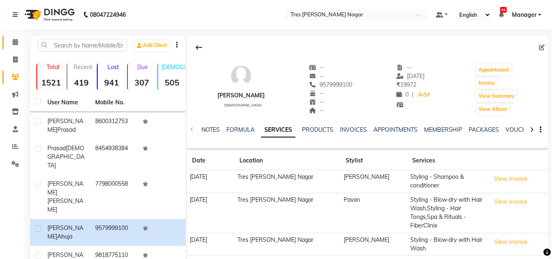
drag, startPoint x: 15, startPoint y: 40, endPoint x: 22, endPoint y: 37, distance: 7.7
click at [15, 40] on icon at bounding box center [15, 42] width 5 height 6
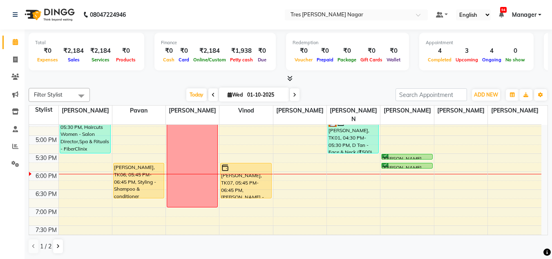
scroll to position [327, 0]
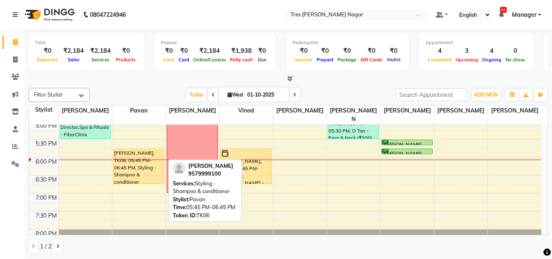
click at [149, 160] on div "[PERSON_NAME], TK06, 05:45 PM-06:45 PM, Styling - Shampoo & conditioner" at bounding box center [139, 166] width 50 height 35
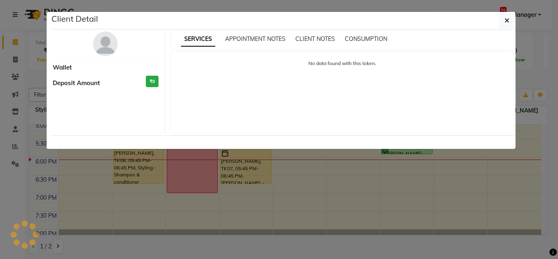
select select "1"
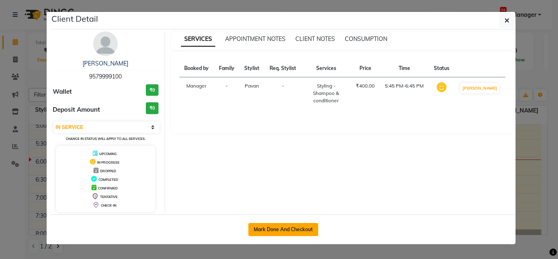
click at [273, 234] on button "Mark Done And Checkout" at bounding box center [283, 229] width 70 height 13
select select "service"
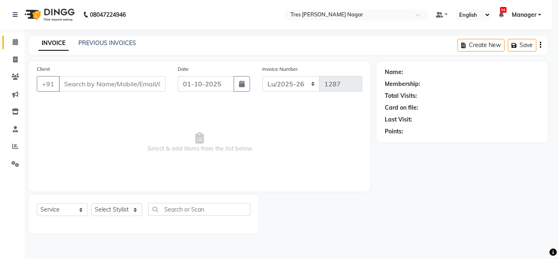
select select "3"
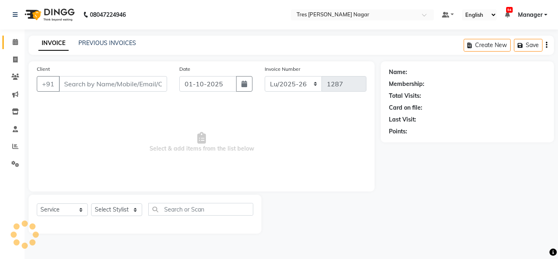
type input "9579999100"
select select "39900"
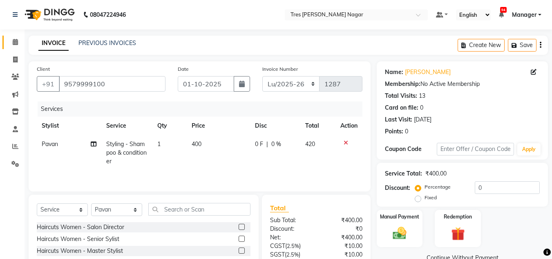
scroll to position [69, 0]
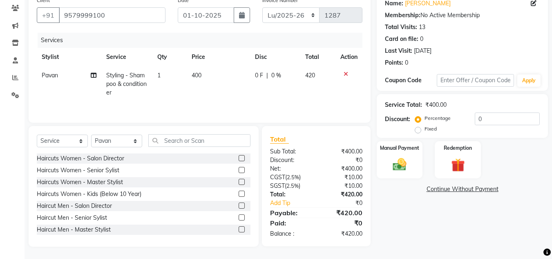
click at [195, 73] on span "400" at bounding box center [197, 75] width 10 height 7
select select "39900"
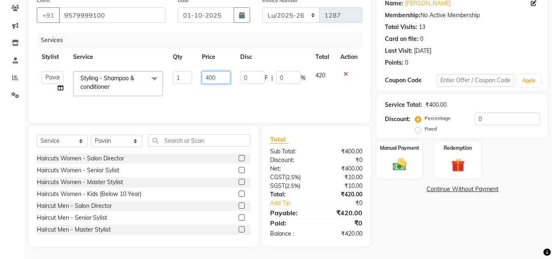
drag, startPoint x: 218, startPoint y: 80, endPoint x: 206, endPoint y: 81, distance: 11.9
click at [206, 81] on input "400" at bounding box center [216, 77] width 28 height 13
type input "550"
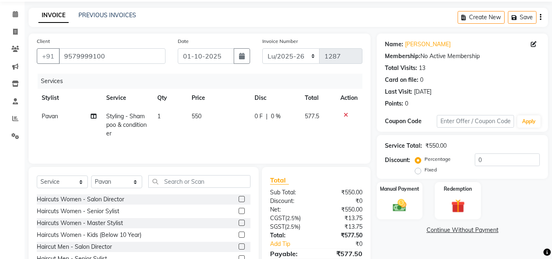
click at [214, 141] on td "550" at bounding box center [218, 125] width 63 height 36
select select "39900"
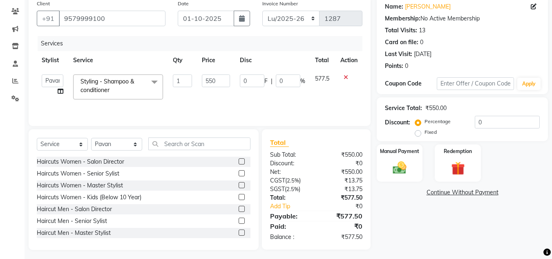
scroll to position [69, 0]
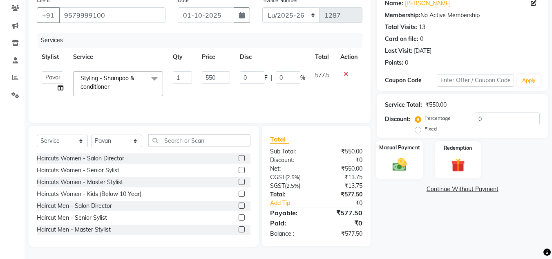
click at [396, 155] on div "Manual Payment" at bounding box center [400, 159] width 48 height 39
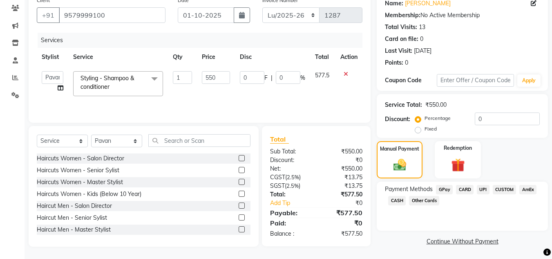
click at [484, 191] on span "UPI" at bounding box center [483, 189] width 13 height 9
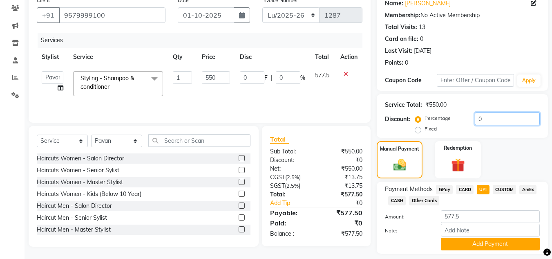
click at [507, 121] on input "0" at bounding box center [507, 118] width 65 height 13
type input "2"
type input "11"
type input "2"
type input "20"
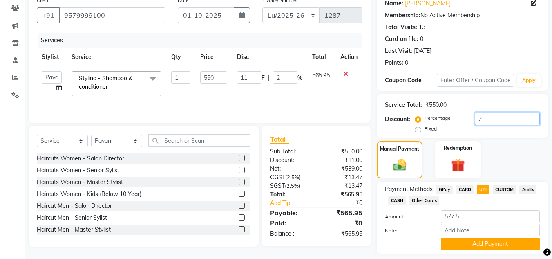
type input "110"
type input "20"
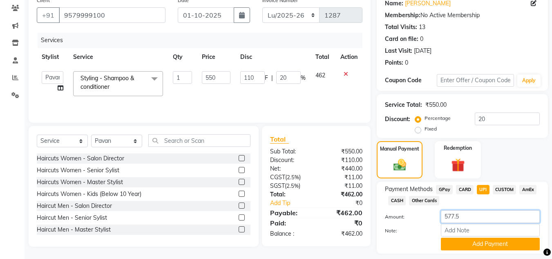
click at [481, 217] on input "577.5" at bounding box center [490, 216] width 99 height 13
type input "5"
type input "462"
click at [469, 246] on button "Add Payment" at bounding box center [490, 243] width 99 height 13
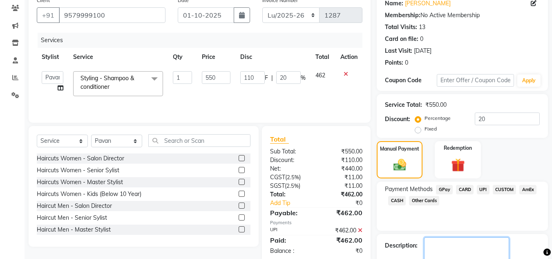
click at [465, 243] on textarea at bounding box center [466, 249] width 85 height 25
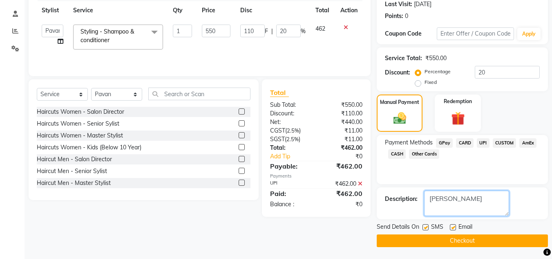
scroll to position [116, 0]
type textarea "pavan"
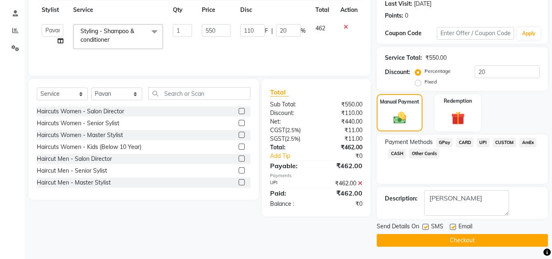
click at [427, 238] on button "Checkout" at bounding box center [462, 240] width 171 height 13
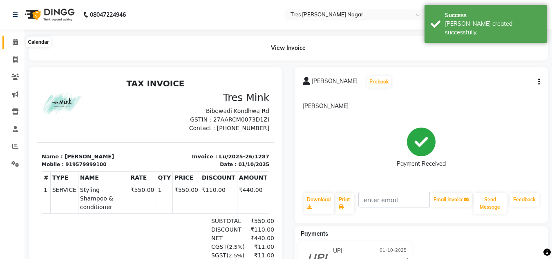
click at [16, 43] on icon at bounding box center [15, 42] width 5 height 6
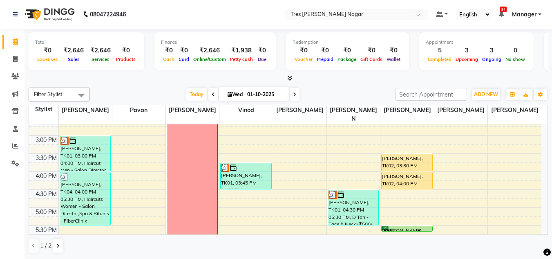
scroll to position [226, 0]
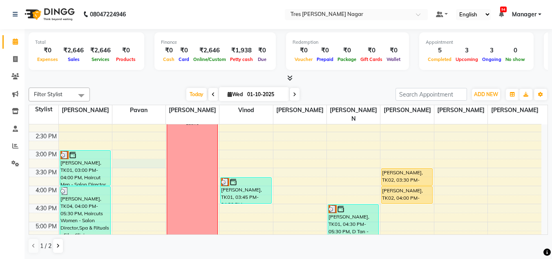
click at [138, 166] on div "8:00 AM 8:30 AM 9:00 AM 9:30 AM 10:00 AM 10:30 AM 11:00 AM 11:30 AM 12:00 PM 12…" at bounding box center [285, 131] width 512 height 467
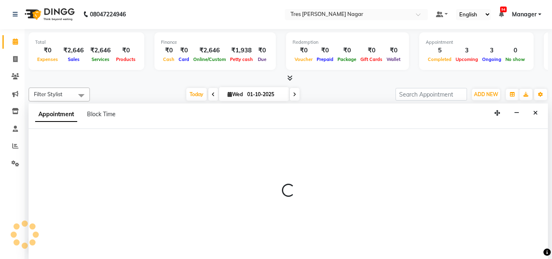
select select "39900"
select select "915"
select select "tentative"
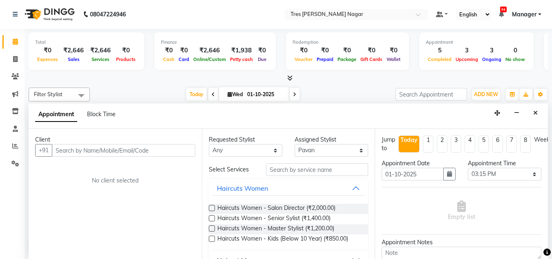
click at [355, 90] on div "Today Wed 01-10-2025" at bounding box center [243, 94] width 298 height 12
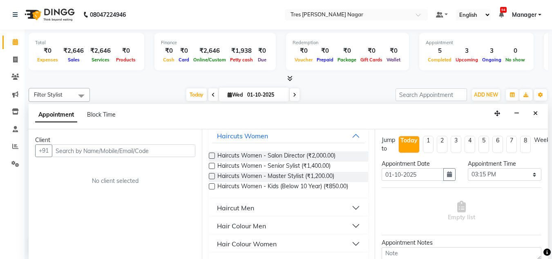
scroll to position [82, 0]
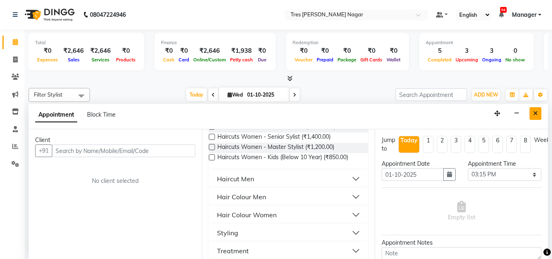
click at [530, 113] on button "Close" at bounding box center [536, 113] width 12 height 13
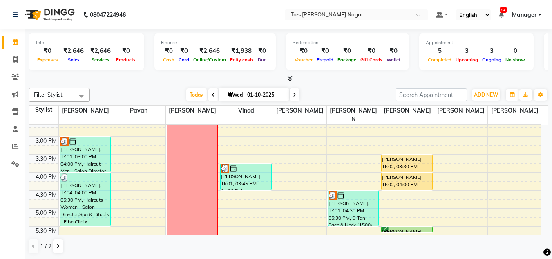
scroll to position [226, 0]
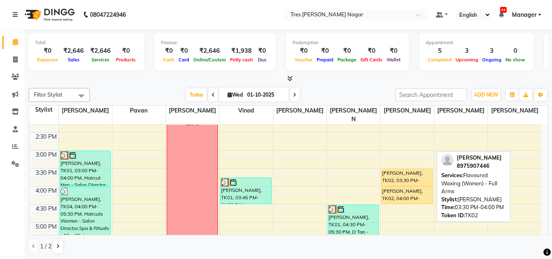
click at [423, 170] on div "[PERSON_NAME], TK02, 03:30 PM-04:00 PM, Flavoured Waxing (Women) - Full Arms" at bounding box center [407, 177] width 50 height 17
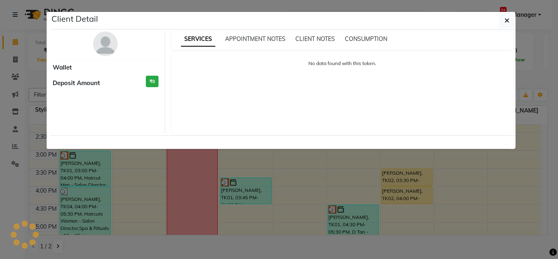
select select "1"
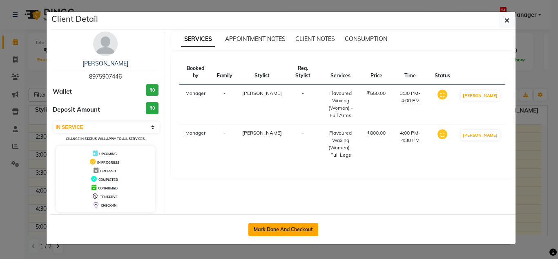
click at [296, 230] on button "Mark Done And Checkout" at bounding box center [283, 229] width 70 height 13
select select "service"
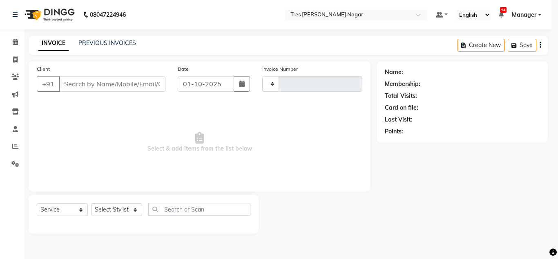
type input "1288"
select select "select"
select select "8052"
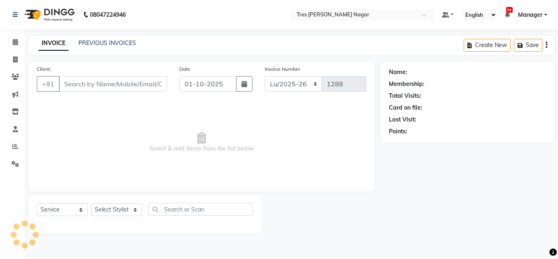
type input "8975907446"
select select "85930"
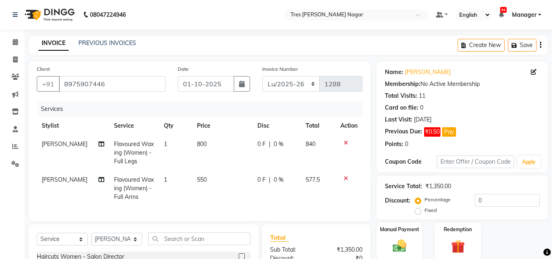
scroll to position [82, 0]
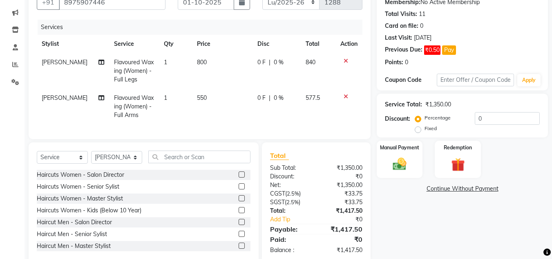
click at [195, 169] on div "Select Service Product Membership Package Voucher Prepaid Gift Card Select Styl…" at bounding box center [144, 159] width 214 height 19
click at [200, 163] on input "text" at bounding box center [199, 156] width 102 height 13
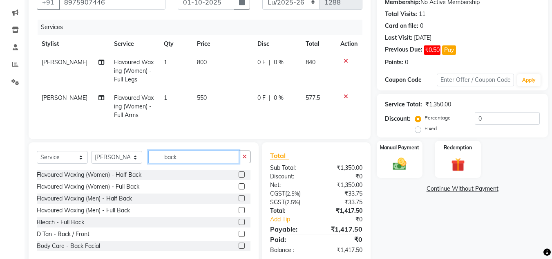
type input "back"
click at [239, 189] on label at bounding box center [242, 186] width 6 height 6
click at [239, 189] on input "checkbox" at bounding box center [241, 186] width 5 height 5
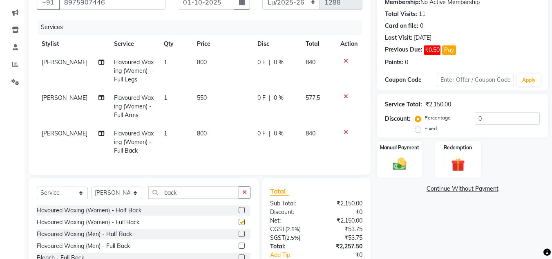
checkbox input "false"
click at [127, 148] on span "Flavoured Waxing (Women) - Full Back" at bounding box center [134, 142] width 40 height 25
select select "85930"
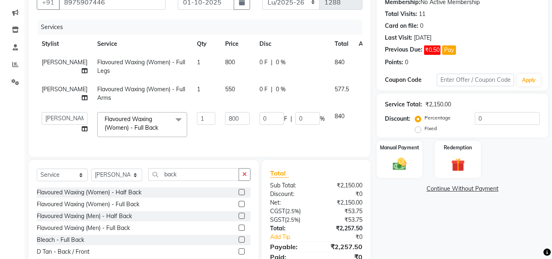
click at [130, 131] on span "Flavoured Waxing (Women) - Full Back" at bounding box center [132, 123] width 54 height 16
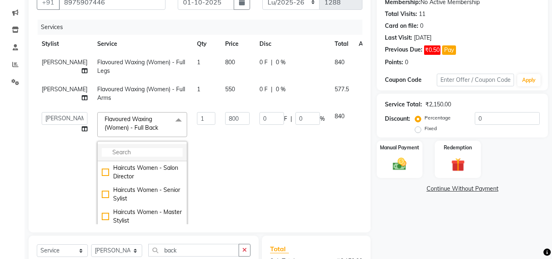
click at [140, 157] on input "multiselect-search" at bounding box center [142, 152] width 81 height 9
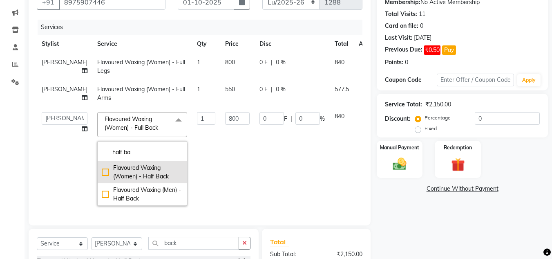
type input "half ba"
click at [133, 181] on div "Flavoured Waxing (Women) - Half Back" at bounding box center [142, 171] width 81 height 17
checkbox input "true"
type input "400"
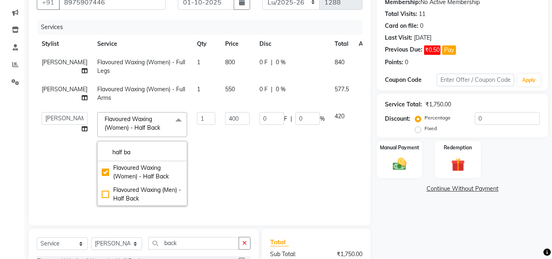
click at [225, 157] on td "400" at bounding box center [237, 158] width 34 height 103
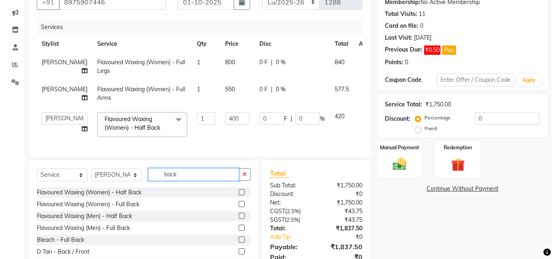
click at [206, 181] on input "back" at bounding box center [193, 174] width 91 height 13
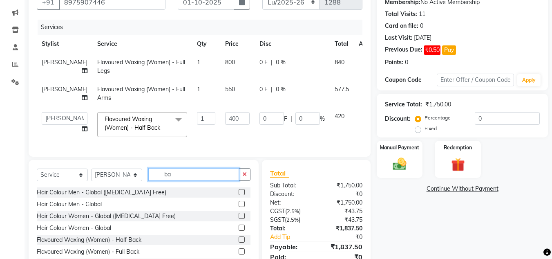
type input "b"
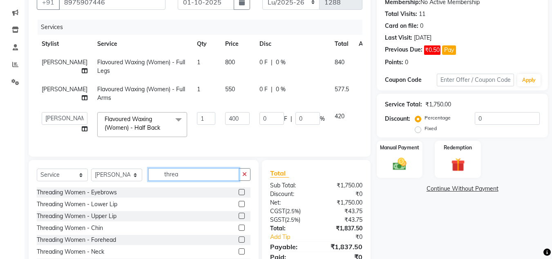
type input "threa"
click at [239, 195] on label at bounding box center [242, 192] width 6 height 6
click at [239, 195] on input "checkbox" at bounding box center [241, 192] width 5 height 5
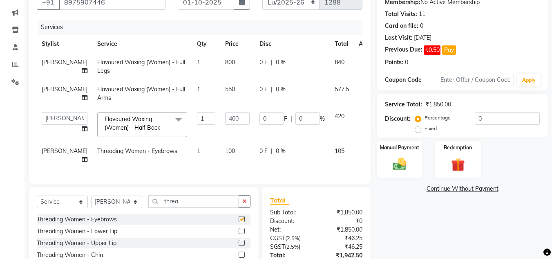
checkbox input "false"
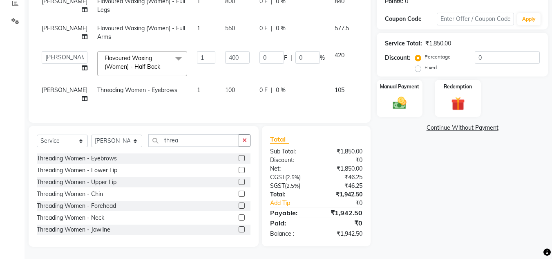
scroll to position [174, 0]
click at [239, 170] on label at bounding box center [242, 170] width 6 height 6
click at [239, 170] on input "checkbox" at bounding box center [241, 170] width 5 height 5
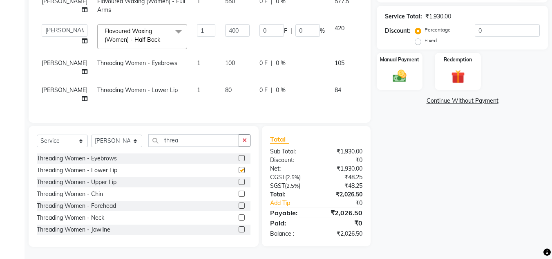
checkbox input "false"
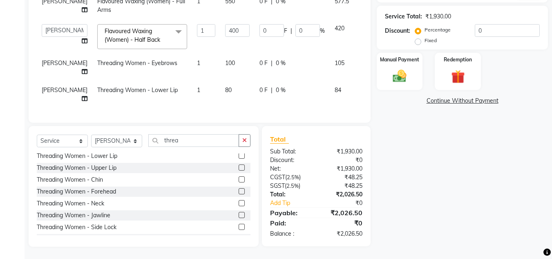
scroll to position [0, 0]
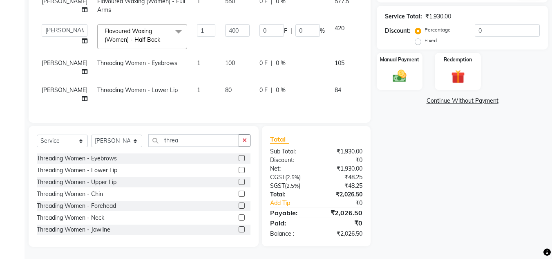
click at [239, 185] on label at bounding box center [242, 182] width 6 height 6
click at [239, 185] on input "checkbox" at bounding box center [241, 181] width 5 height 5
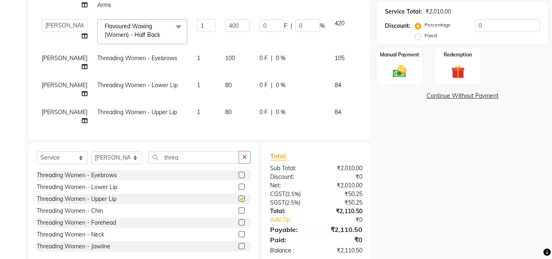
checkbox input "false"
click at [239, 208] on label at bounding box center [242, 210] width 6 height 6
click at [239, 208] on input "checkbox" at bounding box center [241, 210] width 5 height 5
checkbox input "true"
click at [239, 222] on label at bounding box center [242, 222] width 6 height 6
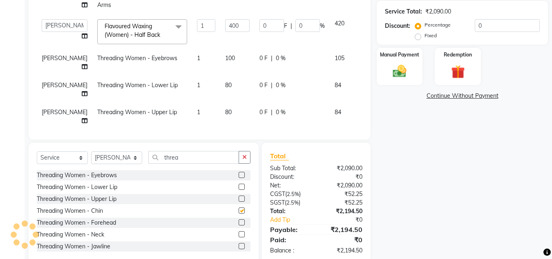
click at [239, 222] on input "checkbox" at bounding box center [241, 222] width 5 height 5
checkbox input "true"
checkbox input "false"
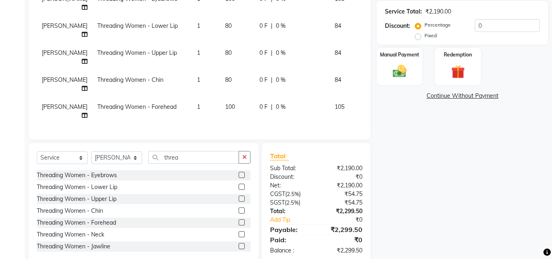
scroll to position [191, 0]
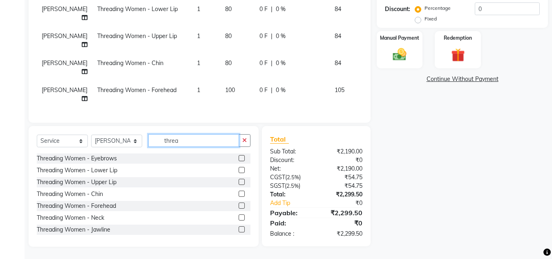
click at [182, 145] on input "threa" at bounding box center [193, 140] width 91 height 13
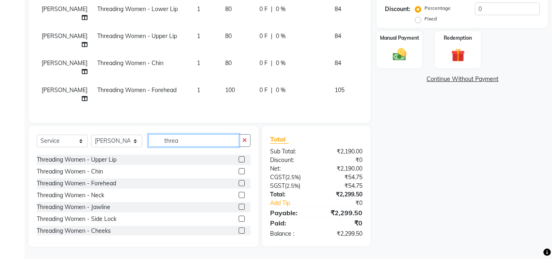
scroll to position [82, 0]
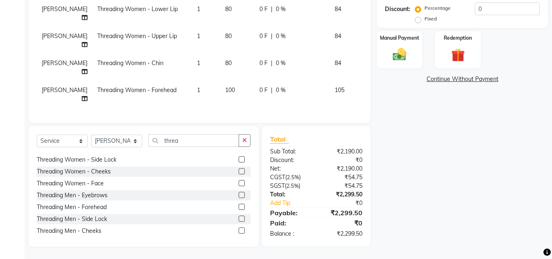
click at [239, 159] on label at bounding box center [242, 159] width 6 height 6
click at [239, 159] on input "checkbox" at bounding box center [241, 159] width 5 height 5
checkbox input "false"
drag, startPoint x: 210, startPoint y: 141, endPoint x: 215, endPoint y: 141, distance: 4.9
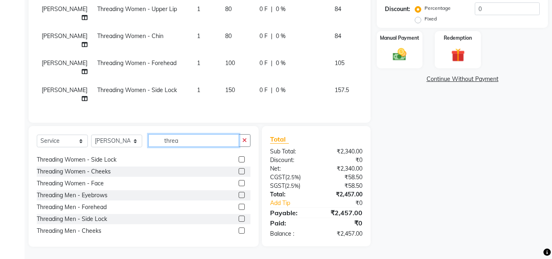
click at [210, 141] on input "threa" at bounding box center [193, 140] width 91 height 13
type input "t"
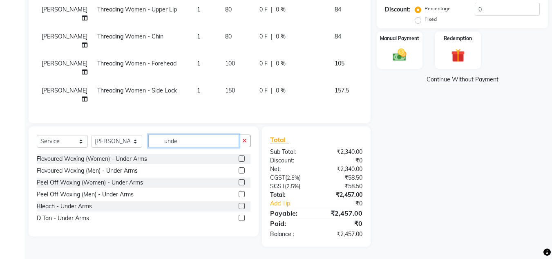
scroll to position [191, 0]
type input "under"
click at [243, 181] on label at bounding box center [242, 182] width 6 height 6
click at [243, 181] on input "checkbox" at bounding box center [241, 182] width 5 height 5
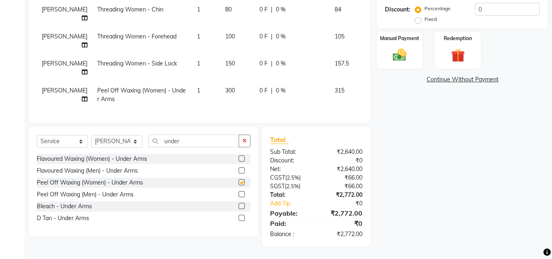
checkbox input "false"
click at [486, 10] on input "0" at bounding box center [507, 9] width 65 height 13
type input "2"
type input "8"
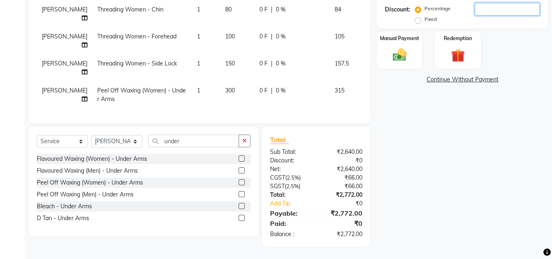
type input "2"
type input "20"
type input "80"
type input "20"
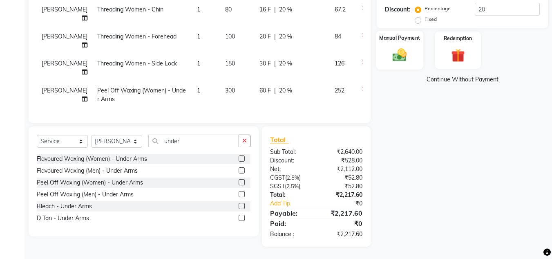
drag, startPoint x: 410, startPoint y: 57, endPoint x: 417, endPoint y: 57, distance: 6.6
click at [410, 56] on img at bounding box center [399, 55] width 23 height 16
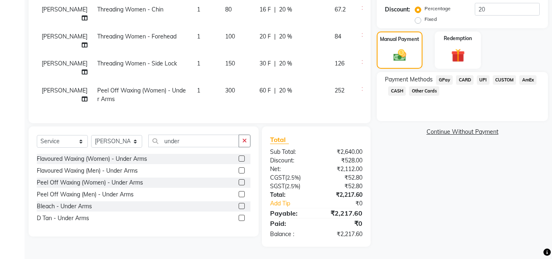
click at [496, 78] on span "CUSTOM" at bounding box center [505, 79] width 24 height 9
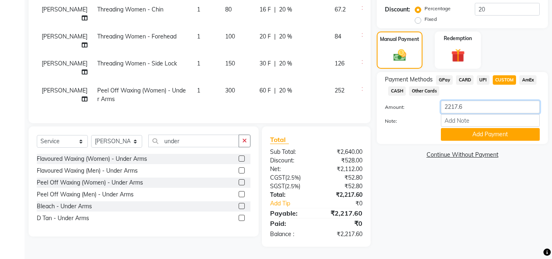
click at [489, 107] on input "2217.6" at bounding box center [490, 107] width 99 height 13
type input "2220"
click at [478, 132] on button "Add Payment" at bounding box center [490, 134] width 99 height 13
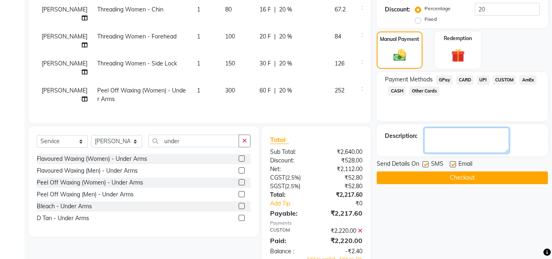
click at [479, 143] on textarea at bounding box center [466, 140] width 85 height 25
type textarea "pavan"
click at [468, 180] on button "Checkout" at bounding box center [462, 177] width 171 height 13
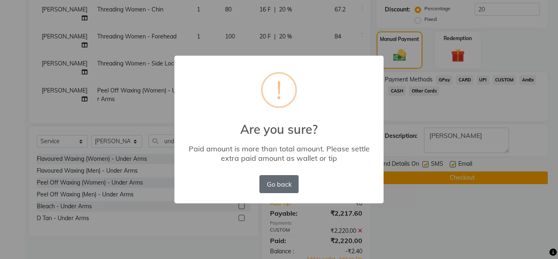
click at [293, 175] on button "Go back" at bounding box center [278, 184] width 39 height 18
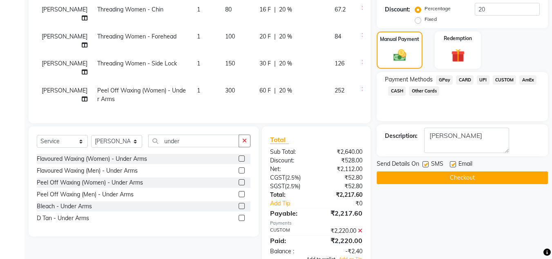
scroll to position [215, 0]
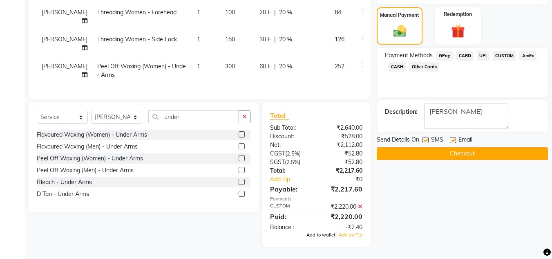
click at [332, 236] on span "Add to wallet" at bounding box center [320, 235] width 29 height 6
click at [455, 153] on button "Checkout" at bounding box center [462, 153] width 171 height 13
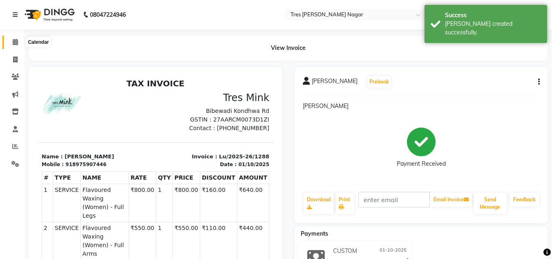
drag, startPoint x: 14, startPoint y: 41, endPoint x: 20, endPoint y: 43, distance: 6.0
click at [14, 41] on icon at bounding box center [15, 42] width 5 height 6
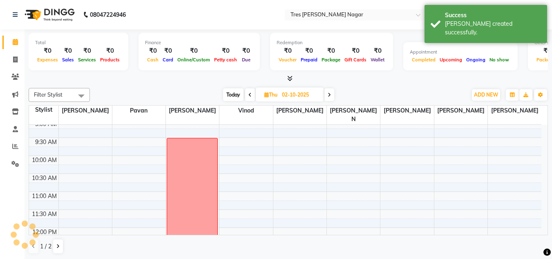
scroll to position [22, 0]
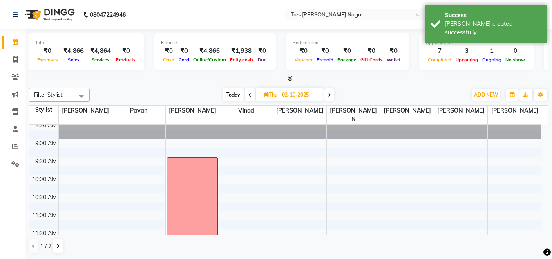
click at [230, 94] on span "Today" at bounding box center [233, 94] width 20 height 13
type input "01-10-2025"
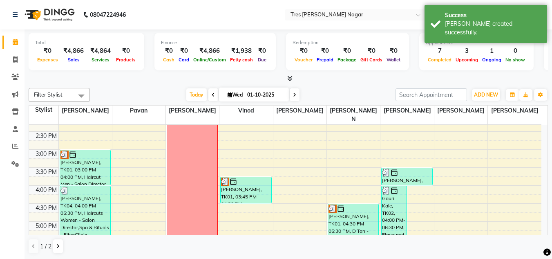
scroll to position [267, 0]
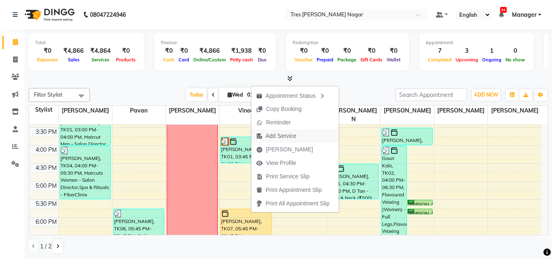
click at [299, 134] on span "Add Service" at bounding box center [276, 135] width 50 height 13
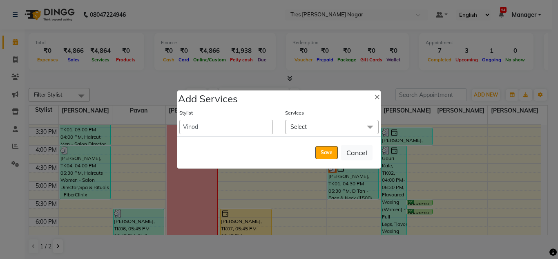
click at [353, 125] on span "Select" at bounding box center [332, 127] width 94 height 14
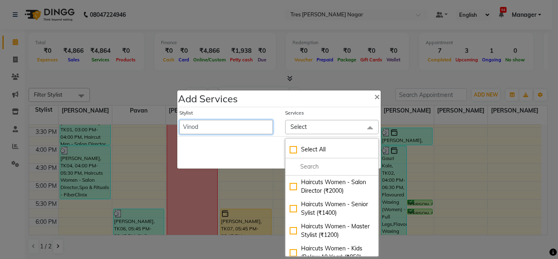
drag, startPoint x: 248, startPoint y: 125, endPoint x: 256, endPoint y: 126, distance: 8.7
click at [248, 125] on select "Ansh Jadhav Chetan Mahale Eva Harshita Manager Neha Aywale Pallavi H Pavan Pran…" at bounding box center [226, 127] width 94 height 14
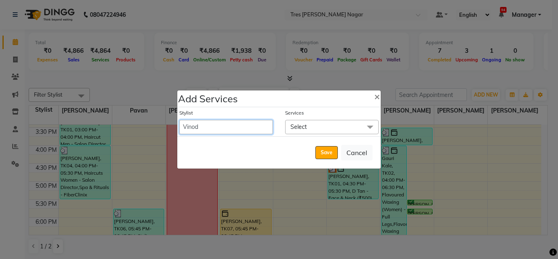
select select "85930"
click at [179, 120] on select "Ansh Jadhav Chetan Mahale Eva Harshita Manager Neha Aywale Pallavi H Pavan Pran…" at bounding box center [226, 127] width 94 height 14
select select "1125"
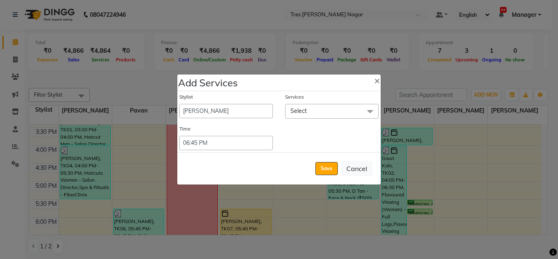
click at [314, 107] on span "Select" at bounding box center [332, 111] width 94 height 14
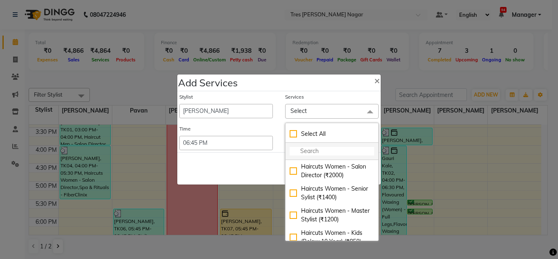
click at [326, 146] on li at bounding box center [332, 151] width 93 height 17
click at [331, 157] on li at bounding box center [332, 151] width 93 height 17
click at [335, 151] on input "multiselect-search" at bounding box center [332, 151] width 85 height 9
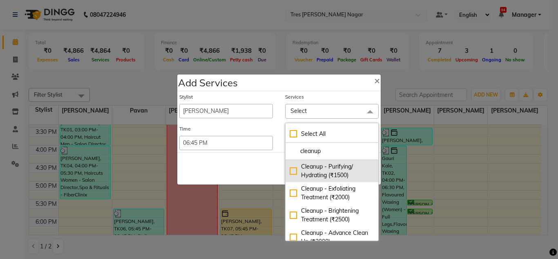
type input "cleanup"
click at [290, 170] on div "Cleanup - Purifying/ Hydrating (₹1500)" at bounding box center [332, 170] width 85 height 17
checkbox input "true"
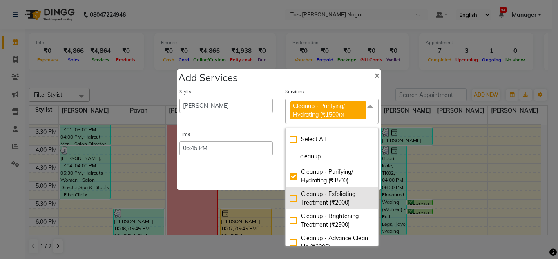
click at [293, 201] on div "Cleanup - Exfoliating Treatment (₹2000)" at bounding box center [332, 198] width 85 height 17
checkbox input "true"
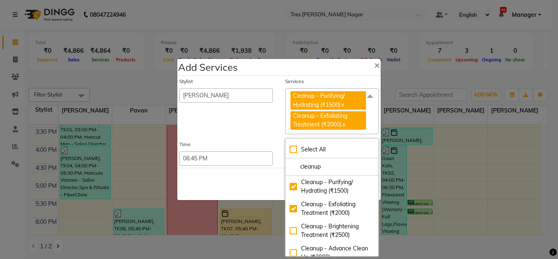
click at [344, 102] on link "x" at bounding box center [342, 104] width 4 height 7
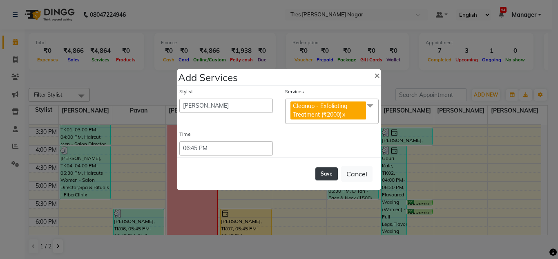
click at [325, 175] on button "Save" at bounding box center [326, 173] width 22 height 13
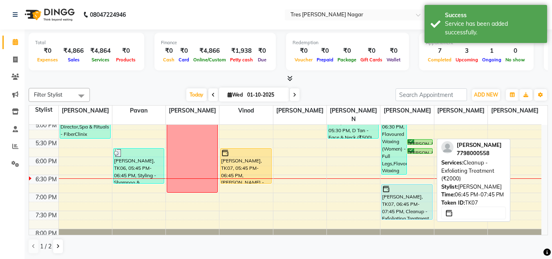
scroll to position [308, 0]
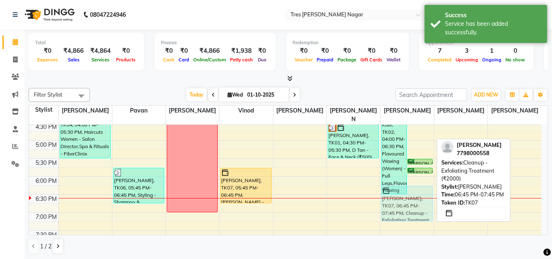
drag, startPoint x: 417, startPoint y: 210, endPoint x: 417, endPoint y: 195, distance: 14.7
click at [417, 195] on div "Gauri Kale, TK02, 04:00 PM-06:30 PM, Flavoured Waxing (Women) - Full Legs,Flavo…" at bounding box center [406, 50] width 53 height 467
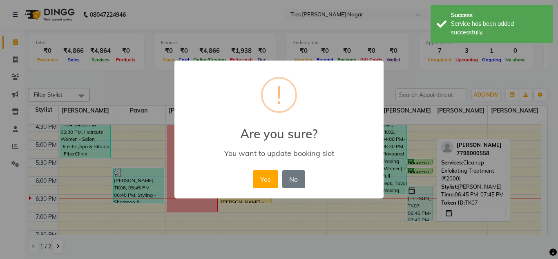
drag, startPoint x: 255, startPoint y: 170, endPoint x: 262, endPoint y: 174, distance: 8.1
click at [255, 170] on button "Yes" at bounding box center [265, 179] width 25 height 18
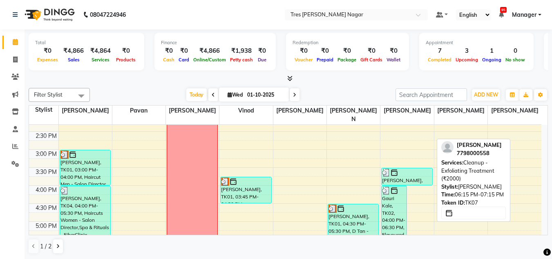
scroll to position [226, 0]
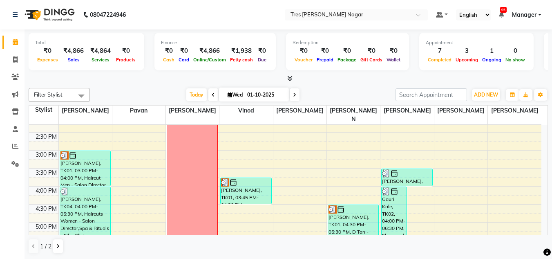
click at [348, 93] on div "Today Wed 01-10-2025" at bounding box center [243, 95] width 298 height 12
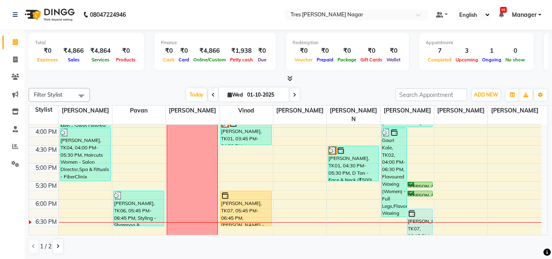
scroll to position [349, 0]
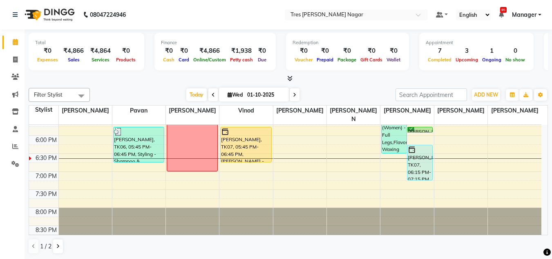
click at [163, 92] on div "Today Wed 01-10-2025" at bounding box center [243, 95] width 298 height 12
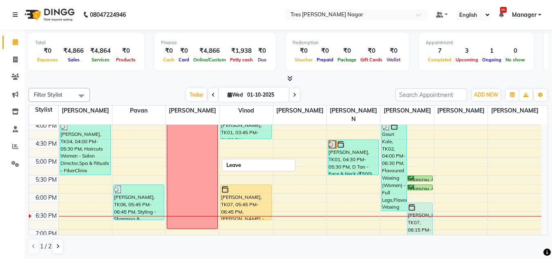
scroll to position [267, 0]
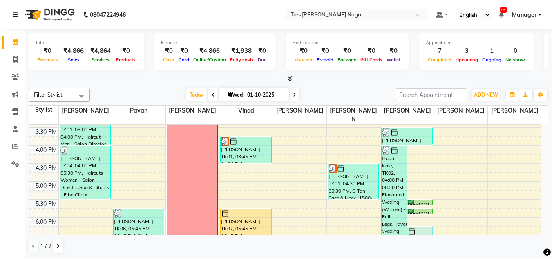
click at [152, 100] on div "Today Wed 01-10-2025" at bounding box center [243, 95] width 298 height 12
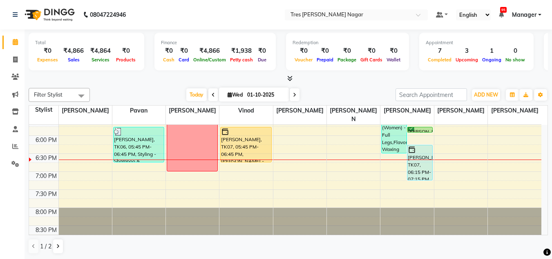
scroll to position [0, 0]
click at [144, 95] on div "Today Wed 01-10-2025" at bounding box center [243, 94] width 298 height 12
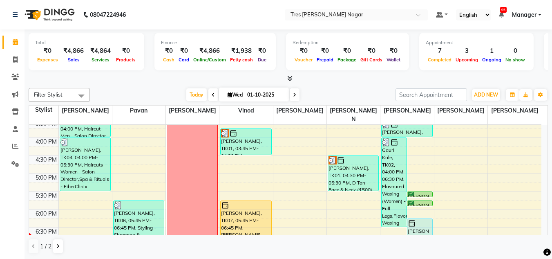
scroll to position [267, 0]
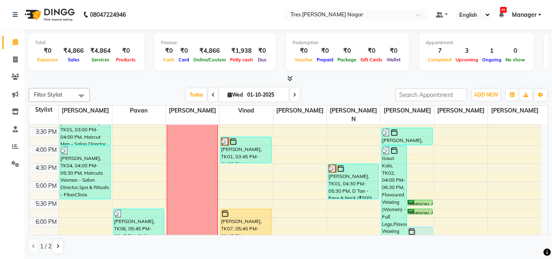
click at [163, 89] on div "Today Wed 01-10-2025" at bounding box center [243, 95] width 298 height 12
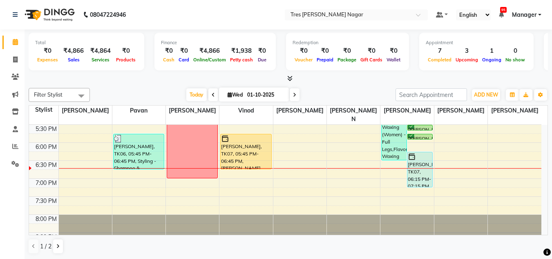
scroll to position [349, 0]
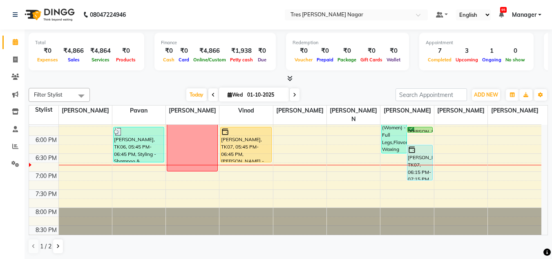
click at [345, 94] on div "Today Wed 01-10-2025" at bounding box center [243, 95] width 298 height 12
click at [330, 83] on div "Total ₹0 Expenses ₹4,866 Sales ₹4,864 Services ₹0 Products Finance ₹0 Cash ₹0 C…" at bounding box center [289, 144] width 528 height 230
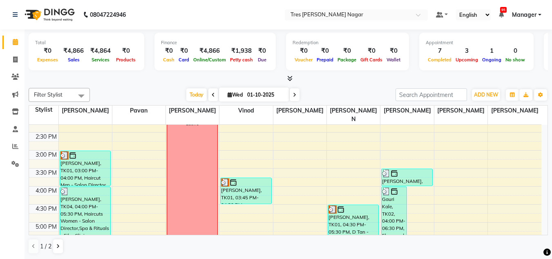
scroll to position [308, 0]
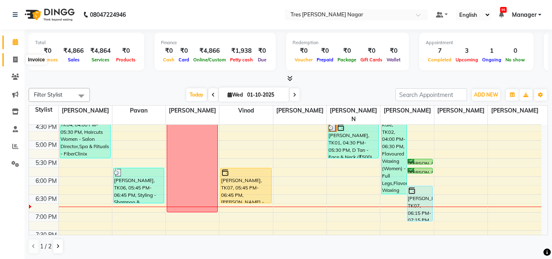
drag, startPoint x: 17, startPoint y: 61, endPoint x: 29, endPoint y: 56, distance: 13.5
click at [17, 61] on icon at bounding box center [15, 59] width 4 height 6
select select "service"
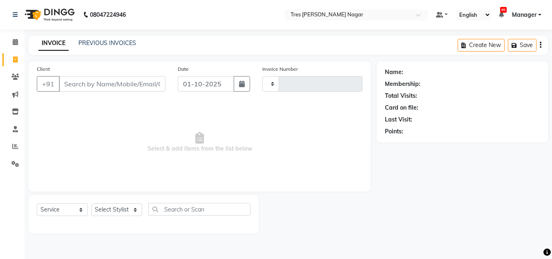
type input "1289"
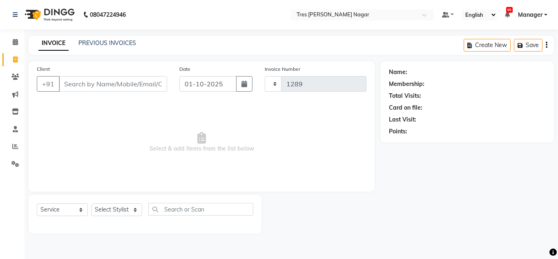
select select "8052"
click at [105, 40] on link "PREVIOUS INVOICES" at bounding box center [107, 42] width 58 height 7
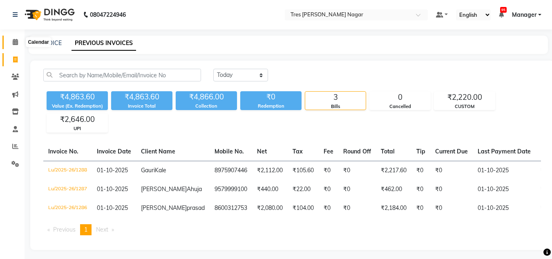
click at [14, 45] on span at bounding box center [15, 42] width 14 height 9
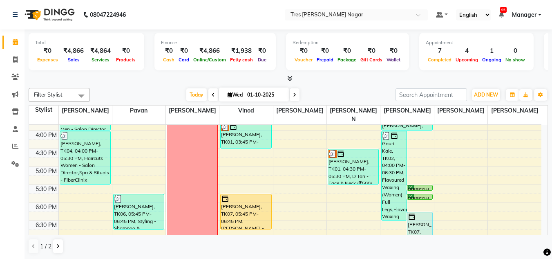
scroll to position [308, 0]
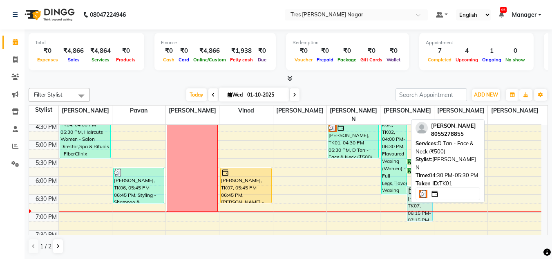
click at [346, 139] on div "[PERSON_NAME], TK01, 04:30 PM-05:30 PM, D Tan - Face & Neck (₹500)" at bounding box center [353, 140] width 50 height 35
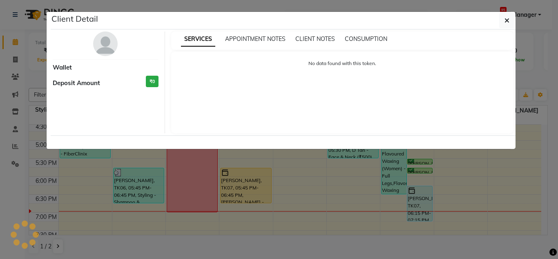
select select "3"
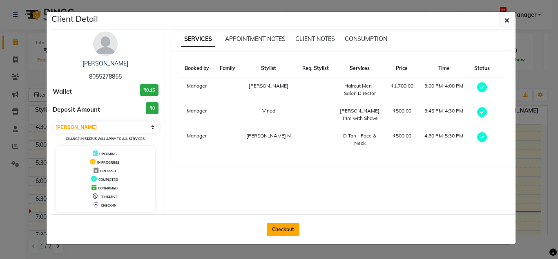
click at [284, 231] on button "Checkout" at bounding box center [283, 229] width 33 height 13
select select "service"
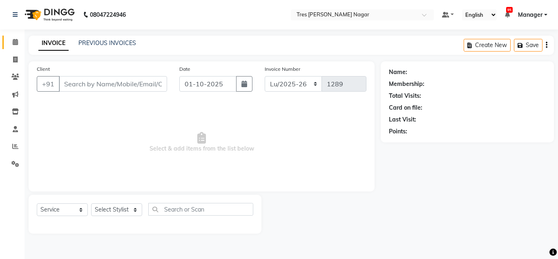
type input "8055278855"
select select "84648"
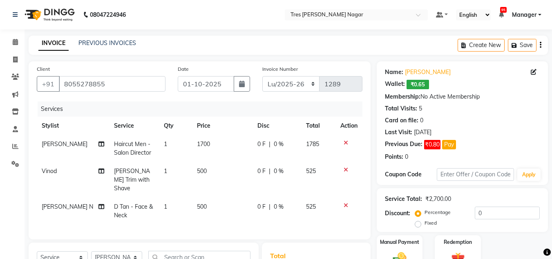
click at [203, 141] on span "1700" at bounding box center [203, 143] width 13 height 7
select select "39898"
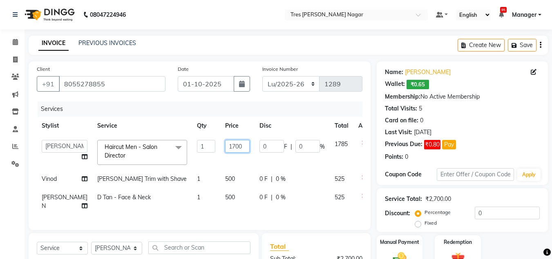
click at [225, 147] on input "1700" at bounding box center [237, 146] width 25 height 13
type input "1800"
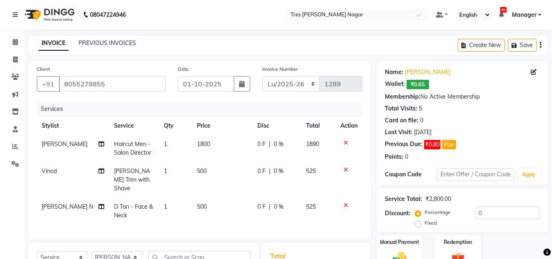
click at [213, 176] on td "500" at bounding box center [222, 180] width 60 height 36
select select "84330"
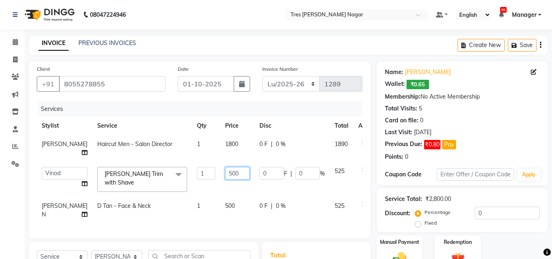
click at [225, 176] on input "500" at bounding box center [237, 173] width 25 height 13
drag, startPoint x: 219, startPoint y: 176, endPoint x: 213, endPoint y: 176, distance: 6.5
click at [225, 176] on input "500" at bounding box center [237, 173] width 25 height 13
click at [225, 177] on input "500" at bounding box center [237, 173] width 25 height 13
click at [225, 175] on input "500" at bounding box center [237, 173] width 25 height 13
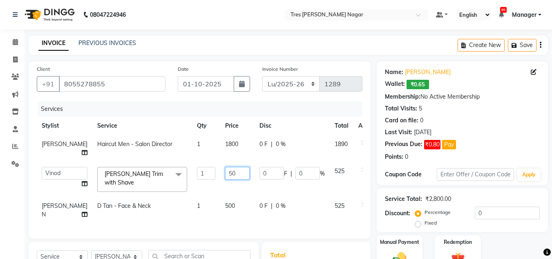
type input "550"
click at [228, 201] on td "500" at bounding box center [237, 210] width 34 height 27
select select "84648"
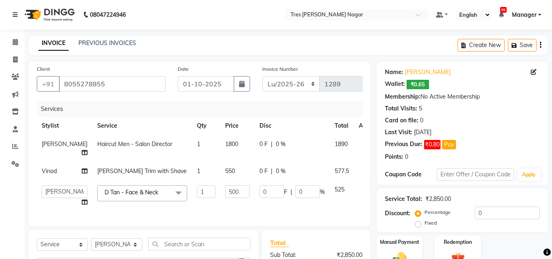
click at [148, 193] on span "D Tan - Face & Neck x" at bounding box center [142, 193] width 90 height 16
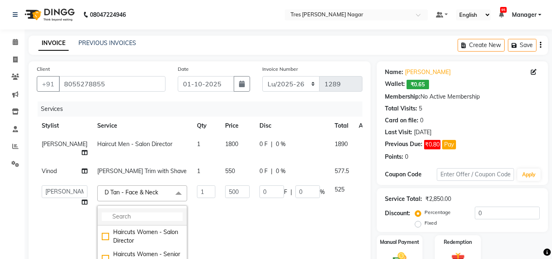
click at [139, 218] on input "multiselect-search" at bounding box center [142, 216] width 81 height 9
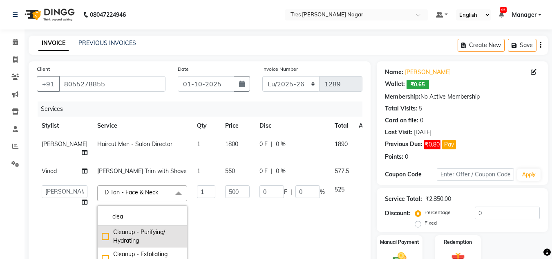
type input "clea"
click at [139, 234] on div "Cleanup - Purifying/ Hydrating" at bounding box center [142, 236] width 81 height 17
checkbox input "true"
type input "1500"
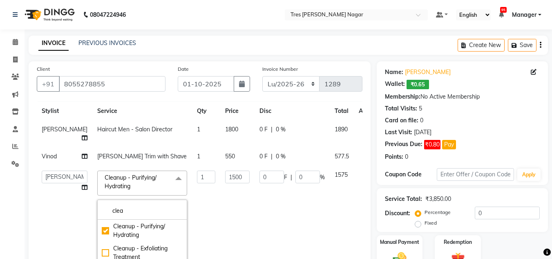
scroll to position [27, 0]
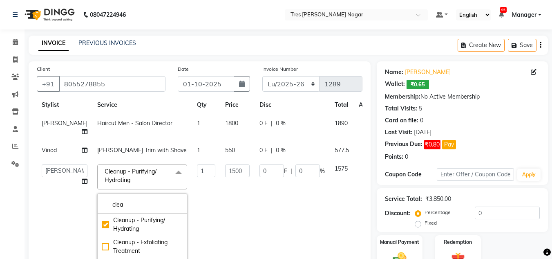
click at [220, 187] on td "1500" at bounding box center [237, 229] width 34 height 140
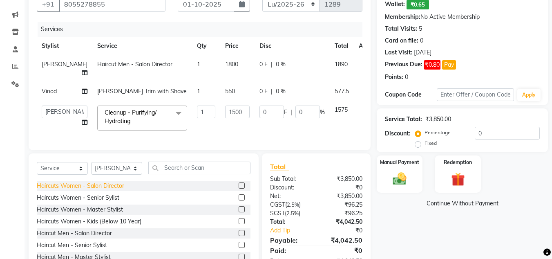
scroll to position [113, 0]
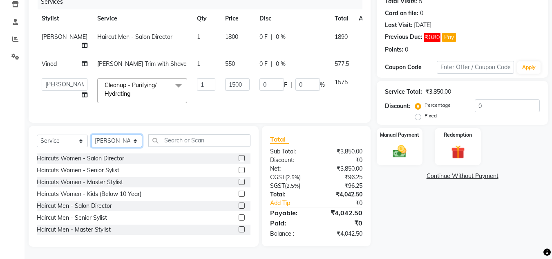
click at [121, 136] on select "Select Stylist Ansh Jadhav Chetan Mahale Eva Harshita Manager Neha Aywale Palla…" at bounding box center [116, 140] width 51 height 13
select select "85930"
click at [91, 134] on select "Select Stylist Ansh Jadhav Chetan Mahale Eva Harshita Manager Neha Aywale Palla…" at bounding box center [116, 140] width 51 height 13
click at [195, 136] on input "text" at bounding box center [199, 140] width 102 height 13
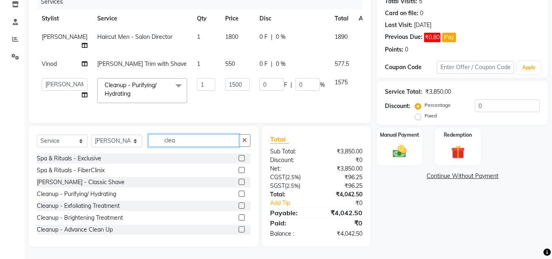
scroll to position [113, 0]
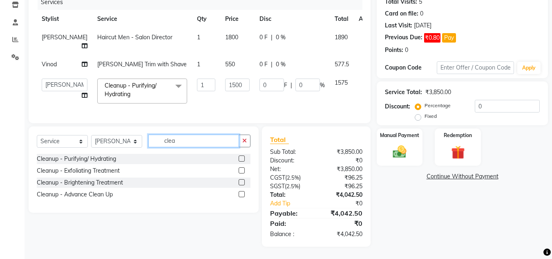
type input "clea"
click at [242, 156] on label at bounding box center [242, 158] width 6 height 6
click at [242, 156] on input "checkbox" at bounding box center [241, 158] width 5 height 5
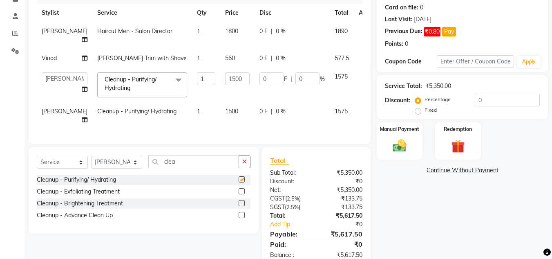
checkbox input "false"
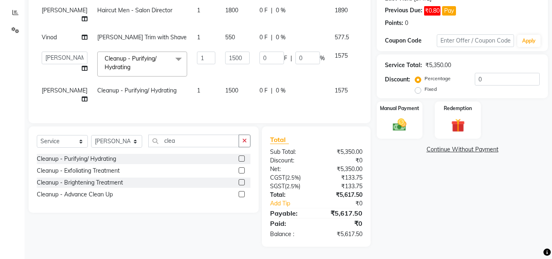
click at [192, 98] on td "1" at bounding box center [206, 94] width 28 height 27
select select "85930"
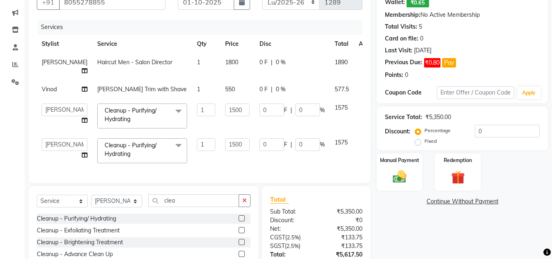
scroll to position [148, 0]
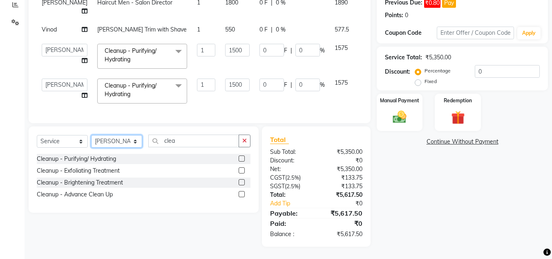
click at [123, 139] on select "Select Stylist Ansh Jadhav Chetan Mahale Eva Harshita Manager Neha Aywale Palla…" at bounding box center [116, 141] width 51 height 13
select select "84648"
click at [91, 135] on select "Select Stylist Ansh Jadhav Chetan Mahale Eva Harshita Manager Neha Aywale Palla…" at bounding box center [116, 141] width 51 height 13
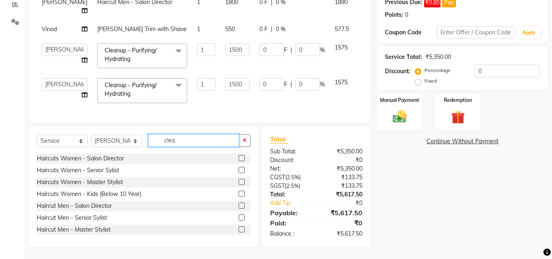
click at [178, 142] on input "clea" at bounding box center [193, 140] width 91 height 13
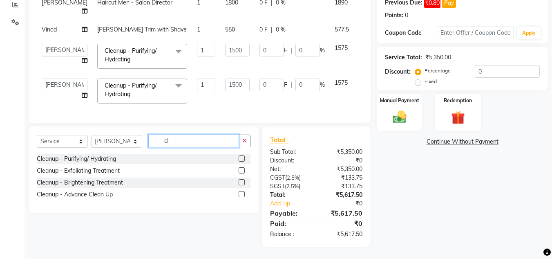
type input "c"
type input "pedi"
click at [242, 173] on label at bounding box center [242, 170] width 6 height 6
click at [242, 173] on input "checkbox" at bounding box center [241, 170] width 5 height 5
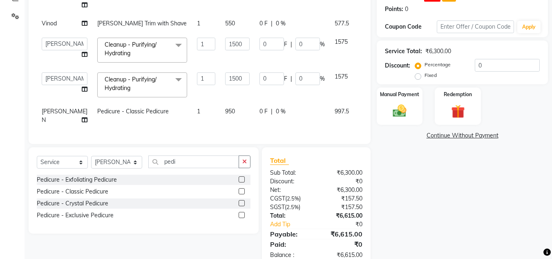
click at [242, 189] on label at bounding box center [242, 191] width 6 height 6
click at [242, 189] on input "checkbox" at bounding box center [241, 191] width 5 height 5
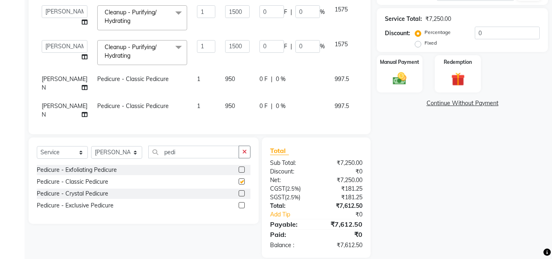
checkbox input "false"
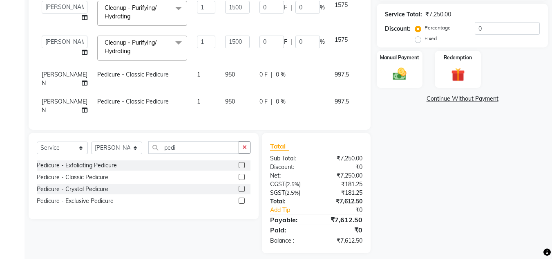
scroll to position [143, 0]
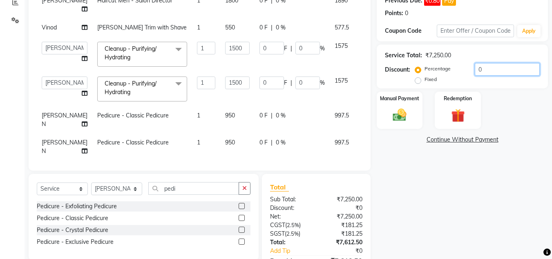
click at [490, 74] on input "0" at bounding box center [507, 69] width 65 height 13
type input "2"
type input "30"
type input "2"
type input "30"
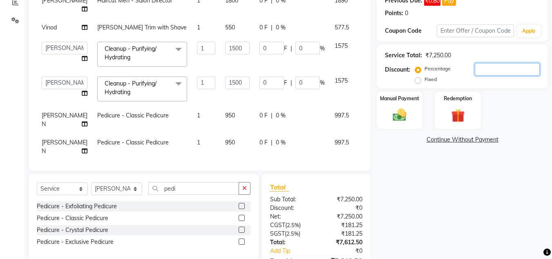
type input "2"
type input "20"
type input "300"
type input "20"
type input "300"
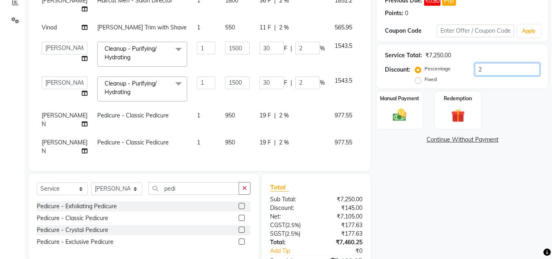
type input "20"
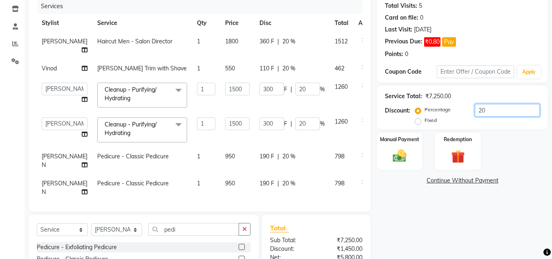
scroll to position [184, 0]
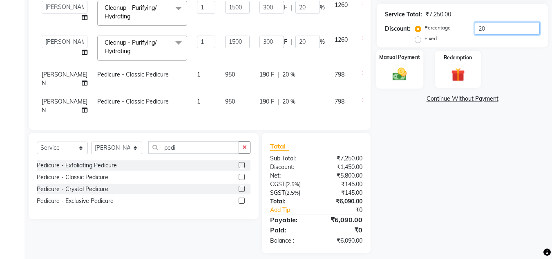
type input "20"
drag, startPoint x: 416, startPoint y: 74, endPoint x: 438, endPoint y: 84, distance: 24.3
click at [416, 74] on div "Manual Payment" at bounding box center [400, 69] width 46 height 37
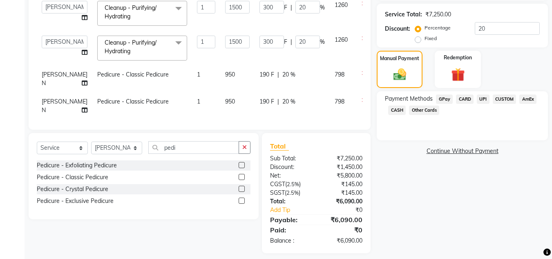
click at [472, 97] on span "CARD" at bounding box center [465, 98] width 18 height 9
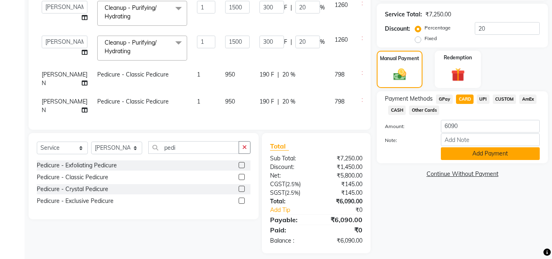
click at [475, 149] on button "Add Payment" at bounding box center [490, 153] width 99 height 13
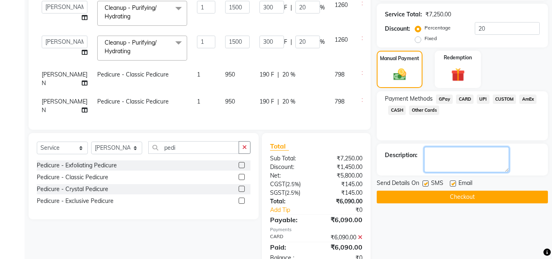
click at [475, 153] on textarea at bounding box center [466, 159] width 85 height 25
type textarea "pavan"
click at [429, 198] on button "Checkout" at bounding box center [462, 196] width 171 height 13
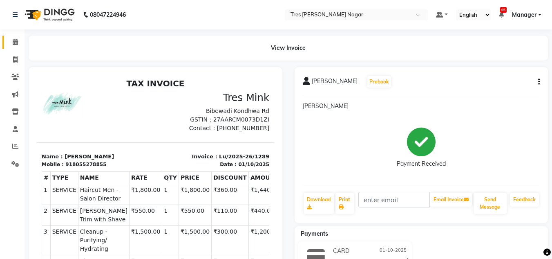
click at [13, 42] on icon at bounding box center [15, 42] width 5 height 6
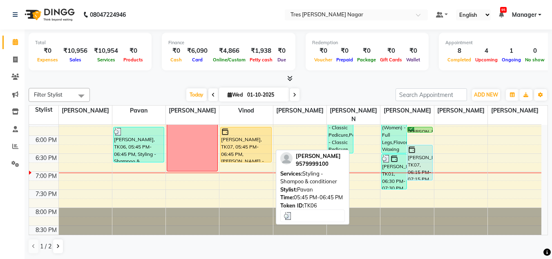
scroll to position [0, 0]
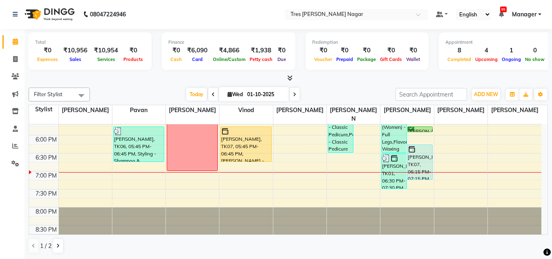
click at [242, 168] on div "8:00 AM 8:30 AM 9:00 AM 9:30 AM 10:00 AM 10:30 AM 11:00 AM 11:30 AM 12:00 PM 12…" at bounding box center [285, 9] width 512 height 467
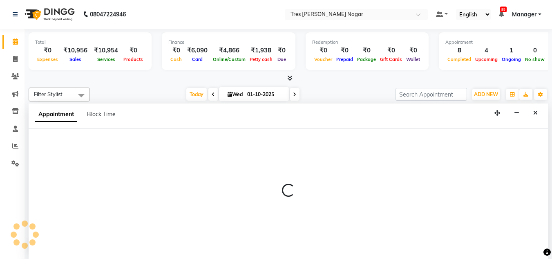
select select "84330"
select select "tentative"
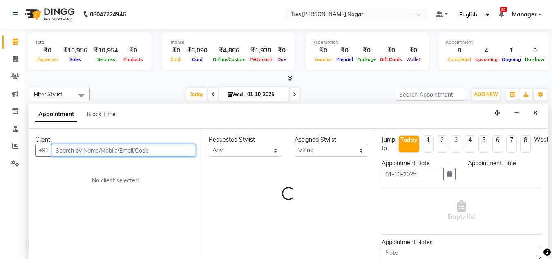
select select "1140"
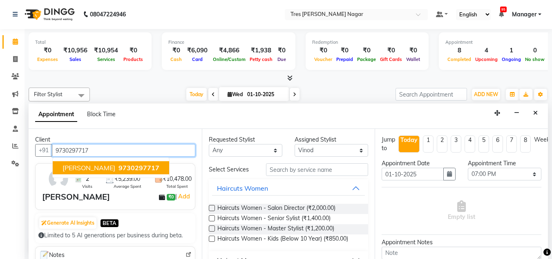
click at [113, 168] on span "DEVIKA AGARWAL" at bounding box center [89, 167] width 53 height 8
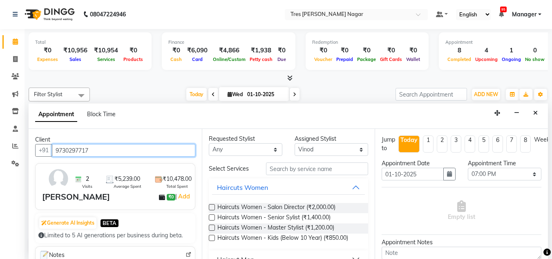
scroll to position [0, 0]
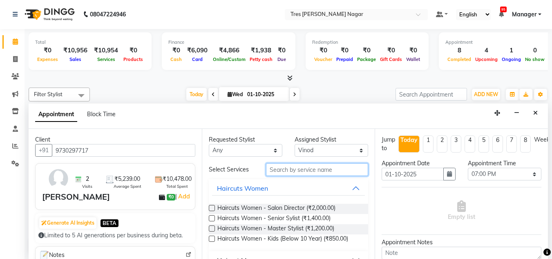
click at [298, 172] on input "text" at bounding box center [317, 169] width 102 height 13
click at [290, 164] on input "text" at bounding box center [317, 169] width 102 height 13
click at [305, 170] on input "text" at bounding box center [317, 169] width 102 height 13
click at [298, 186] on button "Haircuts Women" at bounding box center [288, 188] width 153 height 15
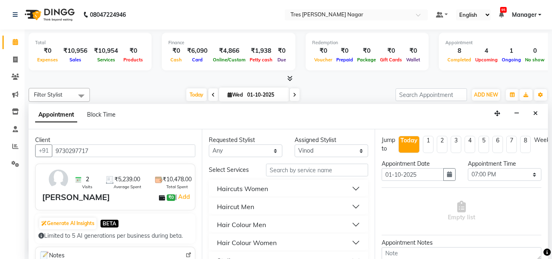
click at [260, 170] on div at bounding box center [317, 169] width 114 height 13
click at [315, 174] on input "text" at bounding box center [317, 169] width 102 height 13
click at [103, 151] on input "9730297717" at bounding box center [123, 150] width 143 height 13
drag, startPoint x: 55, startPoint y: 150, endPoint x: 110, endPoint y: 154, distance: 54.9
click at [110, 154] on input "9730297717" at bounding box center [123, 150] width 143 height 13
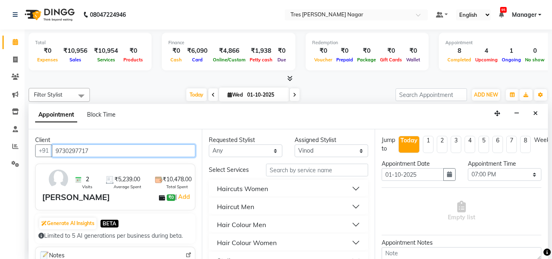
click at [112, 154] on input "9730297717" at bounding box center [123, 150] width 143 height 13
click at [116, 154] on input "9730297717" at bounding box center [123, 150] width 143 height 13
click at [106, 149] on input "9730297717" at bounding box center [123, 150] width 143 height 13
click at [59, 149] on input "9730297717" at bounding box center [123, 150] width 143 height 13
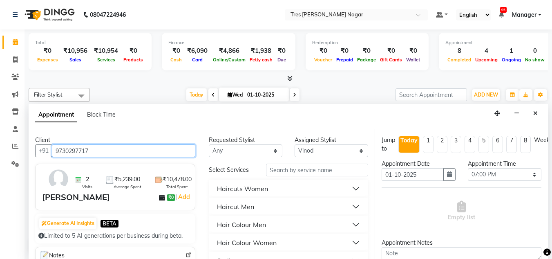
click at [55, 150] on input "9730297717" at bounding box center [123, 150] width 143 height 13
drag, startPoint x: 56, startPoint y: 150, endPoint x: 97, endPoint y: 154, distance: 40.7
click at [97, 154] on input "9730297717" at bounding box center [123, 150] width 143 height 13
click at [102, 155] on input "9730297717" at bounding box center [123, 150] width 143 height 13
click at [102, 152] on input "9730297717" at bounding box center [123, 150] width 143 height 13
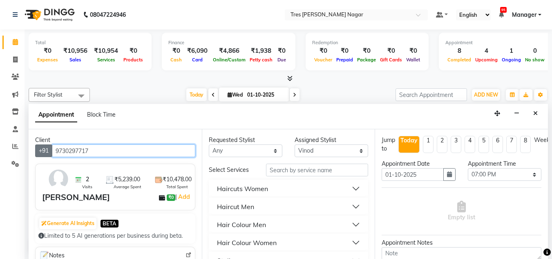
drag, startPoint x: 92, startPoint y: 148, endPoint x: 46, endPoint y: 151, distance: 46.7
click at [46, 151] on div "+91 9730297717" at bounding box center [115, 150] width 160 height 13
click at [101, 155] on input "9730297717" at bounding box center [123, 150] width 143 height 13
drag, startPoint x: 56, startPoint y: 150, endPoint x: 89, endPoint y: 149, distance: 32.3
click at [86, 150] on input "9730297717" at bounding box center [123, 150] width 143 height 13
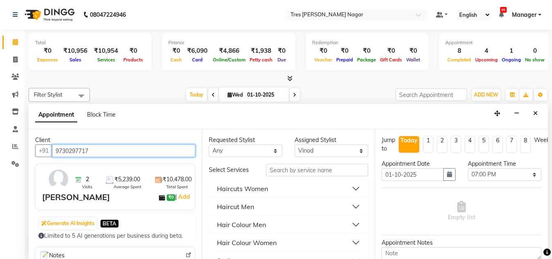
click at [98, 150] on input "9730297717" at bounding box center [123, 150] width 143 height 13
drag, startPoint x: 56, startPoint y: 150, endPoint x: 97, endPoint y: 151, distance: 40.9
click at [97, 151] on input "9730297717" at bounding box center [123, 150] width 143 height 13
click at [98, 151] on input "9730297717" at bounding box center [123, 150] width 143 height 13
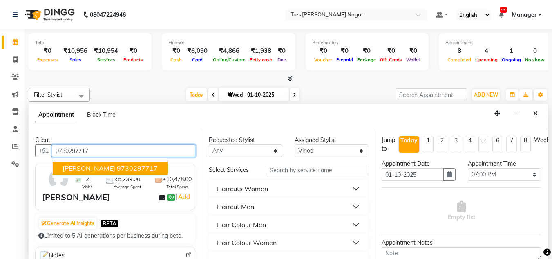
click at [148, 170] on ngb-highlight "9730297717" at bounding box center [137, 168] width 41 height 8
type input "9730297717"
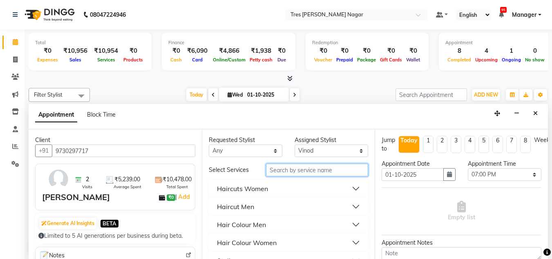
click at [320, 169] on input "text" at bounding box center [317, 169] width 102 height 13
drag, startPoint x: 293, startPoint y: 205, endPoint x: 304, endPoint y: 210, distance: 12.2
click at [293, 206] on button "Haircut Men" at bounding box center [288, 206] width 153 height 15
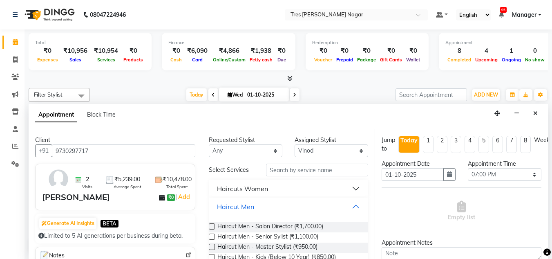
scroll to position [41, 0]
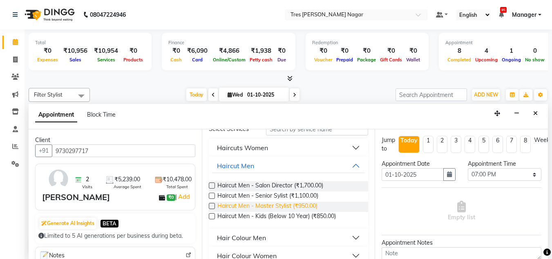
click at [289, 204] on span "Haircut Men - Master Stylist (₹950.00)" at bounding box center [267, 206] width 100 height 10
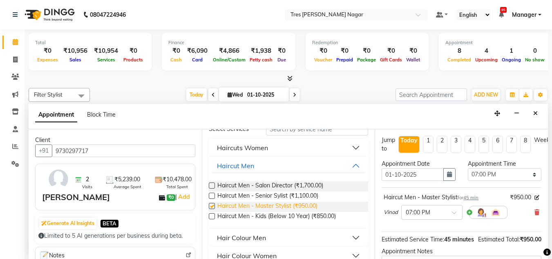
checkbox input "false"
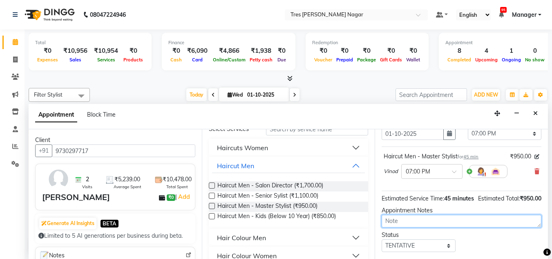
click at [425, 227] on textarea at bounding box center [462, 221] width 160 height 13
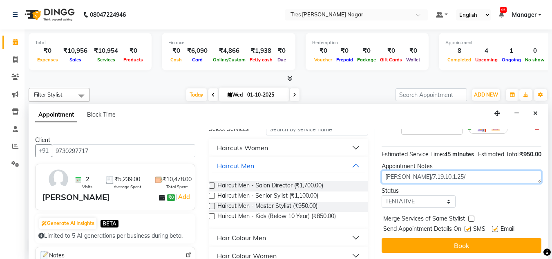
scroll to position [100, 0]
type textarea "pavan/7.19.10.1.25/"
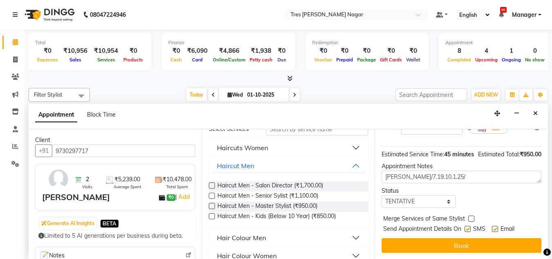
click at [432, 187] on div "Status" at bounding box center [419, 190] width 74 height 9
click at [436, 195] on select "Select TENTATIVE CONFIRM CHECK-IN UPCOMING" at bounding box center [419, 201] width 74 height 13
select select "confirm booking"
click at [382, 195] on select "Select TENTATIVE CONFIRM CHECK-IN UPCOMING" at bounding box center [419, 201] width 74 height 13
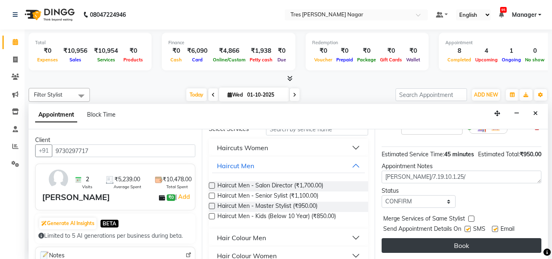
click at [475, 239] on button "Book" at bounding box center [462, 245] width 160 height 15
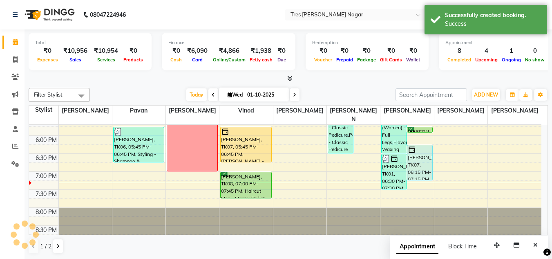
scroll to position [0, 0]
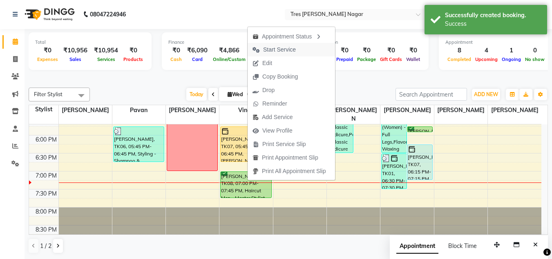
click at [282, 49] on span "Start Service" at bounding box center [279, 49] width 33 height 9
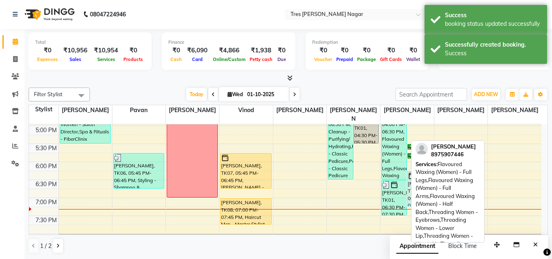
scroll to position [308, 0]
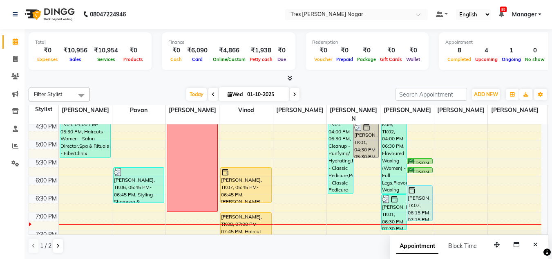
click at [331, 87] on div "Filter Stylist Select All Shantanu Reddy Pavan Harshita Vinod Ansh Jadhav Sonu …" at bounding box center [288, 94] width 519 height 14
click at [365, 97] on div "Today Wed 01-10-2025" at bounding box center [243, 94] width 298 height 12
click at [348, 96] on div "Today Wed 01-10-2025" at bounding box center [243, 94] width 298 height 12
drag, startPoint x: 139, startPoint y: 87, endPoint x: 134, endPoint y: 90, distance: 4.8
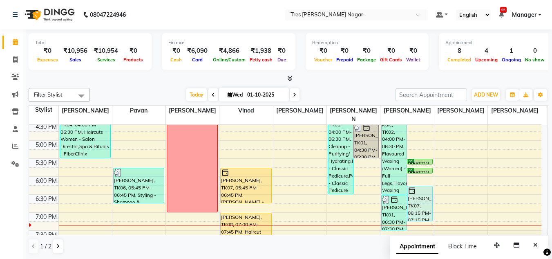
click at [139, 87] on div "Filter Stylist Select All Shantanu Reddy Pavan Harshita Vinod Ansh Jadhav Sonu …" at bounding box center [288, 171] width 519 height 172
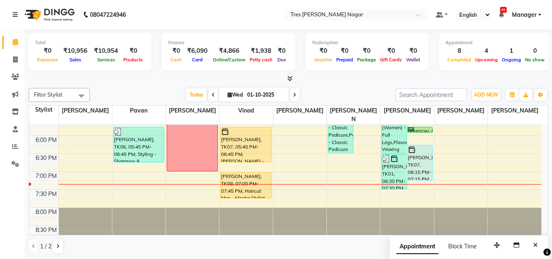
scroll to position [0, 0]
click at [170, 92] on div "Today Wed 01-10-2025" at bounding box center [243, 94] width 298 height 12
click at [150, 85] on div "Filter Stylist Select All Shantanu Reddy Pavan Harshita Vinod Ansh Jadhav Sonu …" at bounding box center [288, 170] width 519 height 172
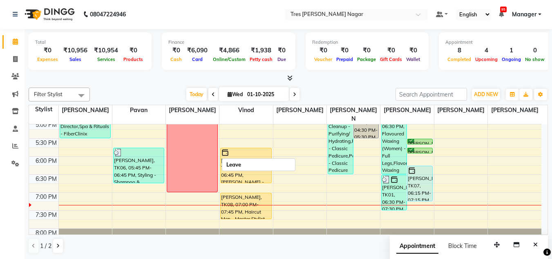
scroll to position [308, 0]
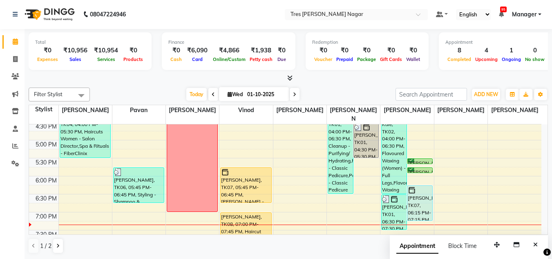
click at [139, 97] on div "Today Wed 01-10-2025" at bounding box center [243, 94] width 298 height 12
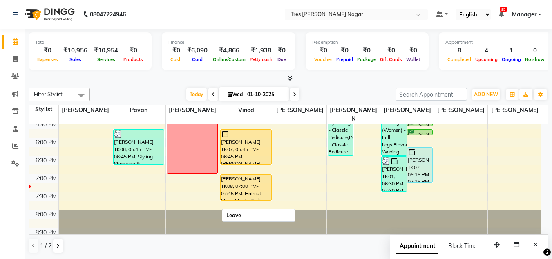
scroll to position [349, 0]
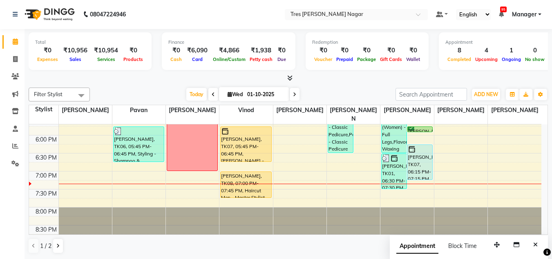
drag, startPoint x: 157, startPoint y: 72, endPoint x: 172, endPoint y: 101, distance: 33.4
click at [157, 72] on div "Total ₹0 Expenses ₹10,956 Sales ₹10,954 Services ₹0 Products Finance ₹0 Cash ₹6…" at bounding box center [288, 52] width 519 height 40
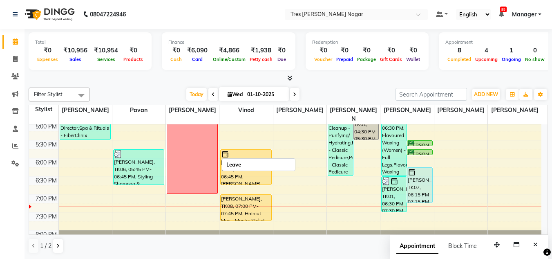
scroll to position [308, 0]
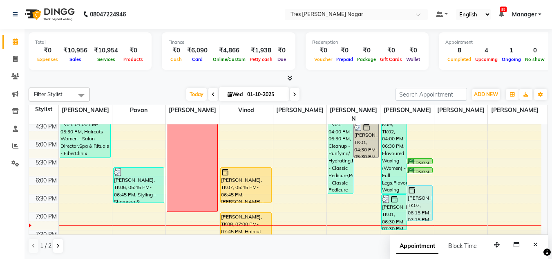
click at [161, 89] on div "Today Wed 01-10-2025" at bounding box center [243, 94] width 298 height 12
click at [176, 87] on div "Filter Stylist Select All Shantanu Reddy Pavan Harshita Vinod Ansh Jadhav Sonu …" at bounding box center [288, 170] width 519 height 172
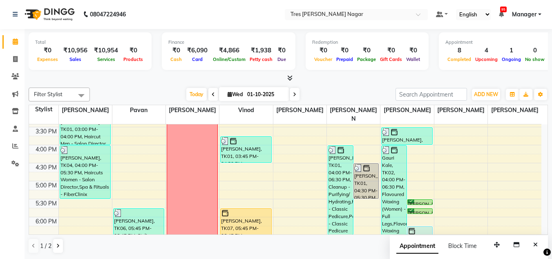
scroll to position [349, 0]
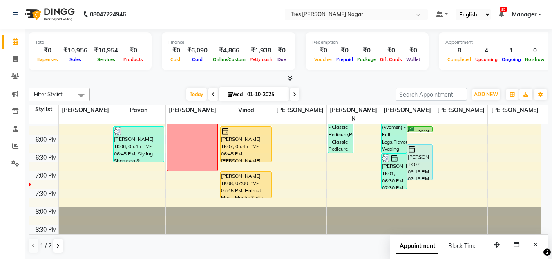
click at [302, 95] on div "Today Wed 01-10-2025" at bounding box center [243, 94] width 298 height 12
click at [296, 96] on span at bounding box center [295, 94] width 10 height 13
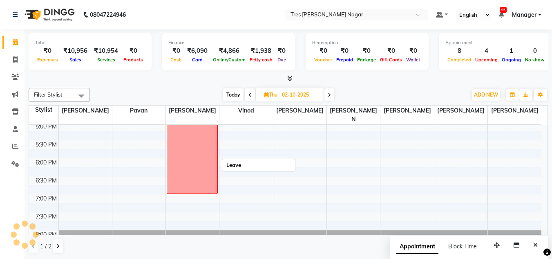
scroll to position [308, 0]
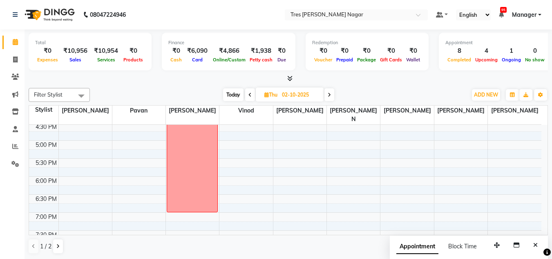
click at [170, 85] on div "Filter Stylist Select All Shantanu Reddy Pavan Harshita Vinod Ansh Jadhav Sonu …" at bounding box center [288, 171] width 519 height 172
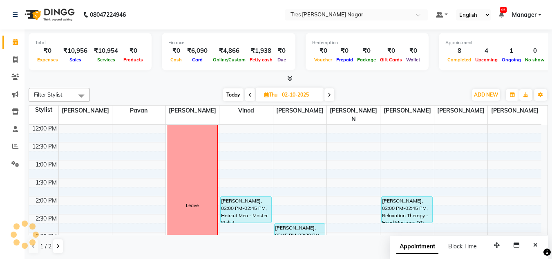
scroll to position [185, 0]
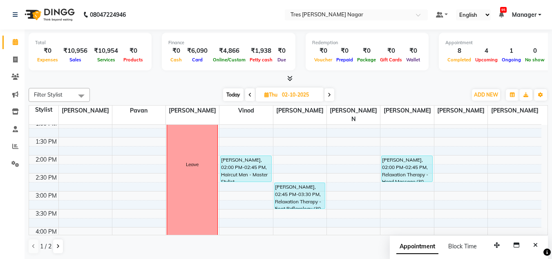
click at [162, 101] on div "Filter Stylist Select All Shantanu Reddy Pavan Harshita Vinod Ansh Jadhav Sonu …" at bounding box center [288, 95] width 519 height 14
click at [189, 83] on div "Total ₹0 Expenses ₹10,956 Sales ₹10,954 Services ₹0 Products Finance ₹0 Cash ₹6…" at bounding box center [289, 144] width 528 height 230
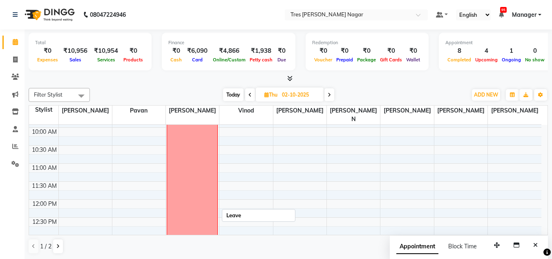
scroll to position [0, 0]
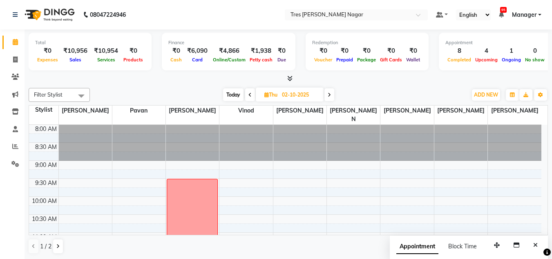
click at [185, 85] on div "Filter Stylist Select All Shantanu Reddy Pavan Harshita Vinod Ansh Jadhav Sonu …" at bounding box center [288, 171] width 519 height 172
click at [332, 85] on div "Filter Stylist Select All Shantanu Reddy Pavan Harshita Vinod Ansh Jadhav Sonu …" at bounding box center [288, 171] width 519 height 172
click at [206, 89] on div "Today Thu 02-10-2025" at bounding box center [278, 95] width 369 height 12
click at [329, 96] on icon at bounding box center [329, 94] width 3 height 5
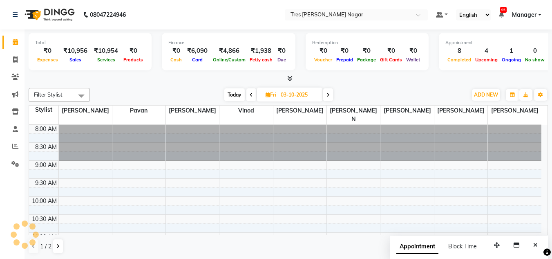
scroll to position [349, 0]
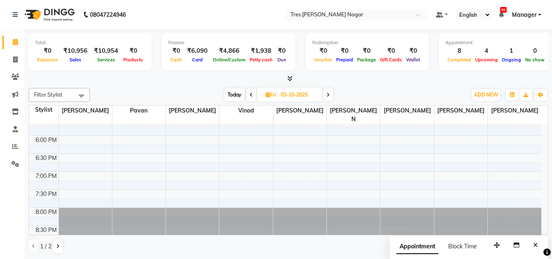
click at [329, 96] on icon at bounding box center [328, 94] width 3 height 5
type input "05-10-2025"
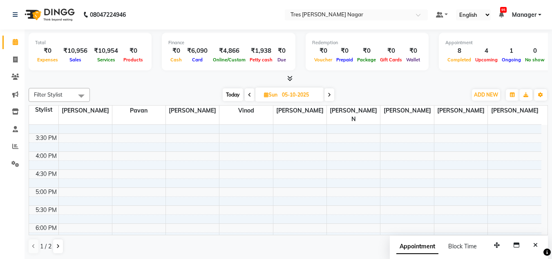
scroll to position [267, 0]
click at [73, 161] on div "8:00 AM 8:30 AM 9:00 AM 9:30 AM 10:00 AM 10:30 AM 11:00 AM 11:30 AM 12:00 PM 12…" at bounding box center [285, 91] width 512 height 467
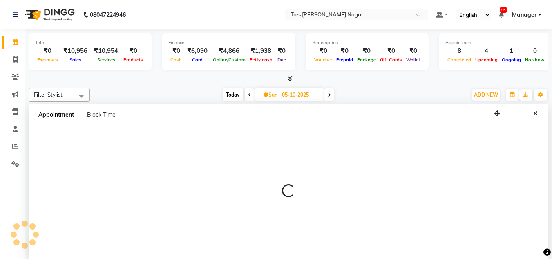
scroll to position [0, 0]
select select "39898"
select select "990"
select select "tentative"
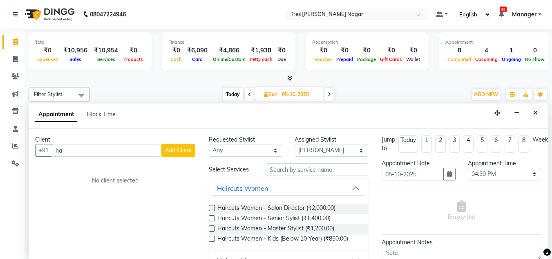
type input "h"
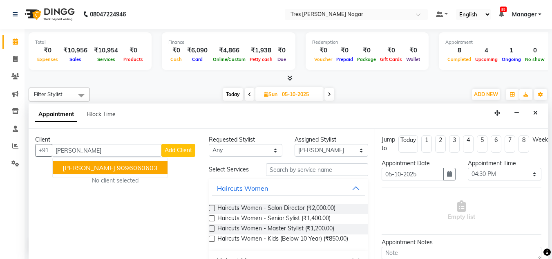
click at [156, 166] on ngb-highlight "9096060603" at bounding box center [137, 167] width 41 height 8
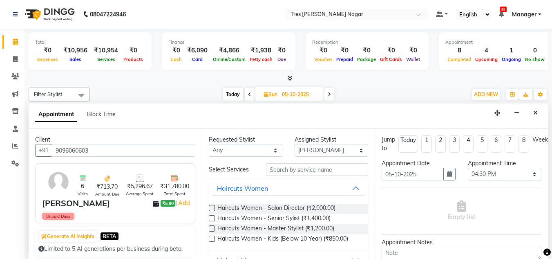
type input "9096060603"
click at [311, 170] on input "text" at bounding box center [317, 169] width 102 height 13
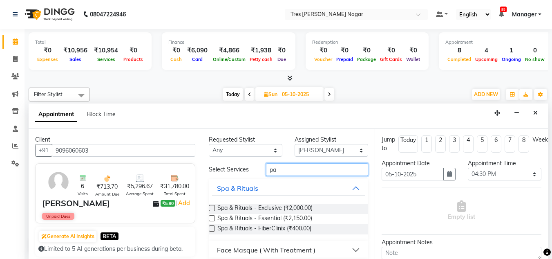
scroll to position [25, 0]
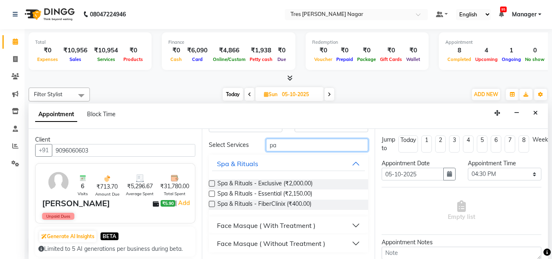
type input "p"
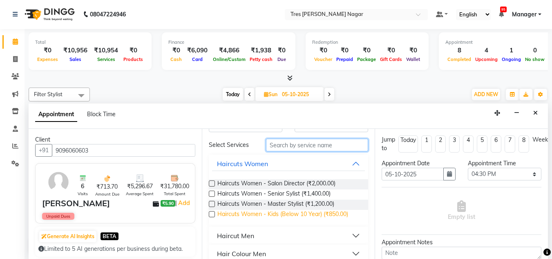
scroll to position [65, 0]
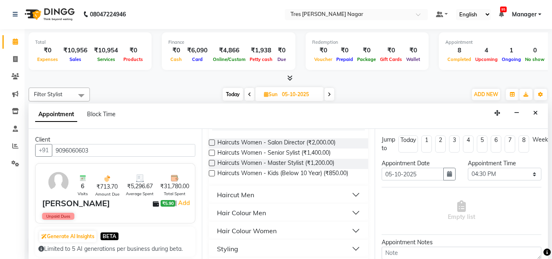
click at [291, 195] on button "Haircut Men" at bounding box center [288, 194] width 153 height 15
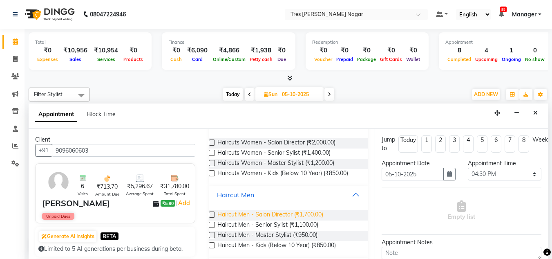
click at [293, 214] on span "Haircut Men - Salon Director (₹1,700.00)" at bounding box center [270, 215] width 106 height 10
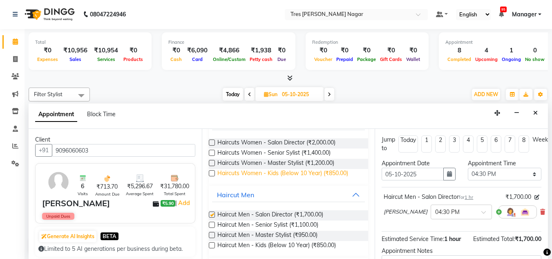
checkbox input "false"
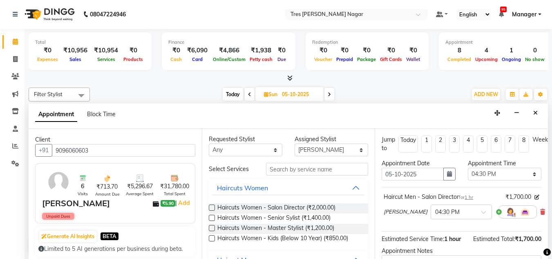
scroll to position [0, 0]
click at [302, 173] on input "text" at bounding box center [317, 169] width 102 height 13
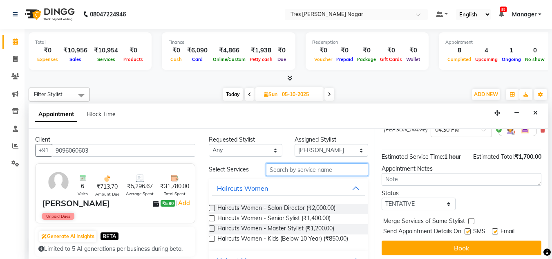
scroll to position [92, 0]
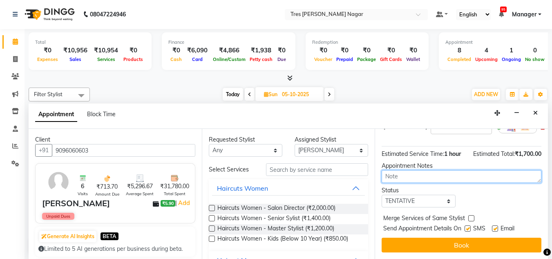
click at [405, 172] on textarea at bounding box center [462, 176] width 160 height 13
type textarea "pavan/1.10.25.7.36"
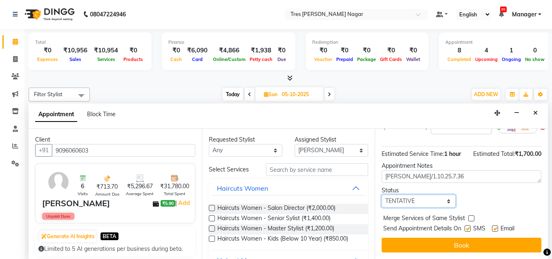
drag, startPoint x: 414, startPoint y: 192, endPoint x: 417, endPoint y: 201, distance: 9.7
click at [414, 195] on select "Select TENTATIVE CONFIRM UPCOMING" at bounding box center [419, 201] width 74 height 13
select select "confirm booking"
click at [382, 195] on select "Select TENTATIVE CONFIRM UPCOMING" at bounding box center [419, 201] width 74 height 13
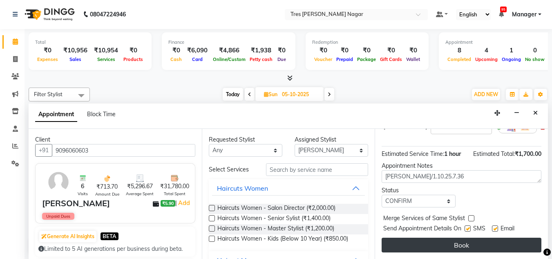
click at [474, 240] on button "Book" at bounding box center [462, 244] width 160 height 15
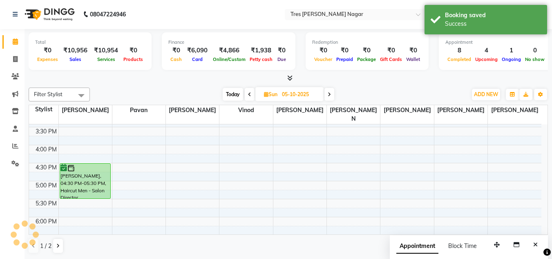
scroll to position [0, 0]
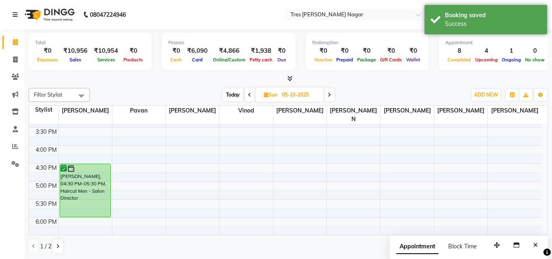
drag, startPoint x: 91, startPoint y: 188, endPoint x: 95, endPoint y: 203, distance: 15.2
click at [94, 204] on div "Smitesh Agarwal, 04:30 PM-05:30 PM, Haircut Men - Salon Director Smitesh Agarwa…" at bounding box center [85, 91] width 53 height 467
click at [230, 95] on span "Today" at bounding box center [233, 94] width 20 height 13
type input "01-10-2025"
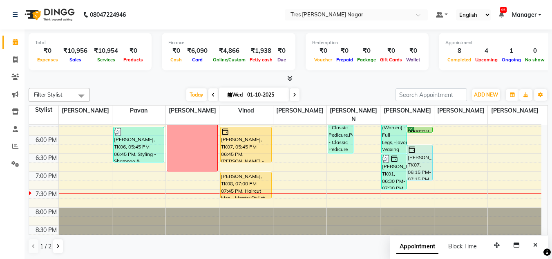
scroll to position [0, 0]
click at [143, 86] on div "Filter Stylist Select All Shantanu Reddy Pavan Harshita Vinod Ansh Jadhav Sonu …" at bounding box center [288, 170] width 519 height 172
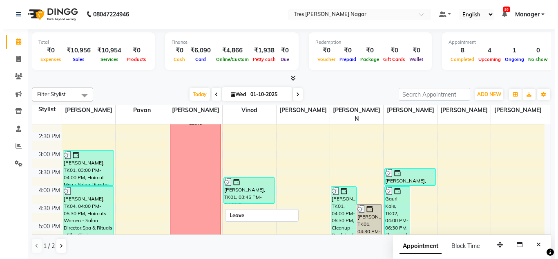
scroll to position [349, 0]
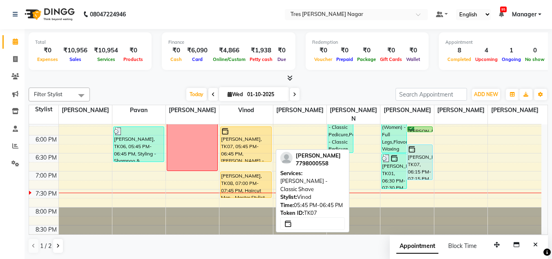
click at [259, 142] on div "[PERSON_NAME], TK07, 05:45 PM-06:45 PM, [PERSON_NAME] - Classic Shave" at bounding box center [246, 144] width 50 height 35
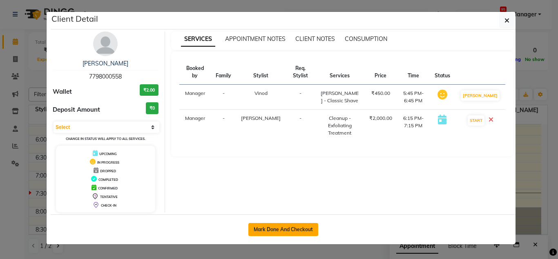
click at [279, 228] on button "Mark Done And Checkout" at bounding box center [283, 229] width 70 height 13
select select "service"
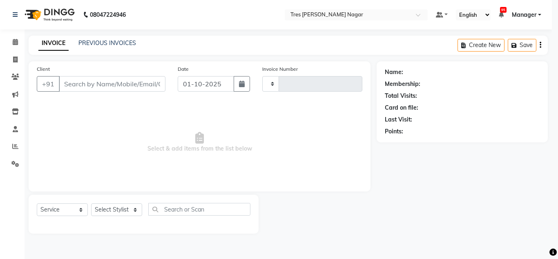
type input "1290"
select select "8052"
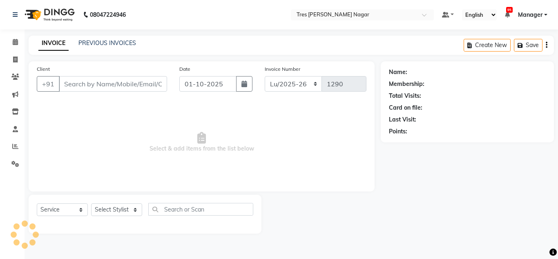
type input "7798000558"
select select "85930"
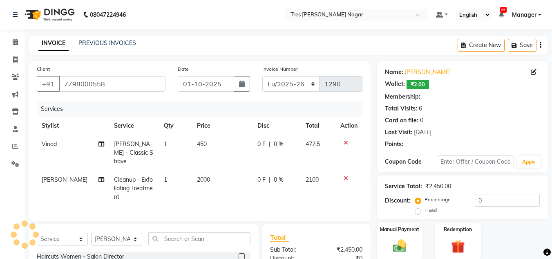
scroll to position [96, 0]
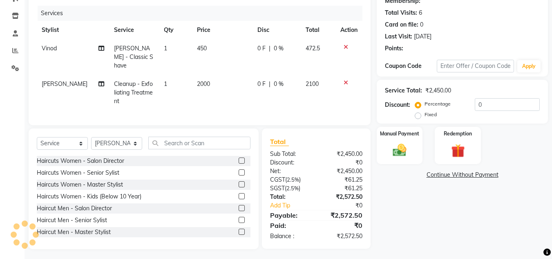
click at [197, 51] on span "450" at bounding box center [202, 48] width 10 height 7
select select "84330"
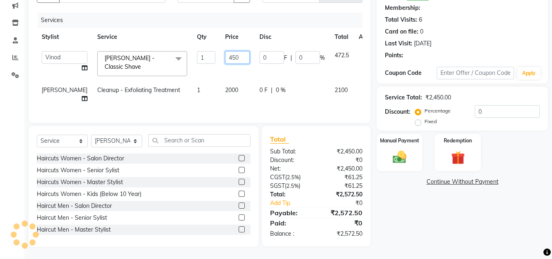
click at [225, 54] on input "450" at bounding box center [237, 57] width 25 height 13
type input "4"
type input "500"
click at [239, 104] on div "Services Stylist Service Qty Price Disc Total Action Ansh Jadhav Chetan Mahale …" at bounding box center [200, 64] width 326 height 102
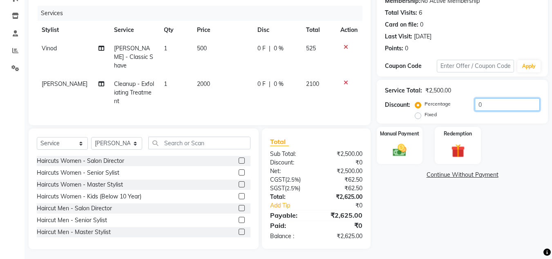
click at [497, 107] on input "0" at bounding box center [507, 104] width 65 height 13
type input "20"
click at [405, 143] on img at bounding box center [399, 150] width 23 height 16
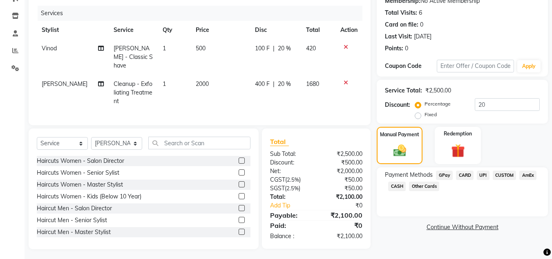
click at [486, 175] on span "UPI" at bounding box center [483, 174] width 13 height 9
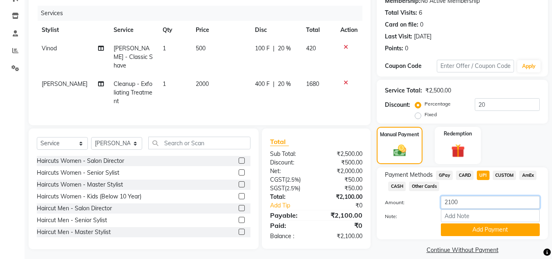
click at [485, 207] on input "2100" at bounding box center [490, 202] width 99 height 13
click at [487, 205] on input "2100" at bounding box center [490, 202] width 99 height 13
click at [509, 173] on span "CUSTOM" at bounding box center [505, 174] width 24 height 9
click at [494, 174] on span "CUSTOM" at bounding box center [505, 174] width 24 height 9
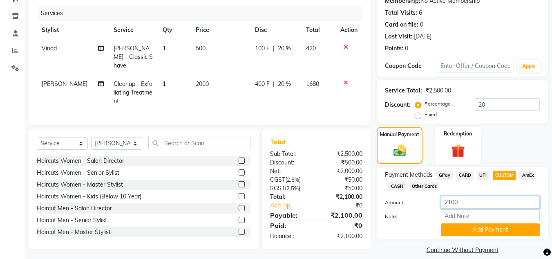
click at [480, 201] on input "2100" at bounding box center [490, 202] width 99 height 13
type input "2000"
click at [484, 225] on button "Add Payment" at bounding box center [490, 229] width 99 height 13
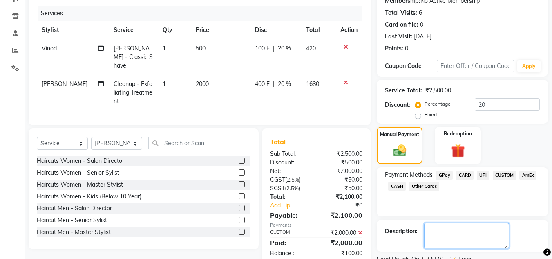
click at [476, 229] on textarea at bounding box center [466, 235] width 85 height 25
click at [479, 174] on span "UPI" at bounding box center [483, 174] width 13 height 9
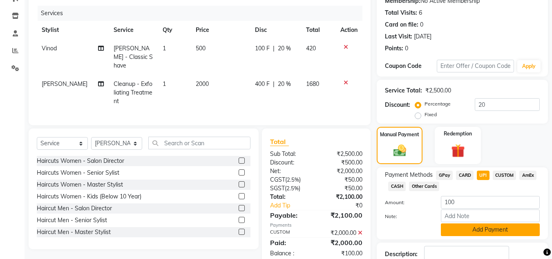
click at [487, 233] on button "Add Payment" at bounding box center [490, 229] width 99 height 13
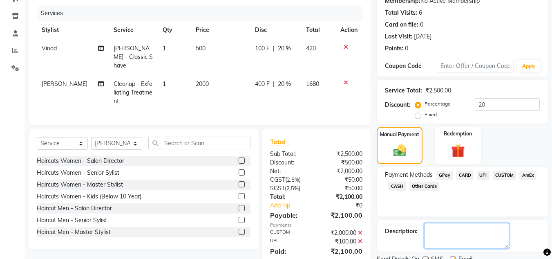
click at [479, 236] on textarea at bounding box center [466, 235] width 85 height 25
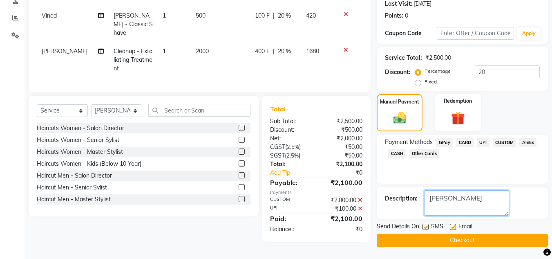
type textarea "pavan"
click at [472, 244] on button "Checkout" at bounding box center [462, 240] width 171 height 13
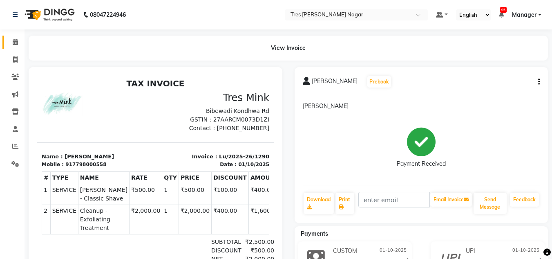
drag, startPoint x: 12, startPoint y: 41, endPoint x: 23, endPoint y: 36, distance: 12.6
click at [12, 41] on span at bounding box center [15, 42] width 14 height 9
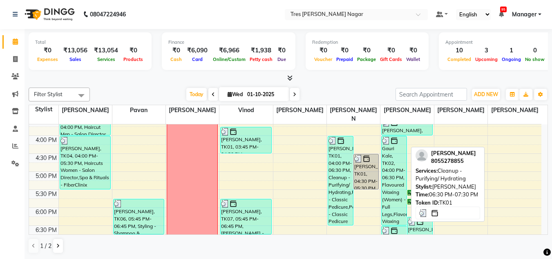
scroll to position [267, 0]
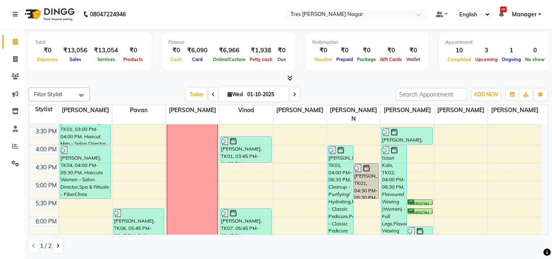
click at [152, 94] on div "Today Wed 01-10-2025" at bounding box center [243, 94] width 298 height 12
drag, startPoint x: 114, startPoint y: 87, endPoint x: 121, endPoint y: 100, distance: 14.3
click at [115, 87] on div "Filter Stylist Select All Shantanu Reddy Pavan Harshita Vinod Ansh Jadhav Sonu …" at bounding box center [288, 94] width 519 height 14
click at [106, 94] on div "Today Wed 01-10-2025" at bounding box center [243, 94] width 298 height 12
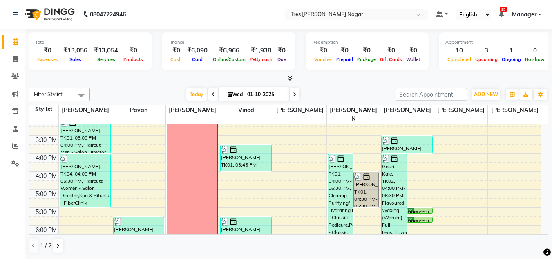
scroll to position [349, 0]
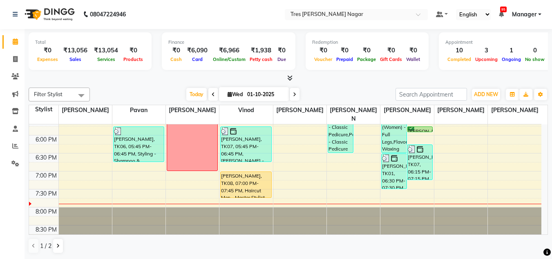
click at [128, 96] on div "Today Wed 01-10-2025" at bounding box center [243, 94] width 298 height 12
click at [143, 88] on div "Today Wed 01-10-2025" at bounding box center [243, 94] width 298 height 12
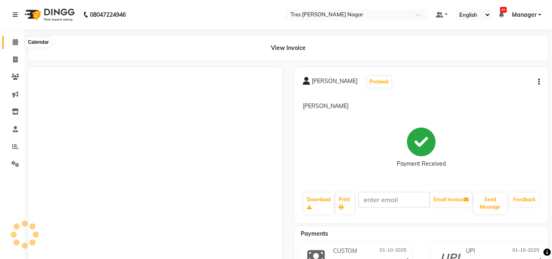
drag, startPoint x: 13, startPoint y: 41, endPoint x: 24, endPoint y: 47, distance: 12.5
click at [13, 41] on icon at bounding box center [15, 42] width 5 height 6
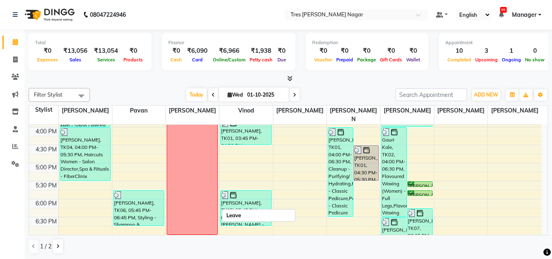
scroll to position [286, 0]
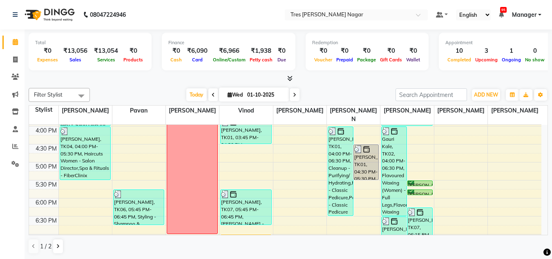
click at [258, 95] on input "01-10-2025" at bounding box center [265, 95] width 41 height 12
select select "10"
select select "2025"
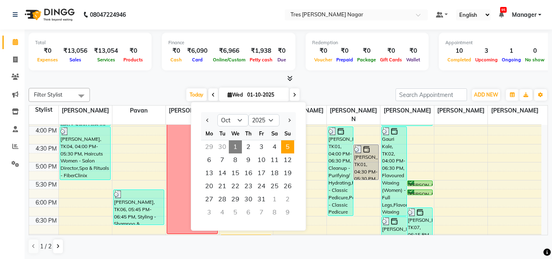
click at [291, 150] on span "5" at bounding box center [287, 146] width 13 height 13
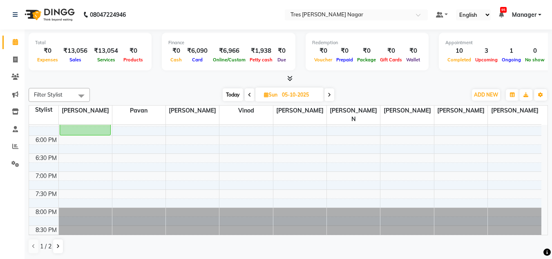
scroll to position [0, 0]
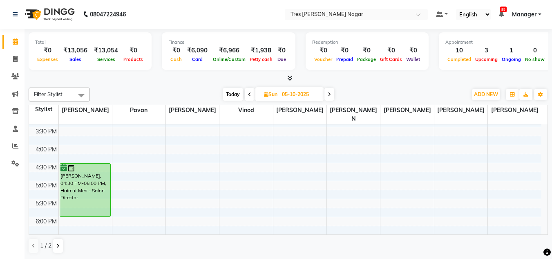
click at [232, 95] on span "Today" at bounding box center [233, 94] width 20 height 13
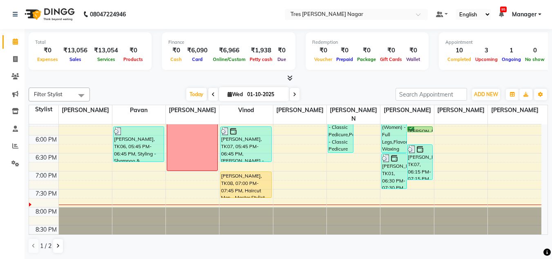
click at [299, 95] on div "Today Wed 01-10-2025" at bounding box center [243, 94] width 115 height 12
click at [296, 99] on span at bounding box center [295, 94] width 10 height 13
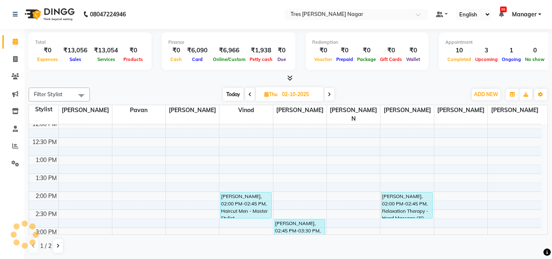
scroll to position [144, 0]
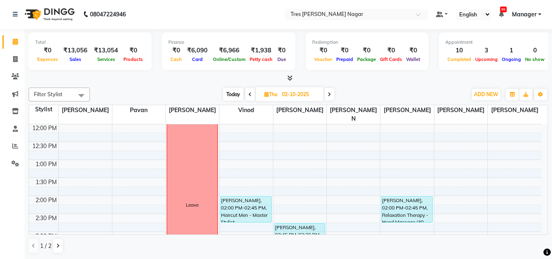
click at [230, 91] on span "Today" at bounding box center [233, 94] width 20 height 13
type input "01-10-2025"
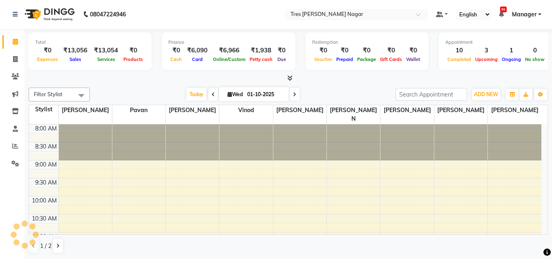
scroll to position [349, 0]
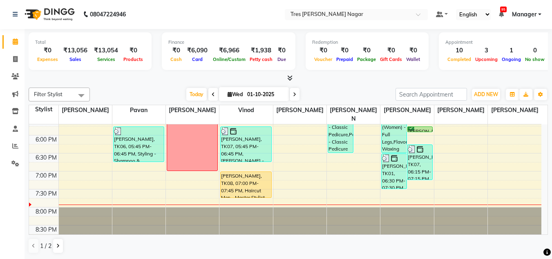
click at [148, 89] on div "Today Wed 01-10-2025" at bounding box center [243, 94] width 298 height 12
click at [14, 59] on icon at bounding box center [15, 59] width 4 height 6
select select "service"
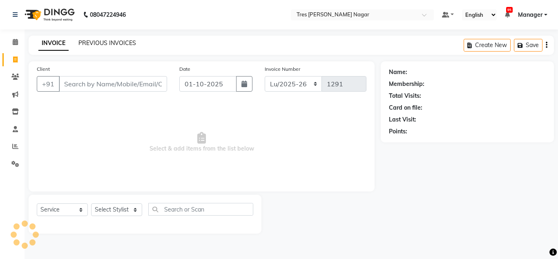
click at [92, 44] on link "PREVIOUS INVOICES" at bounding box center [107, 42] width 58 height 7
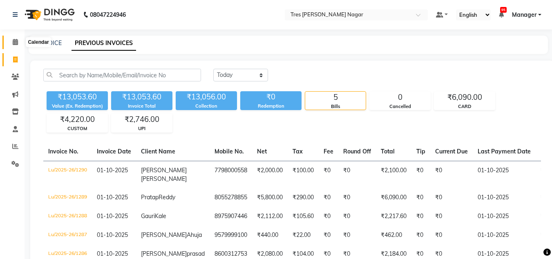
drag, startPoint x: 14, startPoint y: 45, endPoint x: 18, endPoint y: 45, distance: 4.1
click at [14, 45] on span at bounding box center [15, 42] width 14 height 9
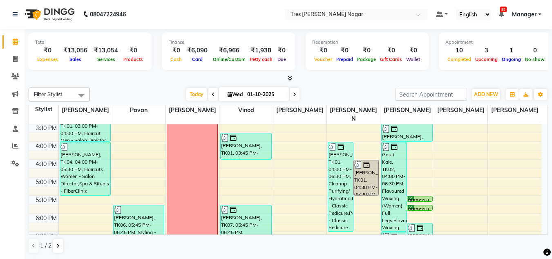
scroll to position [267, 0]
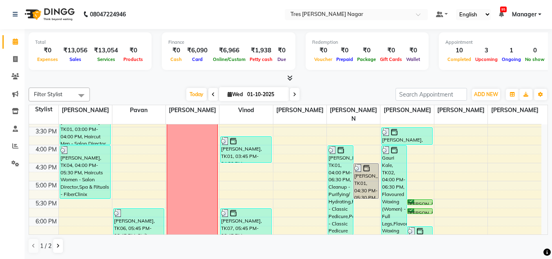
click at [157, 178] on tbody "8:00 AM 8:30 AM 9:00 AM 9:30 AM 10:00 AM 10:30 AM 11:00 AM 11:30 AM 12:00 PM 12…" at bounding box center [285, 90] width 512 height 467
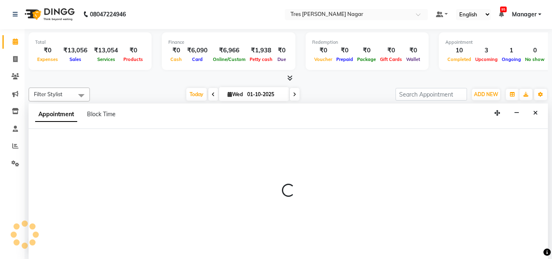
scroll to position [226, 0]
select select "84330"
select select "990"
select select "tentative"
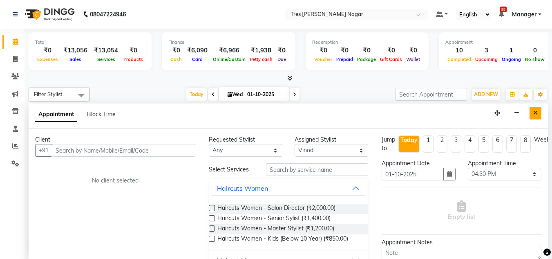
drag, startPoint x: 545, startPoint y: 116, endPoint x: 540, endPoint y: 113, distance: 5.7
click at [543, 115] on div "Appointment Block Time" at bounding box center [288, 115] width 519 height 25
click at [538, 112] on button "Close" at bounding box center [536, 113] width 12 height 13
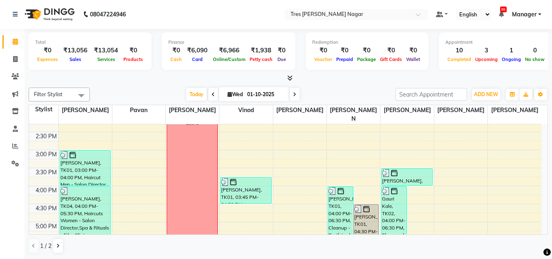
scroll to position [349, 0]
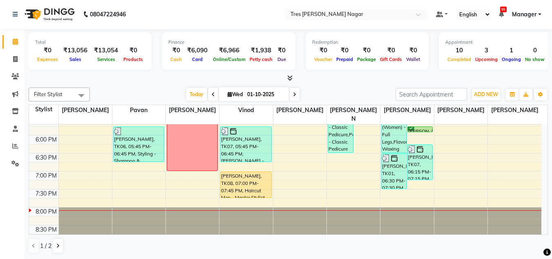
click at [159, 91] on div "Today Wed 01-10-2025" at bounding box center [243, 94] width 298 height 12
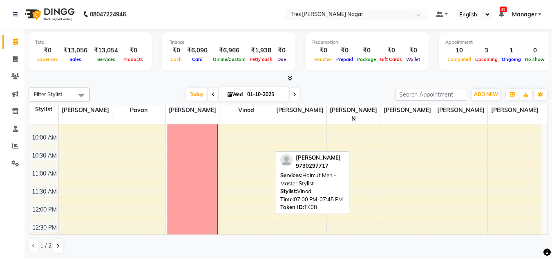
scroll to position [63, 0]
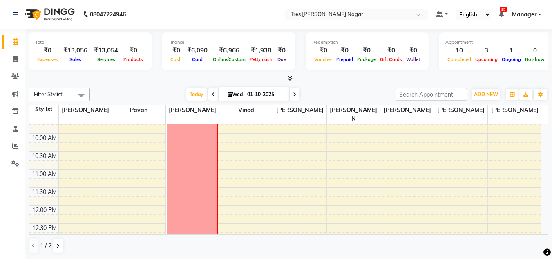
drag, startPoint x: 151, startPoint y: 85, endPoint x: 155, endPoint y: 87, distance: 4.9
click at [151, 85] on div "Filter Stylist Select All Shantanu Reddy Pavan Harshita Vinod Ansh Jadhav Sonu …" at bounding box center [288, 170] width 519 height 172
click at [142, 89] on div "Today Wed 01-10-2025" at bounding box center [243, 94] width 298 height 12
click at [148, 83] on div "Total ₹0 Expenses ₹13,056 Sales ₹13,054 Services ₹0 Products Finance ₹0 Cash ₹6…" at bounding box center [289, 144] width 528 height 230
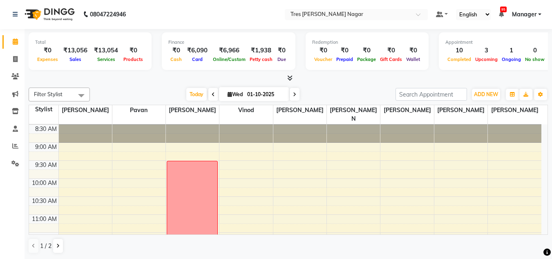
scroll to position [0, 0]
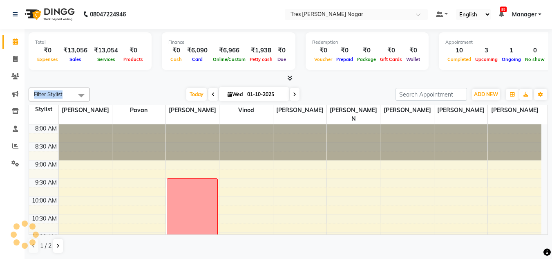
click at [140, 85] on div "Total ₹0 Expenses ₹13,056 Sales ₹13,054 Services ₹0 Products Finance ₹0 Cash ₹6…" at bounding box center [289, 144] width 528 height 230
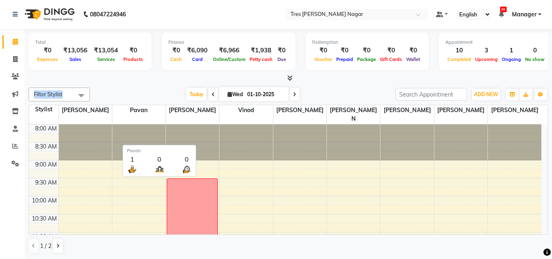
click at [131, 88] on div "Today Wed 01-10-2025" at bounding box center [243, 94] width 298 height 12
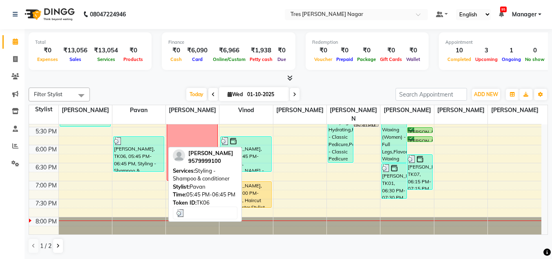
scroll to position [349, 0]
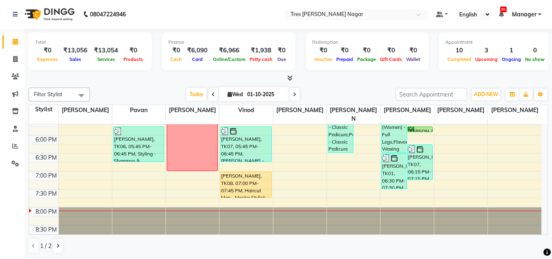
click at [163, 89] on div "Filter Stylist Select All Shantanu Reddy Pavan Harshita Vinod Ansh Jadhav Sonu …" at bounding box center [288, 170] width 519 height 172
click at [287, 78] on icon at bounding box center [289, 78] width 5 height 6
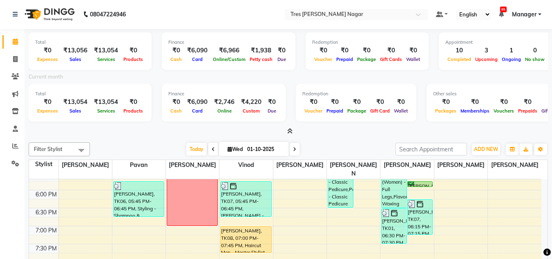
click at [289, 131] on icon at bounding box center [289, 131] width 5 height 6
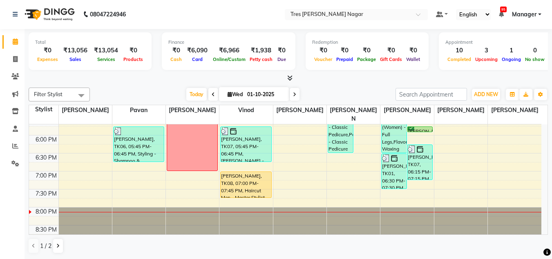
click at [153, 87] on div "Filter Stylist Select All Shantanu Reddy Pavan Harshita Vinod Ansh Jadhav Sonu …" at bounding box center [288, 170] width 519 height 172
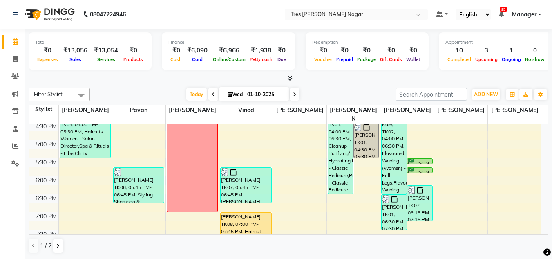
click at [168, 96] on div "Today Wed 01-10-2025" at bounding box center [243, 94] width 298 height 12
drag, startPoint x: 172, startPoint y: 90, endPoint x: 177, endPoint y: 91, distance: 5.8
click at [172, 90] on div "Today Wed 01-10-2025" at bounding box center [243, 94] width 298 height 12
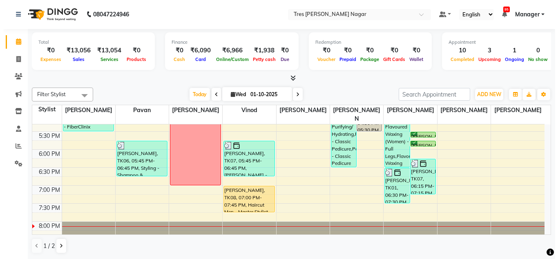
scroll to position [349, 0]
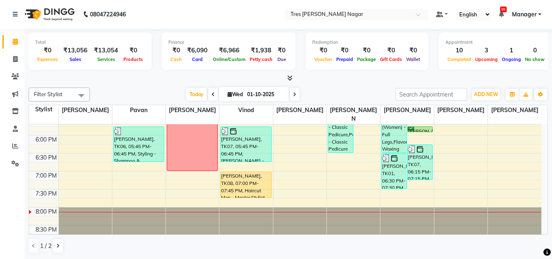
click at [242, 181] on div "[PERSON_NAME], TK08, 07:00 PM-07:45 PM, Haircut Men - Master Stylist" at bounding box center [246, 185] width 50 height 26
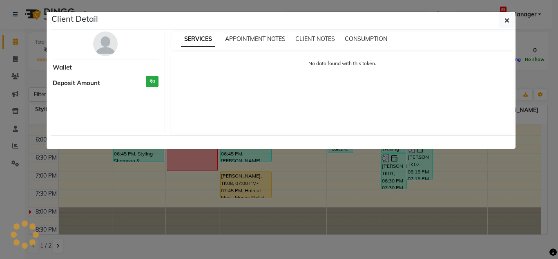
select select "1"
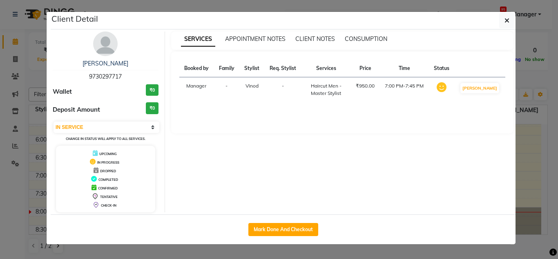
click at [274, 226] on button "Mark Done And Checkout" at bounding box center [283, 229] width 70 height 13
select select "service"
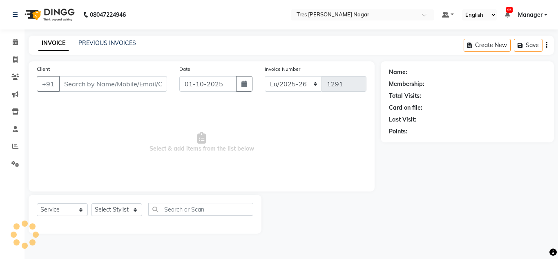
type input "9730297717"
select select "84330"
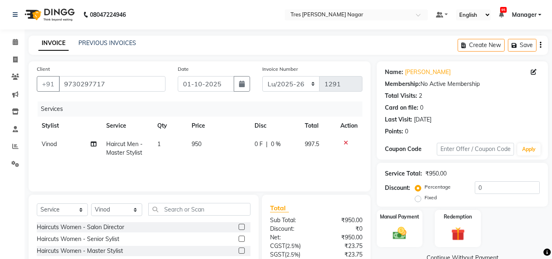
click at [495, 194] on div "Percentage Fixed 0" at bounding box center [478, 192] width 123 height 22
click at [501, 191] on input "0" at bounding box center [507, 187] width 65 height 13
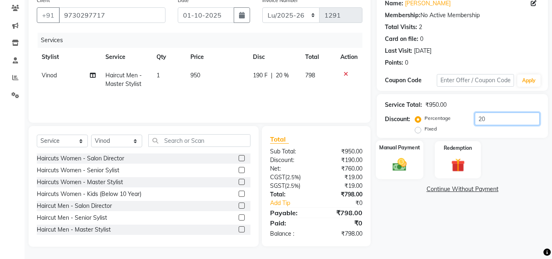
type input "20"
click at [391, 162] on img at bounding box center [399, 164] width 23 height 16
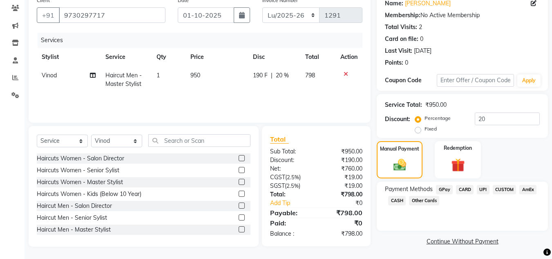
scroll to position [69, 0]
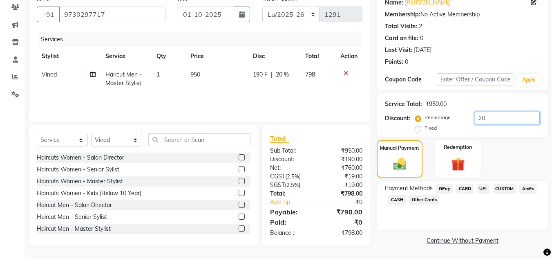
click at [513, 118] on input "20" at bounding box center [507, 118] width 65 height 13
click at [483, 190] on span "UPI" at bounding box center [483, 188] width 13 height 9
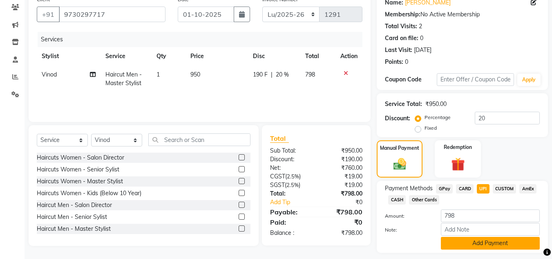
click at [489, 247] on button "Add Payment" at bounding box center [490, 243] width 99 height 13
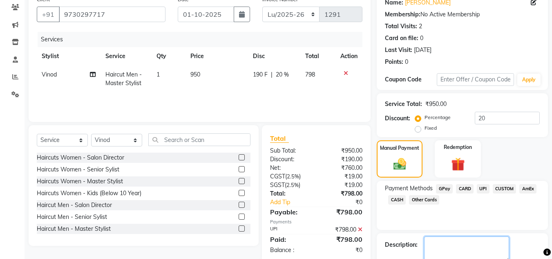
click at [480, 240] on textarea at bounding box center [466, 248] width 85 height 25
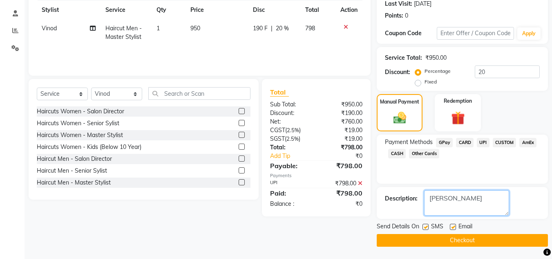
type textarea "pavan"
click at [429, 237] on button "Checkout" at bounding box center [462, 240] width 171 height 13
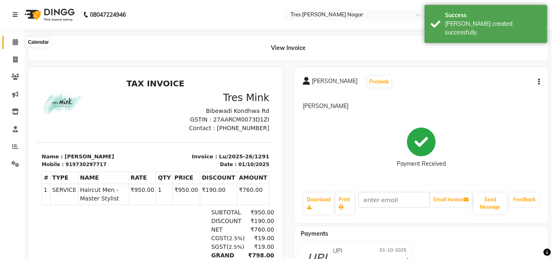
drag, startPoint x: 13, startPoint y: 44, endPoint x: 25, endPoint y: 48, distance: 12.4
click at [13, 44] on icon at bounding box center [15, 42] width 5 height 6
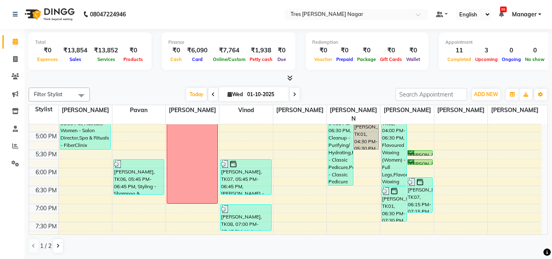
scroll to position [349, 0]
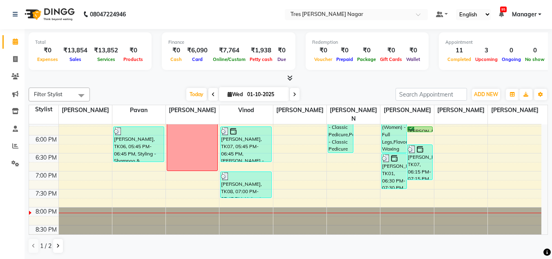
click at [324, 85] on div "Filter Stylist Select All Shantanu Reddy Pavan Harshita Vinod Ansh Jadhav Sonu …" at bounding box center [288, 170] width 519 height 172
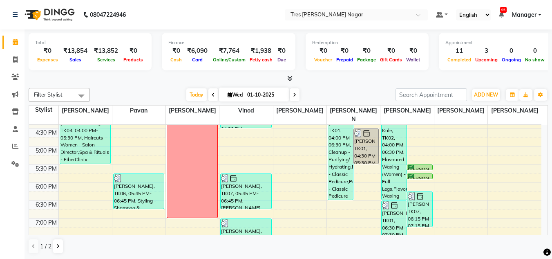
scroll to position [185, 0]
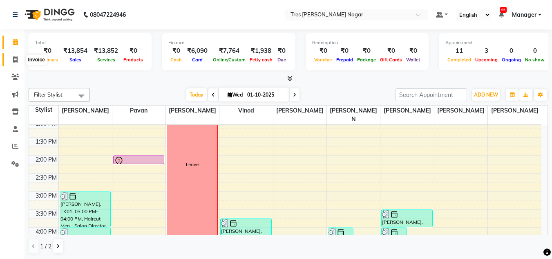
click at [12, 61] on span at bounding box center [15, 59] width 14 height 9
select select "service"
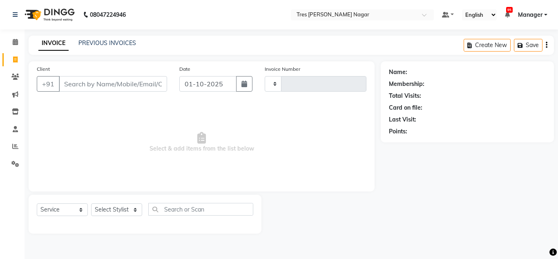
type input "1292"
select select "8052"
click at [93, 44] on link "PREVIOUS INVOICES" at bounding box center [107, 42] width 58 height 7
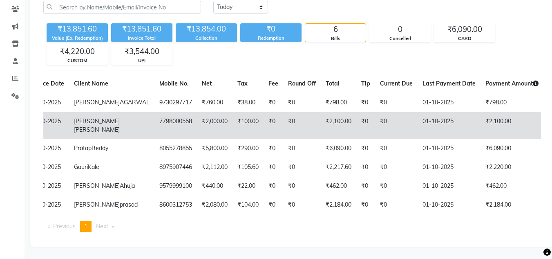
scroll to position [25, 0]
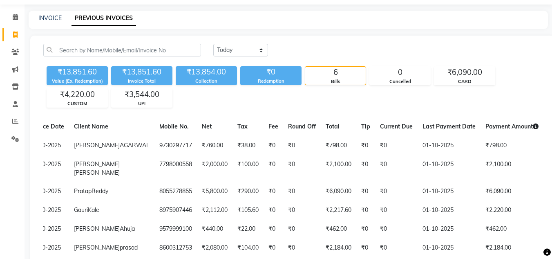
click at [168, 110] on div "Today Yesterday Custom Range ₹13,851.60 Value (Ex. Redemption) ₹13,851.60 Invoi…" at bounding box center [292, 163] width 524 height 254
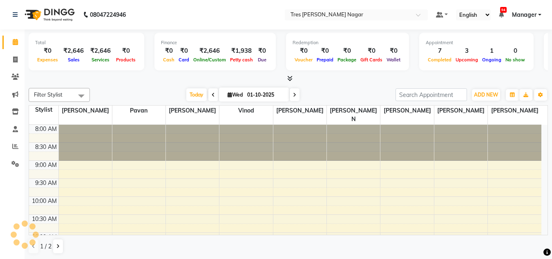
click at [295, 94] on icon at bounding box center [294, 94] width 3 height 5
type input "02-10-2025"
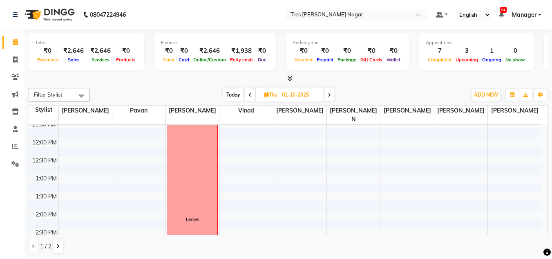
scroll to position [144, 0]
click at [130, 193] on div "8:00 AM 8:30 AM 9:00 AM 9:30 AM 10:00 AM 10:30 AM 11:00 AM 11:30 AM 12:00 PM 12…" at bounding box center [285, 213] width 512 height 467
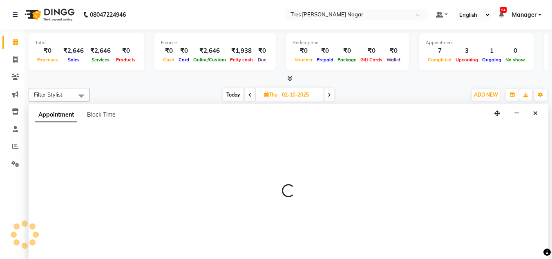
scroll to position [0, 0]
select select "39900"
select select "840"
select select "tentative"
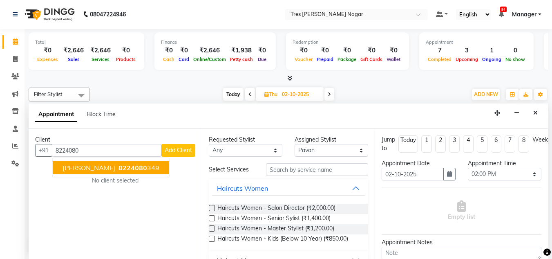
click at [141, 164] on button "Neha Singh 8224080 349" at bounding box center [111, 167] width 116 height 13
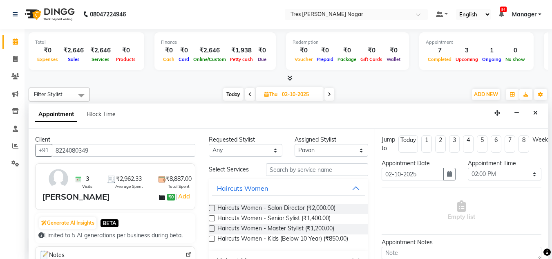
type input "8224080349"
click at [306, 150] on select "Select Ansh Jadhav Chetan Mahale Eva Harshita Neha Aywale Pallavi H Pavan Pranj…" at bounding box center [332, 150] width 74 height 13
select select "84330"
click at [295, 144] on select "Select Ansh Jadhav Chetan Mahale Eva Harshita Neha Aywale Pallavi H Pavan Pranj…" at bounding box center [332, 150] width 74 height 13
click at [316, 168] on input "text" at bounding box center [317, 169] width 102 height 13
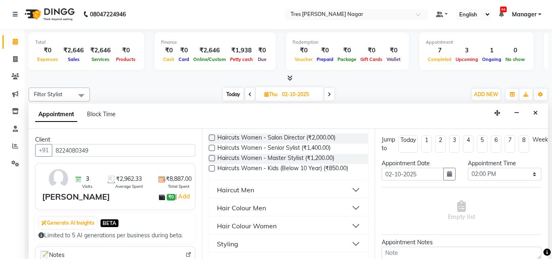
scroll to position [82, 0]
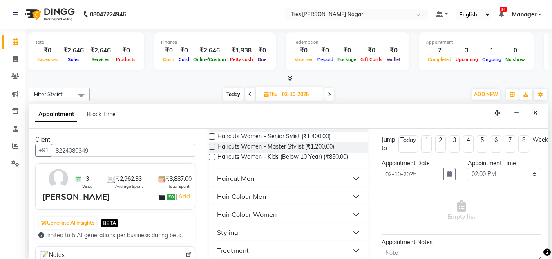
click at [287, 180] on button "Haircut Men" at bounding box center [288, 178] width 153 height 15
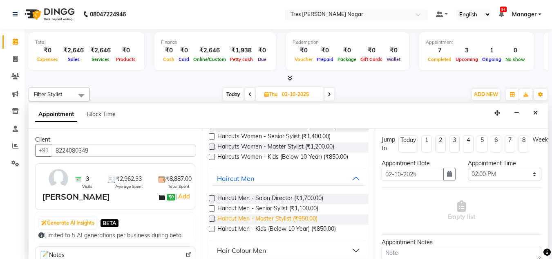
click at [303, 217] on span "Haircut Men - Master Stylist (₹950.00)" at bounding box center [267, 219] width 100 height 10
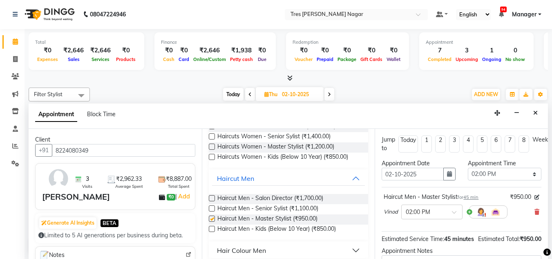
checkbox input "false"
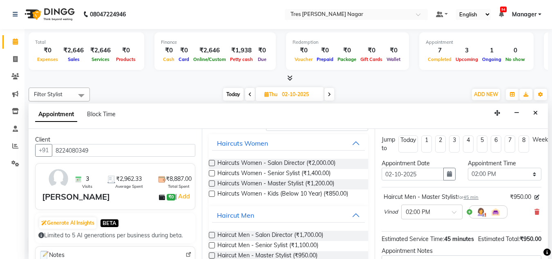
scroll to position [0, 0]
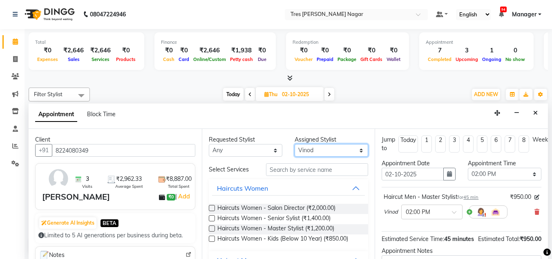
click at [319, 153] on select "Select Ansh Jadhav Chetan Mahale Eva Harshita Neha Aywale Pallavi H Pavan Pranj…" at bounding box center [332, 150] width 74 height 13
select select "87582"
click at [295, 144] on select "Select Ansh Jadhav Chetan Mahale Eva Harshita Neha Aywale Pallavi H Pavan Pranj…" at bounding box center [332, 150] width 74 height 13
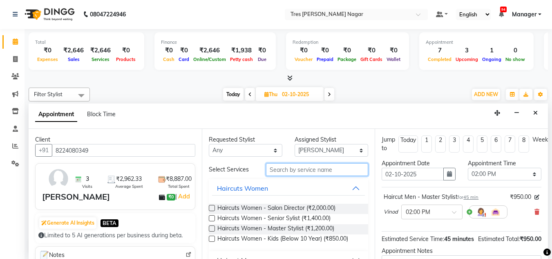
click at [328, 172] on input "text" at bounding box center [317, 169] width 102 height 13
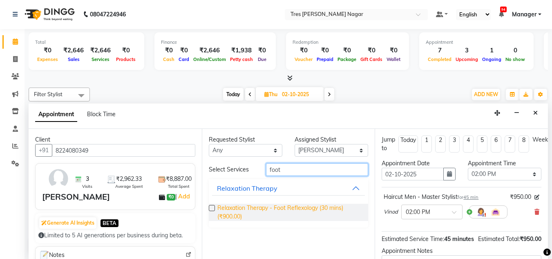
type input "foot"
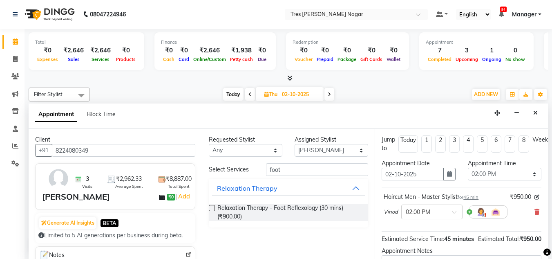
drag, startPoint x: 318, startPoint y: 207, endPoint x: 319, endPoint y: 201, distance: 5.9
click at [319, 208] on span "Relaxation Therapy - Foot Reflexology (30 mins) (₹900.00)" at bounding box center [289, 212] width 145 height 17
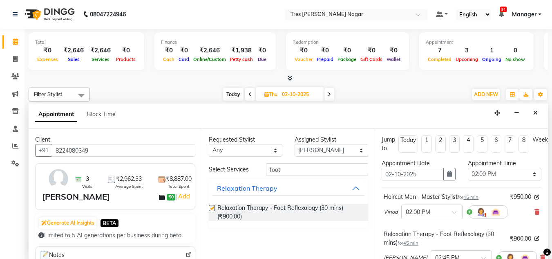
checkbox input "false"
click at [313, 171] on input "foot" at bounding box center [317, 169] width 102 height 13
type input "f"
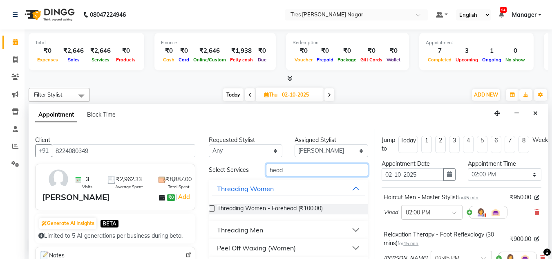
scroll to position [22, 0]
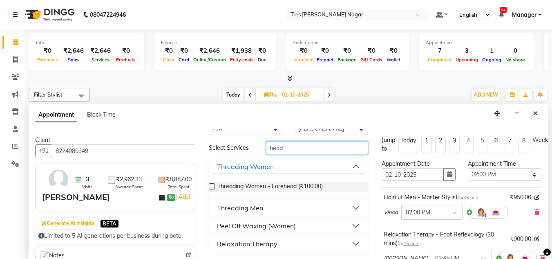
type input "head"
click at [285, 248] on button "Relaxation Therapy" at bounding box center [288, 243] width 153 height 15
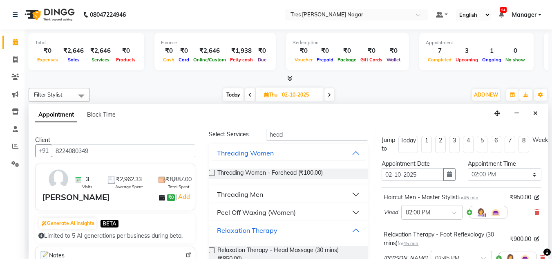
scroll to position [51, 0]
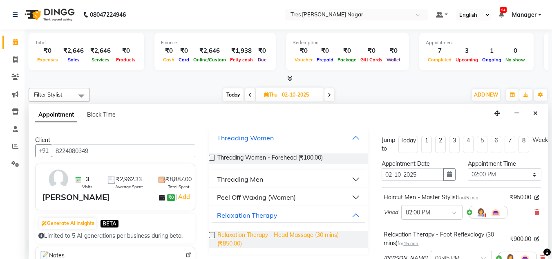
click at [305, 235] on span "Relaxation Therapy - Head Massage (30 mins) (₹850.00)" at bounding box center [289, 238] width 145 height 17
checkbox input "false"
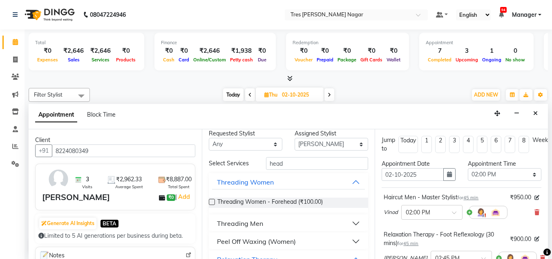
scroll to position [0, 0]
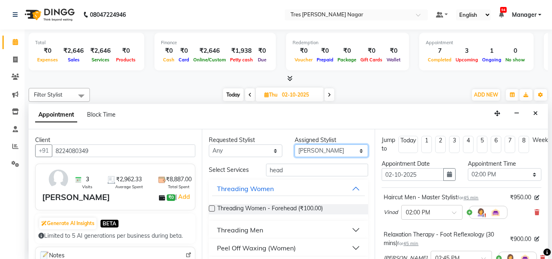
click at [323, 150] on select "Select Ansh Jadhav Chetan Mahale Eva Harshita Neha Aywale Pallavi H Pavan Pranj…" at bounding box center [332, 150] width 74 height 13
select select "85930"
click at [295, 144] on select "Select Ansh Jadhav Chetan Mahale Eva Harshita Neha Aywale Pallavi H Pavan Pranj…" at bounding box center [332, 150] width 74 height 13
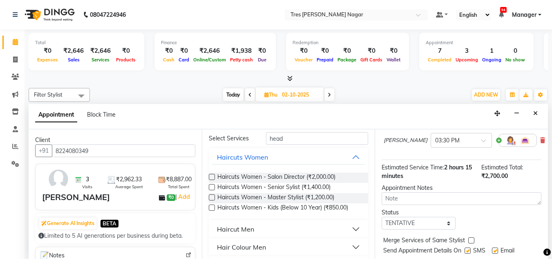
scroll to position [82, 0]
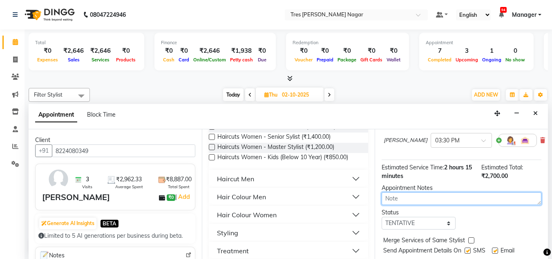
click at [399, 204] on textarea at bounding box center [462, 198] width 160 height 13
type textarea "["
type textarea "pavan/1.10.25.6.32"
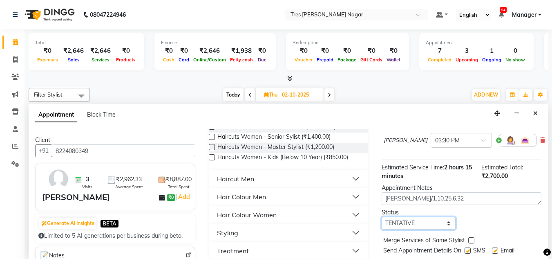
click at [392, 224] on select "Select TENTATIVE CONFIRM UPCOMING" at bounding box center [419, 223] width 74 height 13
select select "upcoming"
click at [382, 217] on select "Select TENTATIVE CONFIRM UPCOMING" at bounding box center [419, 223] width 74 height 13
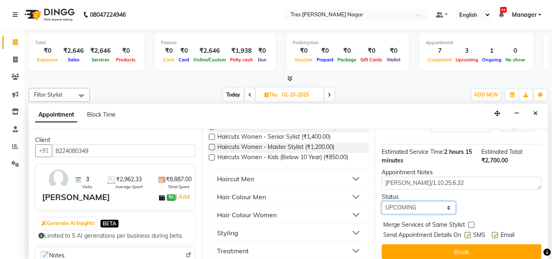
scroll to position [191, 0]
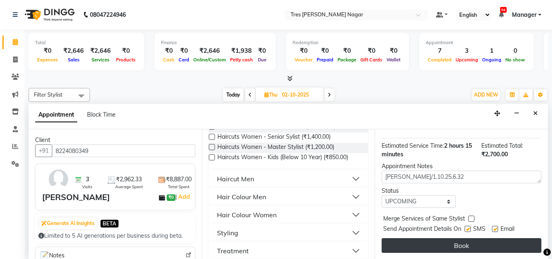
click at [446, 243] on button "Book" at bounding box center [462, 245] width 160 height 15
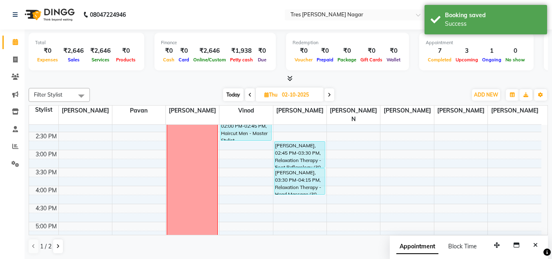
scroll to position [226, 0]
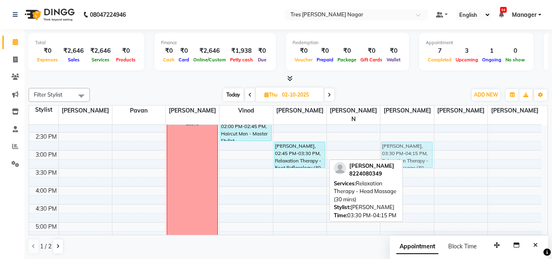
drag, startPoint x: 311, startPoint y: 182, endPoint x: 393, endPoint y: 154, distance: 85.9
click at [404, 151] on tr "Leave Neha Singh, 02:00 PM-02:45 PM, Haircut Men - Master Stylist Neha Singh, 0…" at bounding box center [285, 132] width 512 height 467
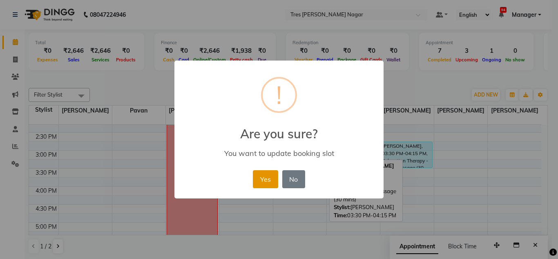
click at [268, 170] on button "Yes" at bounding box center [265, 179] width 25 height 18
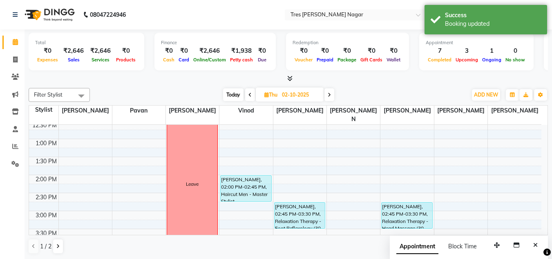
scroll to position [185, 0]
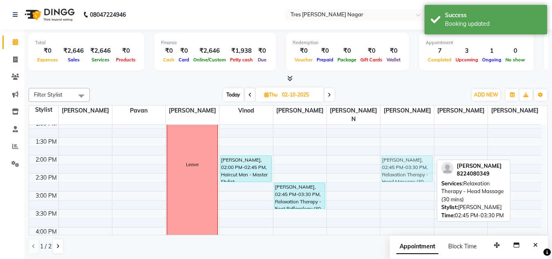
drag, startPoint x: 388, startPoint y: 177, endPoint x: 391, endPoint y: 152, distance: 24.7
click at [391, 152] on div "Neha Singh, 02:45 PM-03:30 PM, Relaxation Therapy - Head Massage (30 mins) Neha…" at bounding box center [406, 173] width 53 height 467
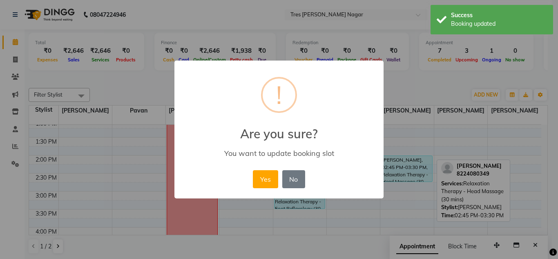
drag, startPoint x: 237, startPoint y: 176, endPoint x: 272, endPoint y: 181, distance: 34.8
click at [237, 175] on div "× ! Are you sure? You want to update booking slot Yes No No" at bounding box center [278, 129] width 209 height 138
click at [275, 180] on button "Yes" at bounding box center [265, 179] width 25 height 18
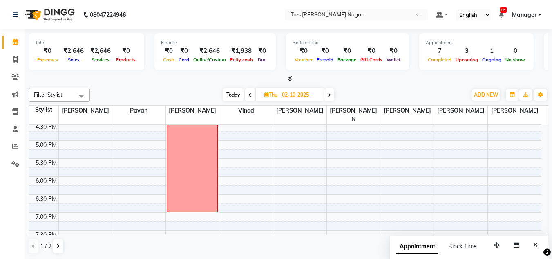
click at [328, 91] on span at bounding box center [329, 94] width 10 height 13
type input "03-10-2025"
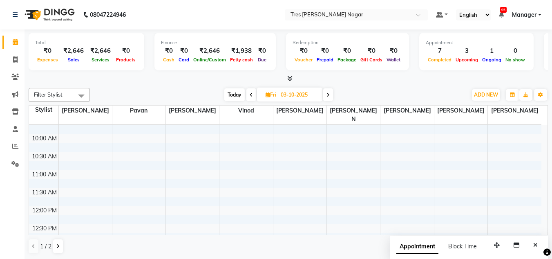
click at [199, 88] on div "Filter Stylist Select All Shantanu Reddy Pavan Harshita Vinod Ansh Jadhav Sonu …" at bounding box center [288, 95] width 519 height 14
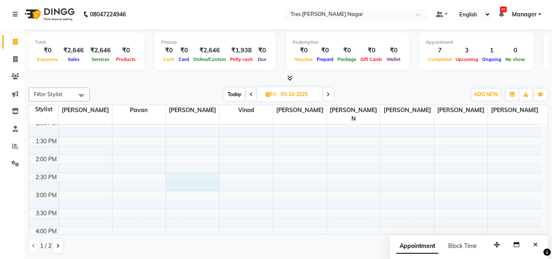
click at [194, 175] on div "8:00 AM 8:30 AM 9:00 AM 9:30 AM 10:00 AM 10:30 AM 11:00 AM 11:30 AM 12:00 PM 12…" at bounding box center [285, 172] width 512 height 467
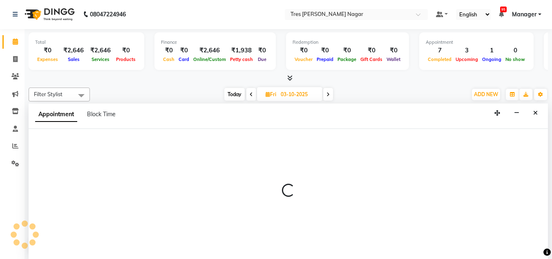
select select "47307"
select select "tentative"
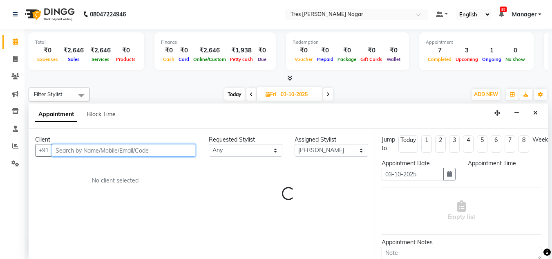
select select "870"
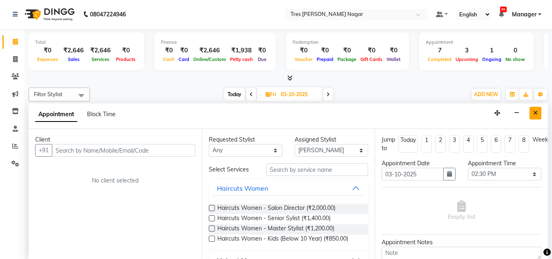
click at [532, 115] on button "Close" at bounding box center [536, 113] width 12 height 13
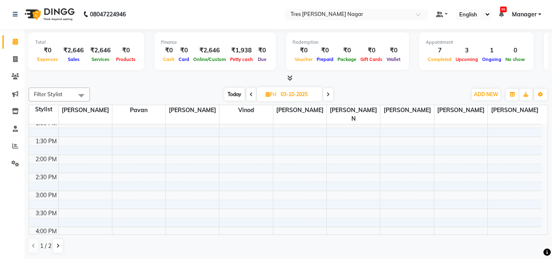
click at [239, 94] on span "Today" at bounding box center [234, 94] width 20 height 13
type input "01-10-2025"
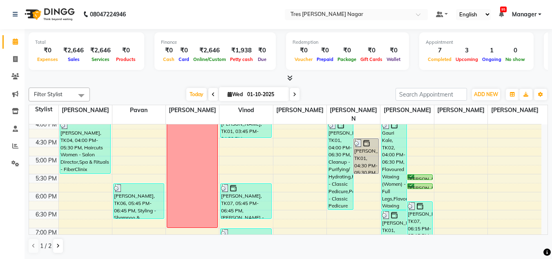
scroll to position [308, 0]
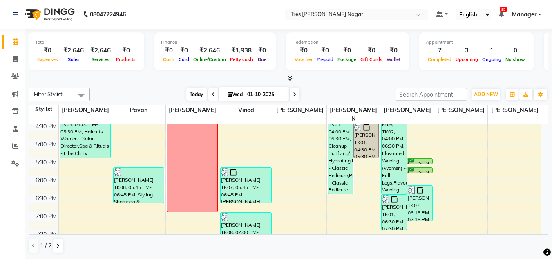
click at [195, 95] on span "Today" at bounding box center [196, 94] width 20 height 13
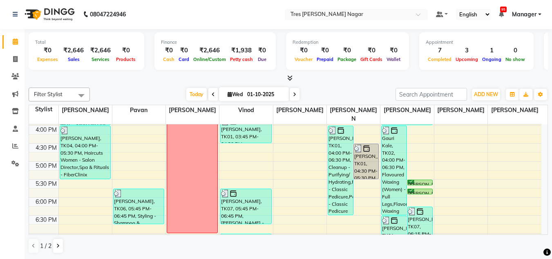
scroll to position [267, 0]
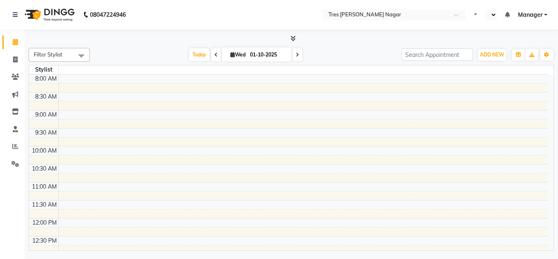
select select "en"
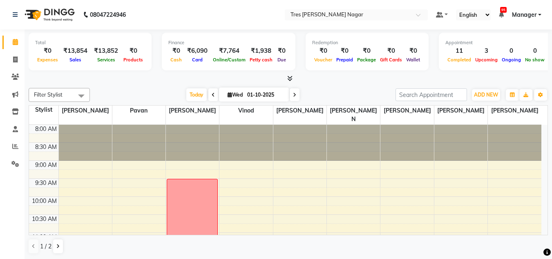
click at [293, 94] on icon at bounding box center [294, 94] width 3 height 5
type input "02-10-2025"
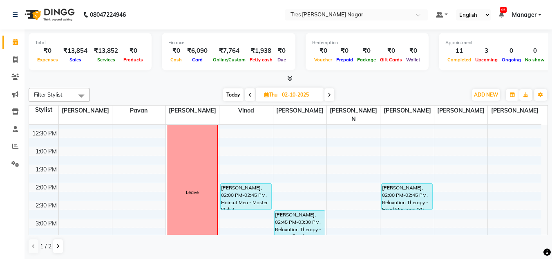
scroll to position [144, 0]
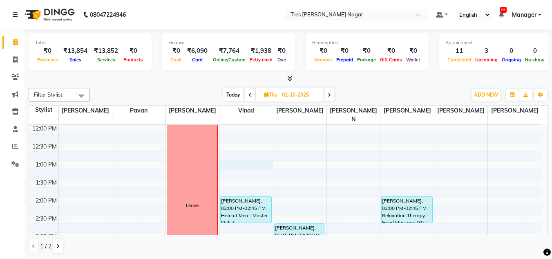
click at [234, 155] on div "8:00 AM 8:30 AM 9:00 AM 9:30 AM 10:00 AM 10:30 AM 11:00 AM 11:30 AM 12:00 PM 12…" at bounding box center [285, 213] width 512 height 467
select select "84330"
select select "780"
select select "tentative"
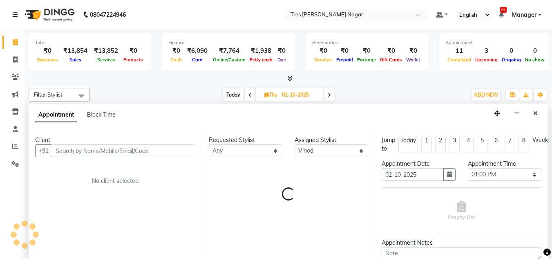
scroll to position [0, 0]
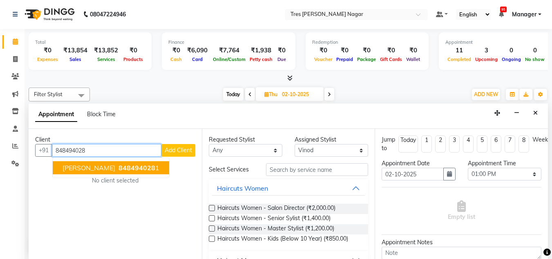
click at [85, 170] on span "[PERSON_NAME]" at bounding box center [89, 167] width 53 height 8
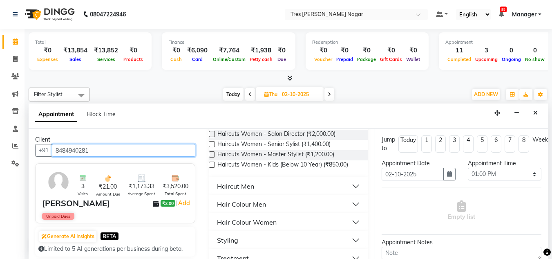
scroll to position [82, 0]
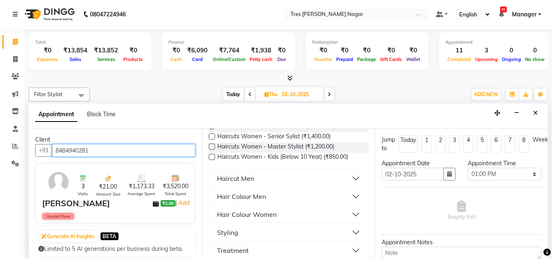
type input "8484940281"
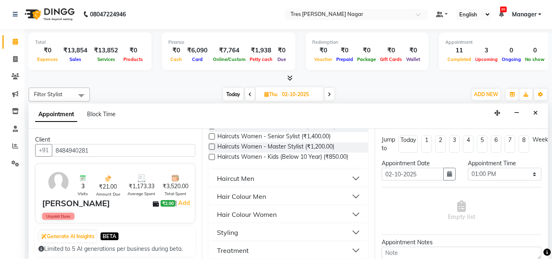
click at [236, 175] on div "Haircut Men" at bounding box center [235, 178] width 37 height 10
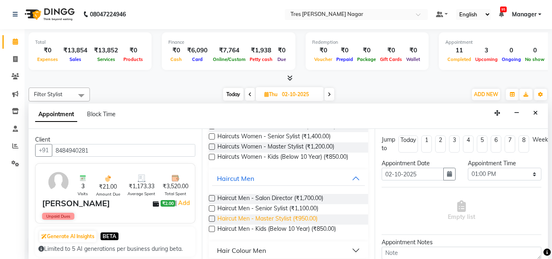
click at [267, 217] on span "Haircut Men - Master Stylist (₹950.00)" at bounding box center [267, 219] width 100 height 10
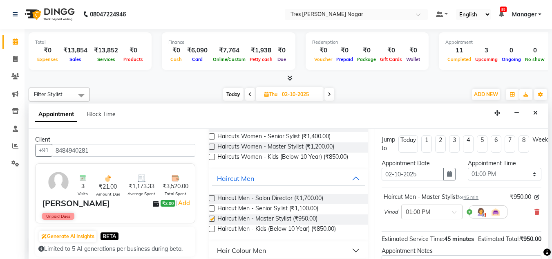
checkbox input "false"
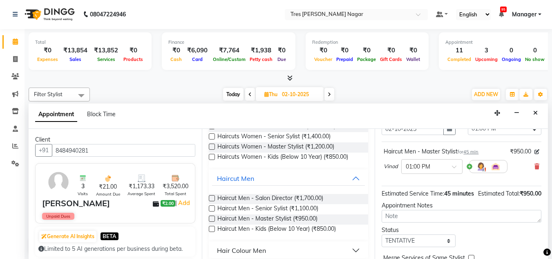
scroll to position [100, 0]
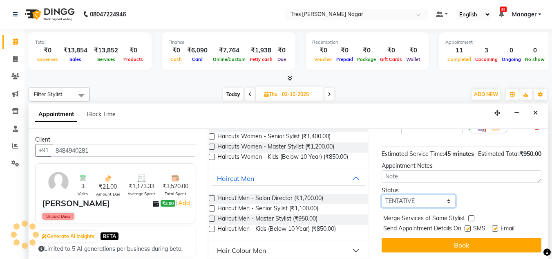
click at [416, 195] on select "Select TENTATIVE CONFIRM UPCOMING" at bounding box center [419, 201] width 74 height 13
click at [382, 195] on select "Select TENTATIVE CONFIRM UPCOMING" at bounding box center [419, 201] width 74 height 13
click at [414, 196] on select "Select TENTATIVE CONFIRM UPCOMING" at bounding box center [419, 201] width 74 height 13
select select "upcoming"
click at [382, 195] on select "Select TENTATIVE CONFIRM UPCOMING" at bounding box center [419, 201] width 74 height 13
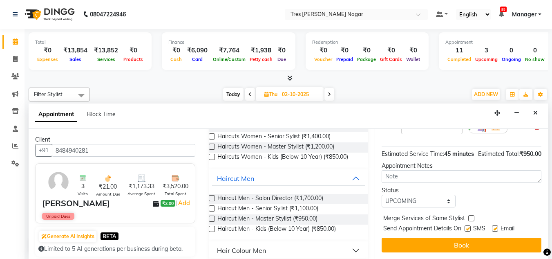
click at [452, 247] on div "Jump to [DATE] 1 2 3 4 5 6 7 8 Weeks Appointment Date [DATE] Appointment Time S…" at bounding box center [461, 194] width 173 height 130
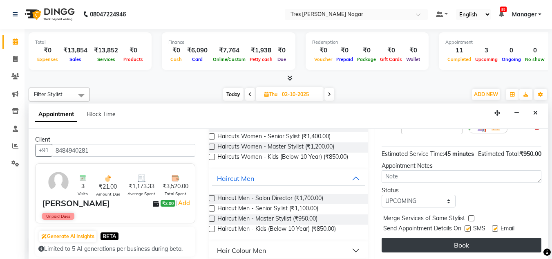
click at [437, 237] on button "Book" at bounding box center [462, 244] width 160 height 15
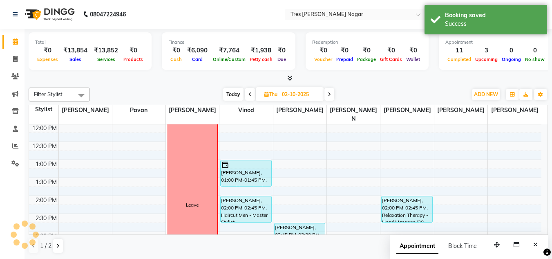
scroll to position [0, 0]
